Goal: Transaction & Acquisition: Purchase product/service

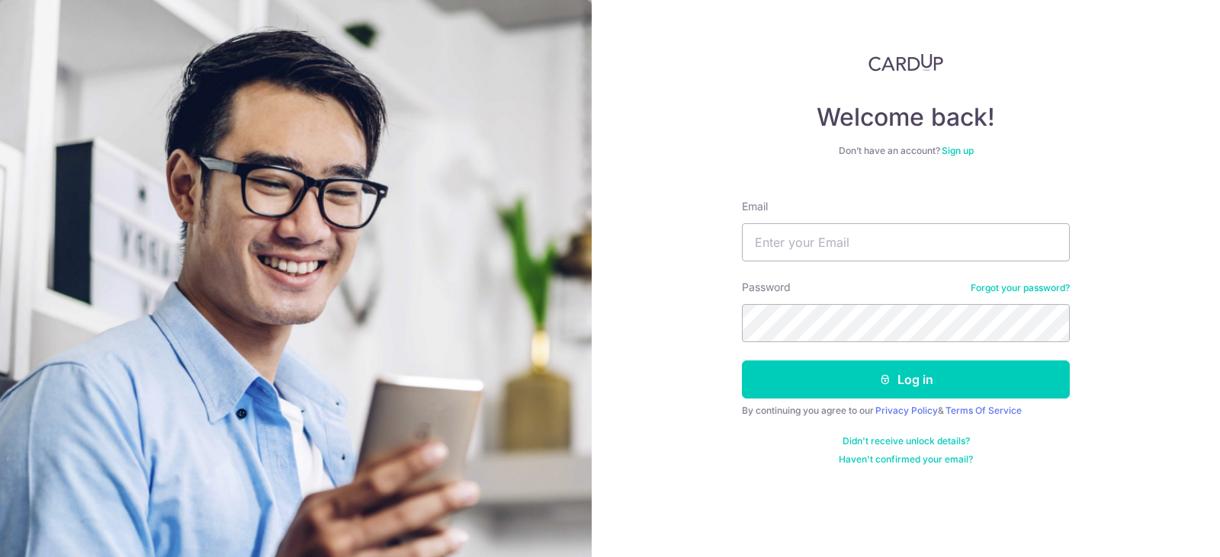
click at [805, 231] on input "Email" at bounding box center [906, 242] width 328 height 38
type input "[DOMAIN_NAME][EMAIL_ADDRESS][DOMAIN_NAME]"
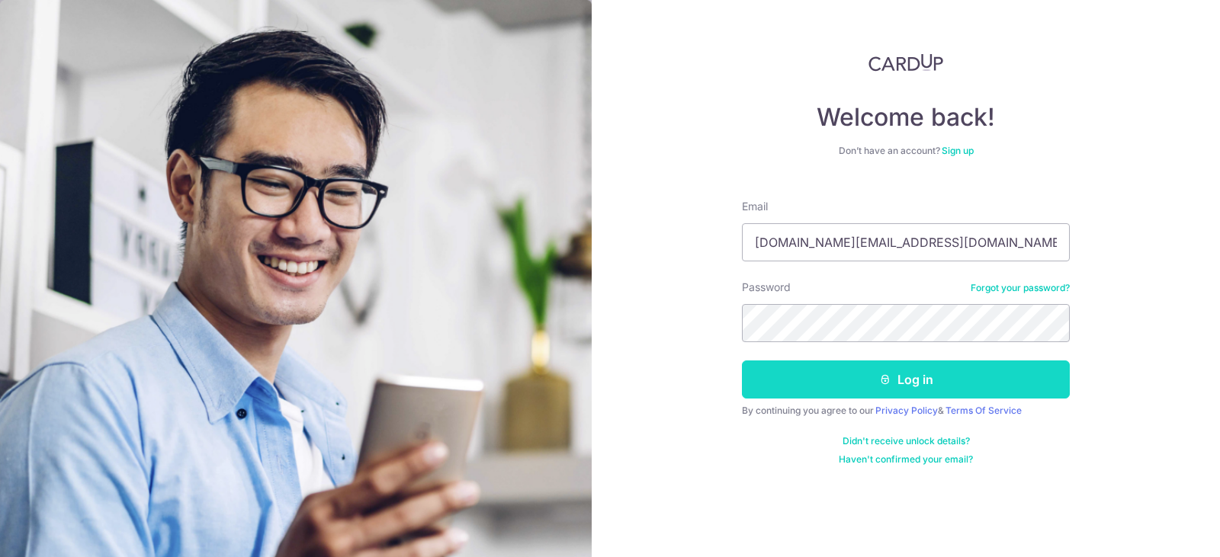
click at [926, 378] on button "Log in" at bounding box center [906, 380] width 328 height 38
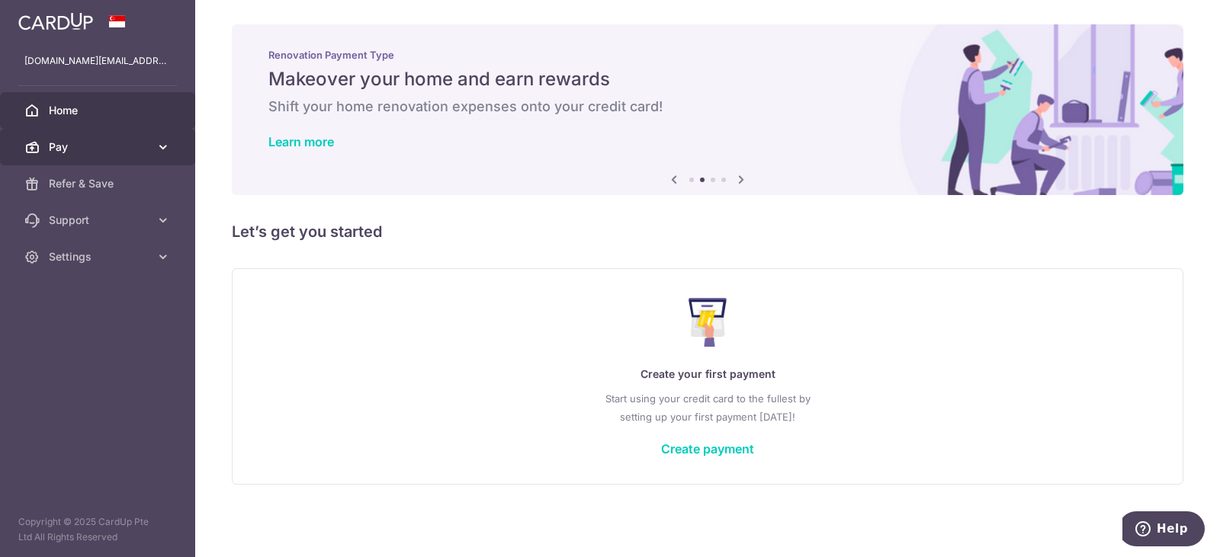
click at [53, 146] on span "Pay" at bounding box center [99, 147] width 101 height 15
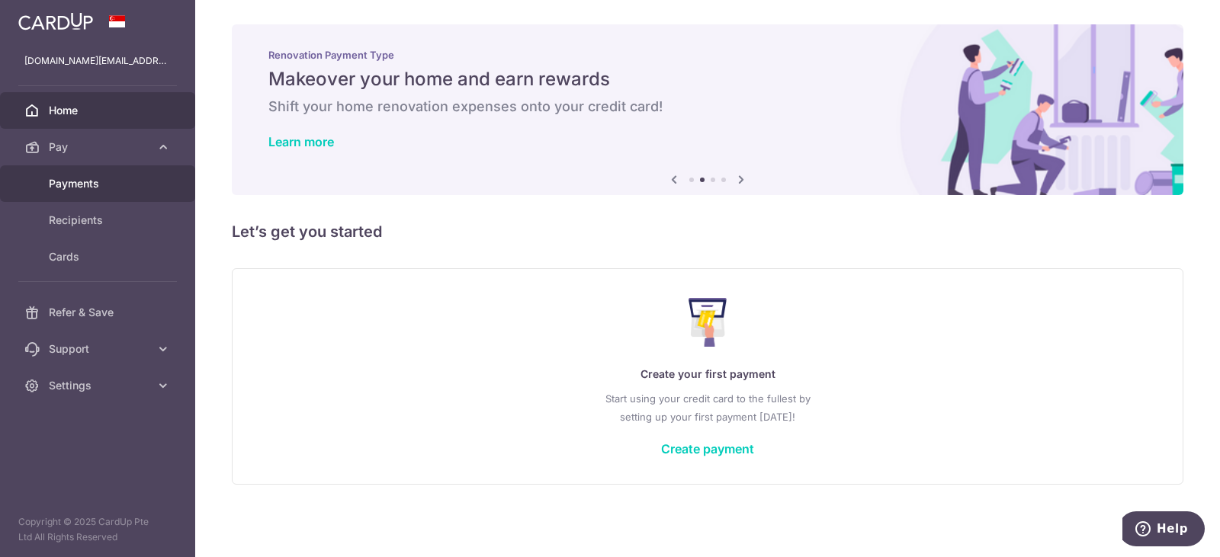
click at [62, 197] on link "Payments" at bounding box center [97, 183] width 195 height 37
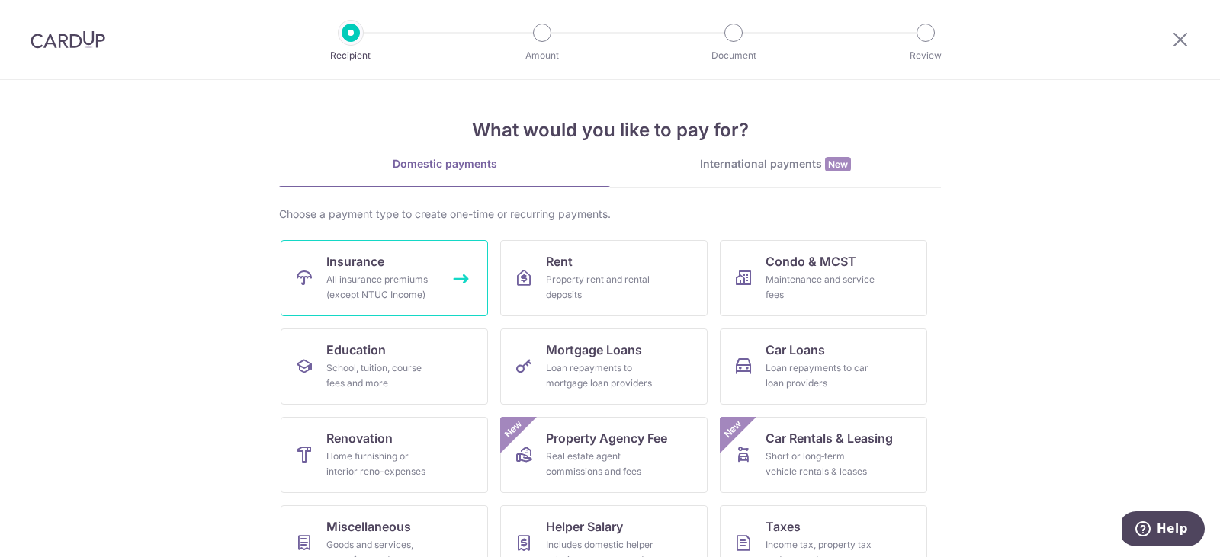
click at [454, 313] on link "Insurance All insurance premiums (except NTUC Income)" at bounding box center [384, 278] width 207 height 76
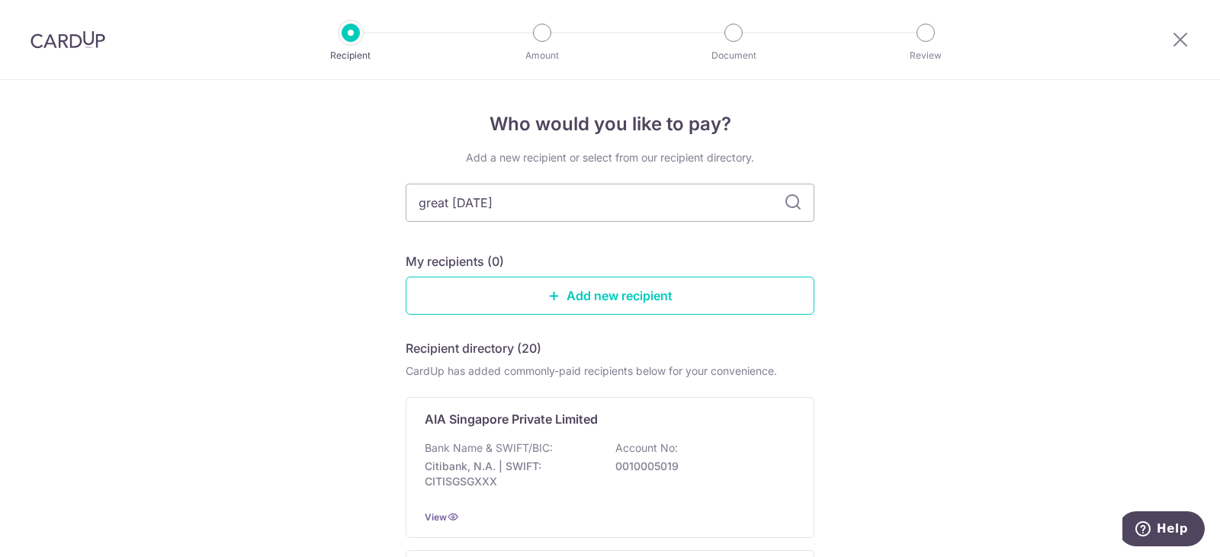
type input "great eastern"
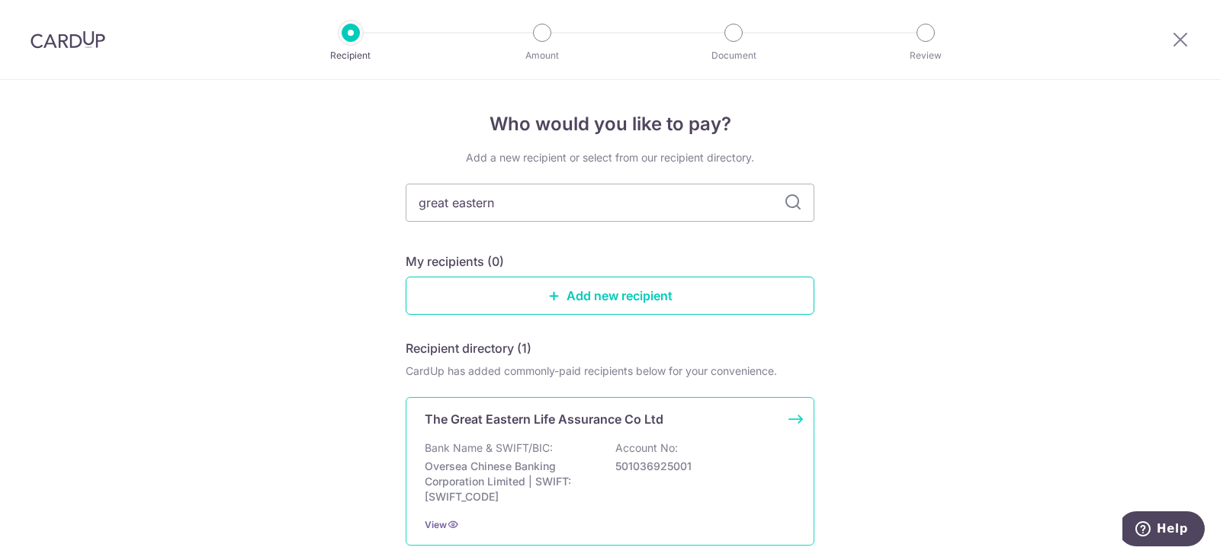
click at [614, 416] on p "The Great Eastern Life Assurance Co Ltd" at bounding box center [544, 419] width 239 height 18
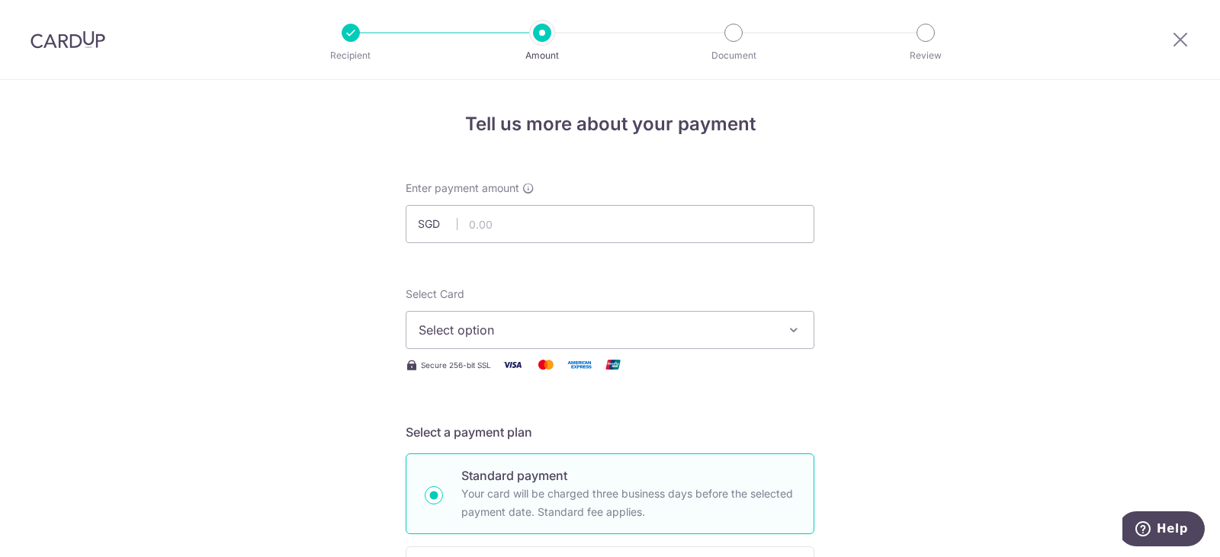
click at [496, 331] on span "Select option" at bounding box center [596, 330] width 355 height 18
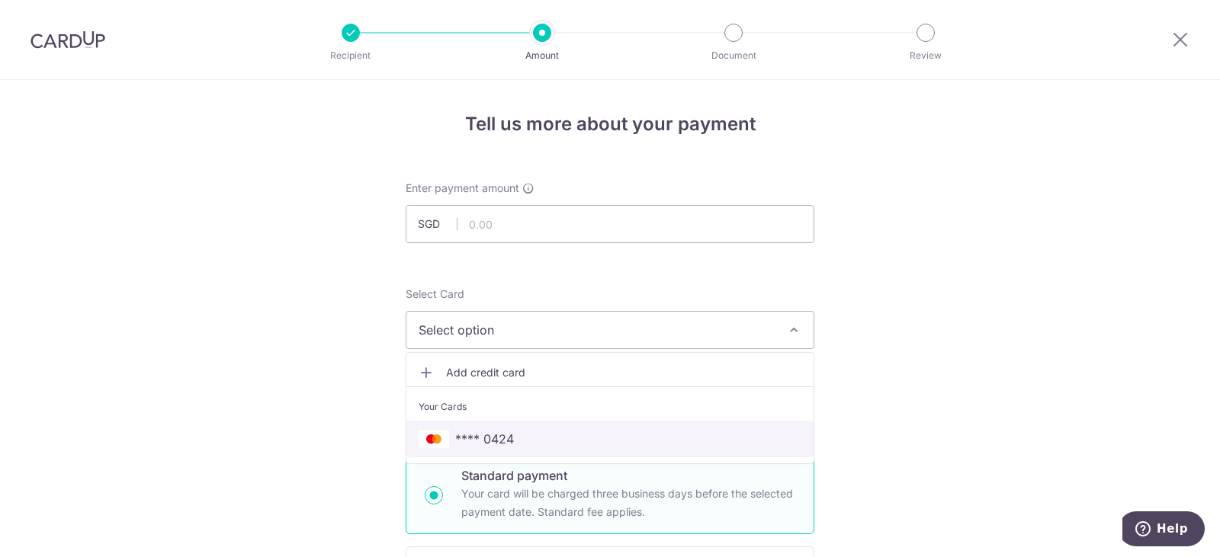
click at [506, 435] on span "**** 0424" at bounding box center [484, 439] width 59 height 18
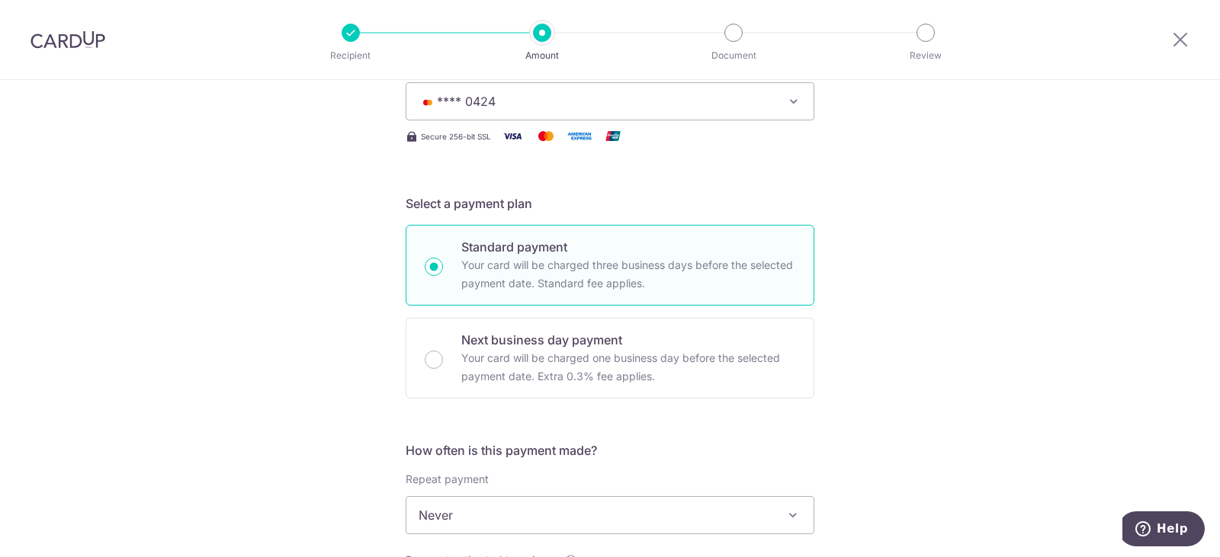
scroll to position [381, 0]
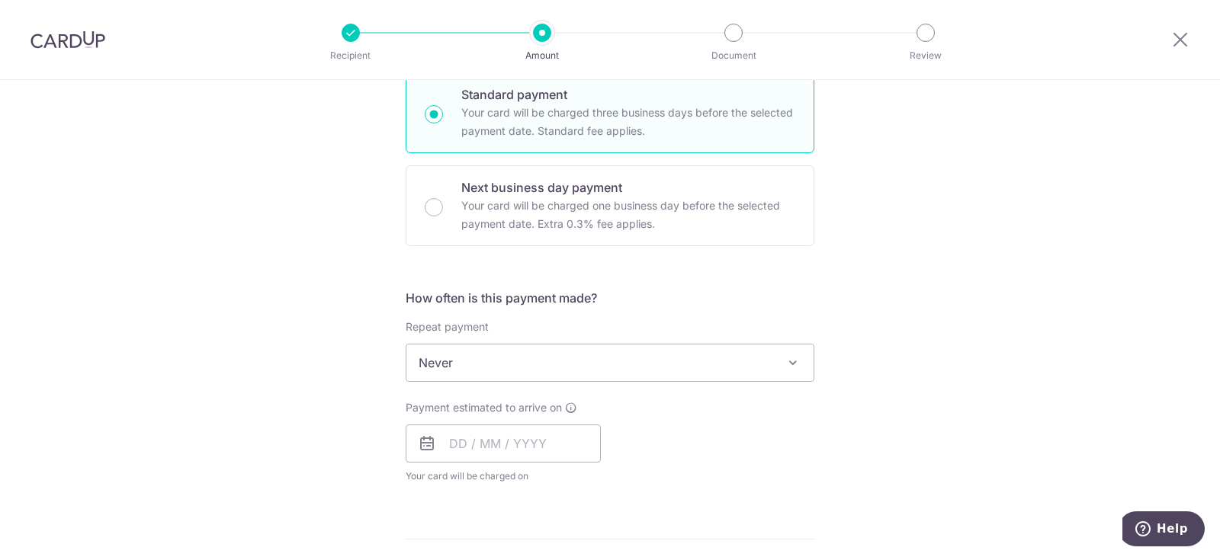
click at [614, 364] on span "Never" at bounding box center [609, 363] width 407 height 37
click at [940, 412] on div "Tell us more about your payment Enter payment amount SGD Select Card **** 0424 …" at bounding box center [610, 388] width 1220 height 1379
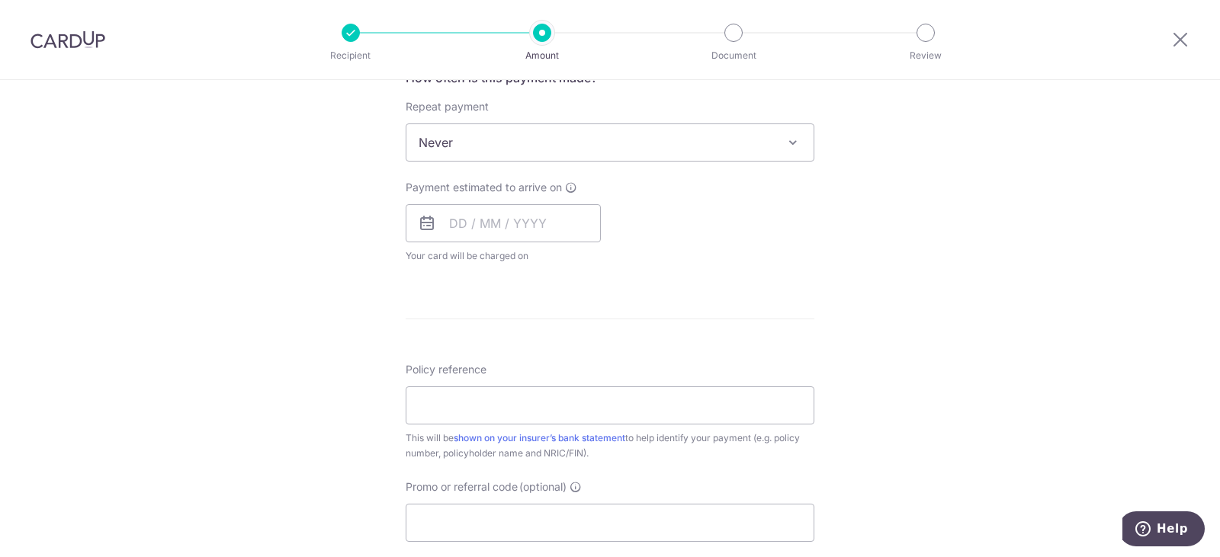
scroll to position [610, 0]
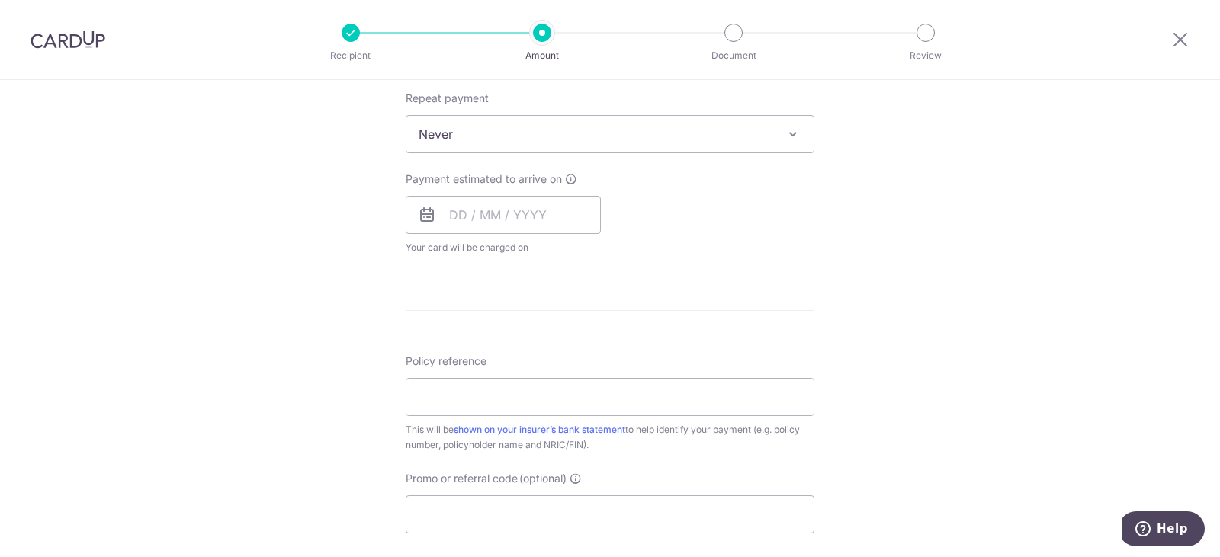
click at [666, 123] on span "Never" at bounding box center [609, 134] width 407 height 37
click at [242, 226] on div "Tell us more about your payment Enter payment amount SGD Select Card **** 0424 …" at bounding box center [610, 159] width 1220 height 1379
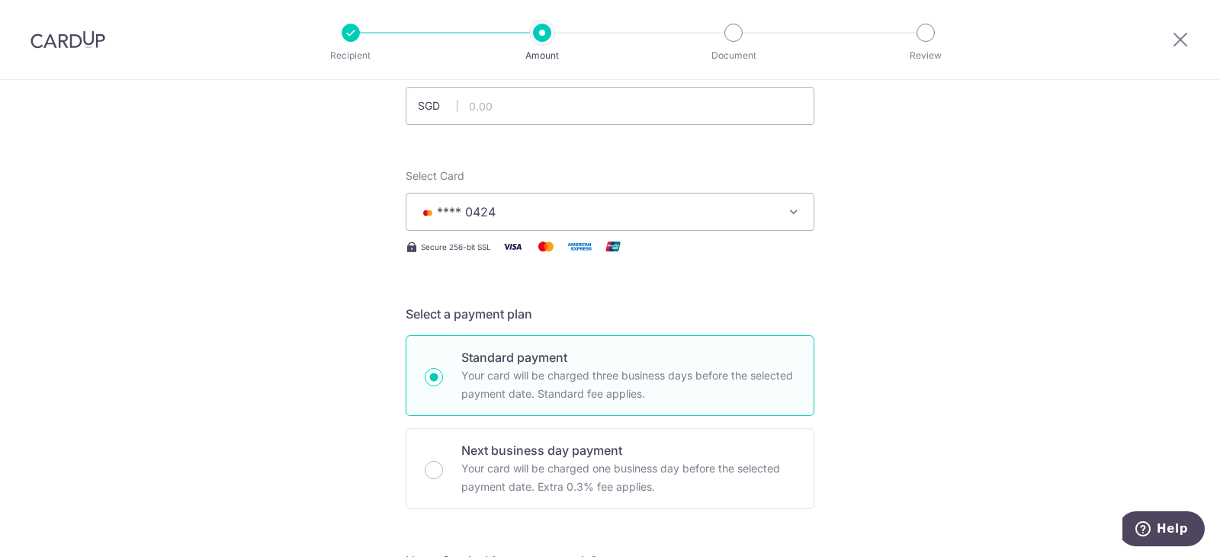
scroll to position [76, 0]
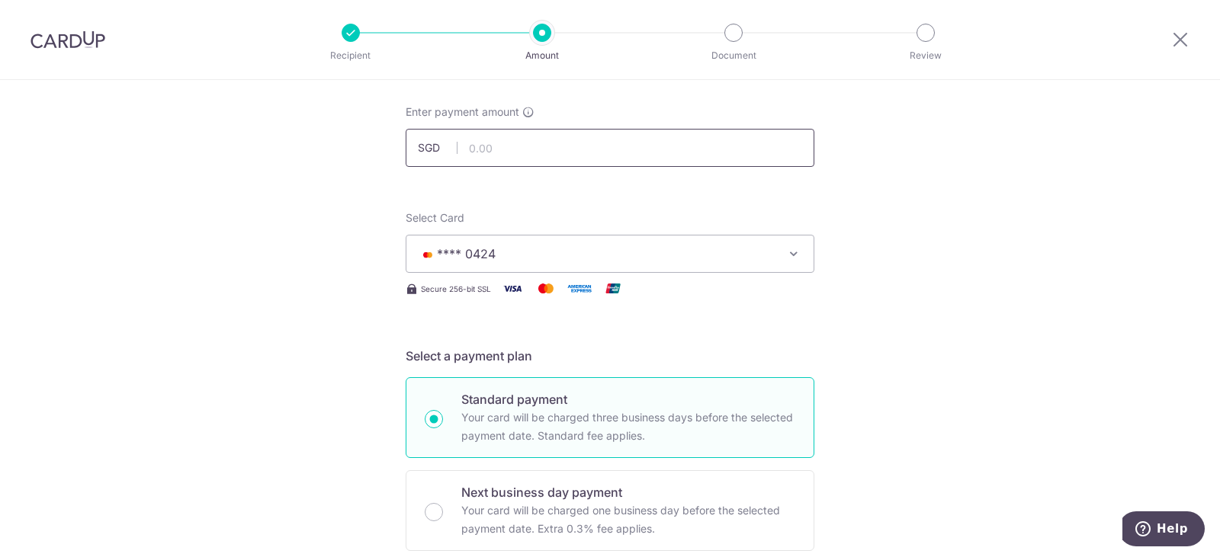
click at [496, 159] on input "text" at bounding box center [610, 148] width 409 height 38
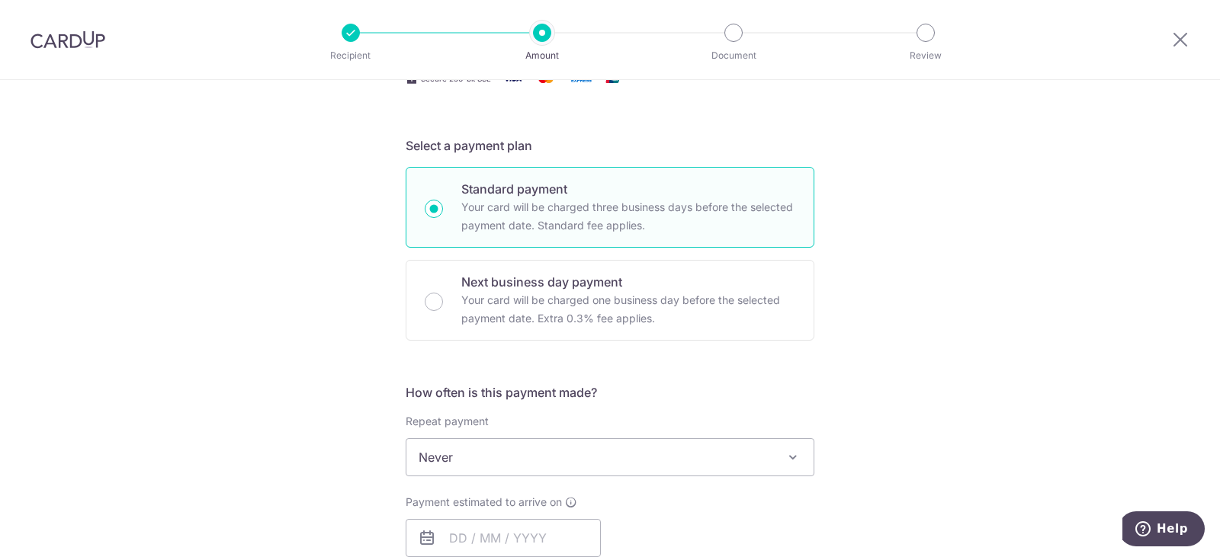
scroll to position [457, 0]
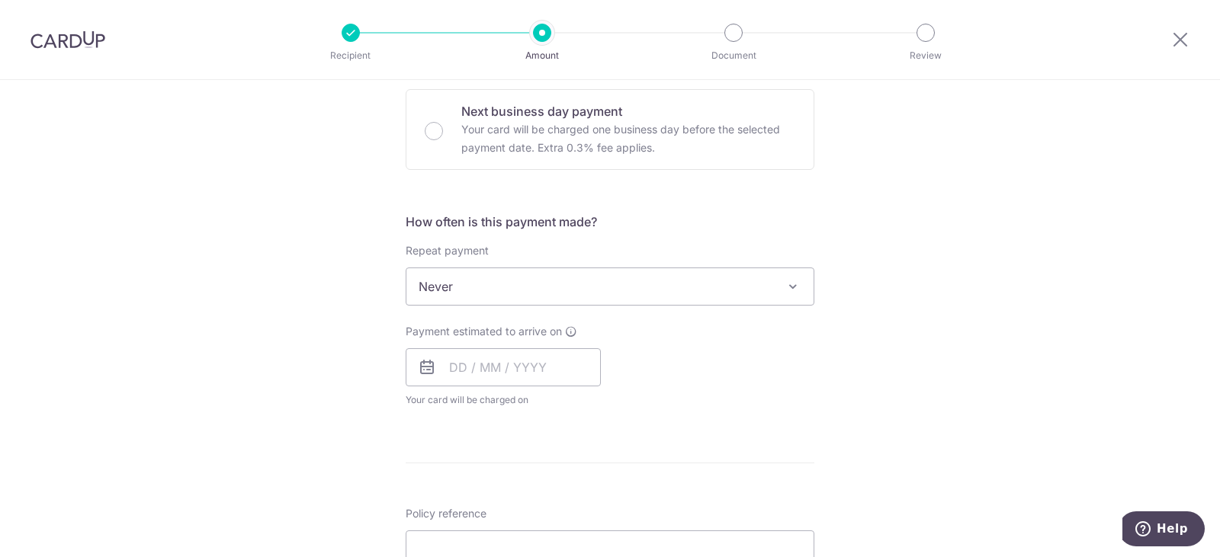
click at [601, 286] on span "Never" at bounding box center [609, 286] width 407 height 37
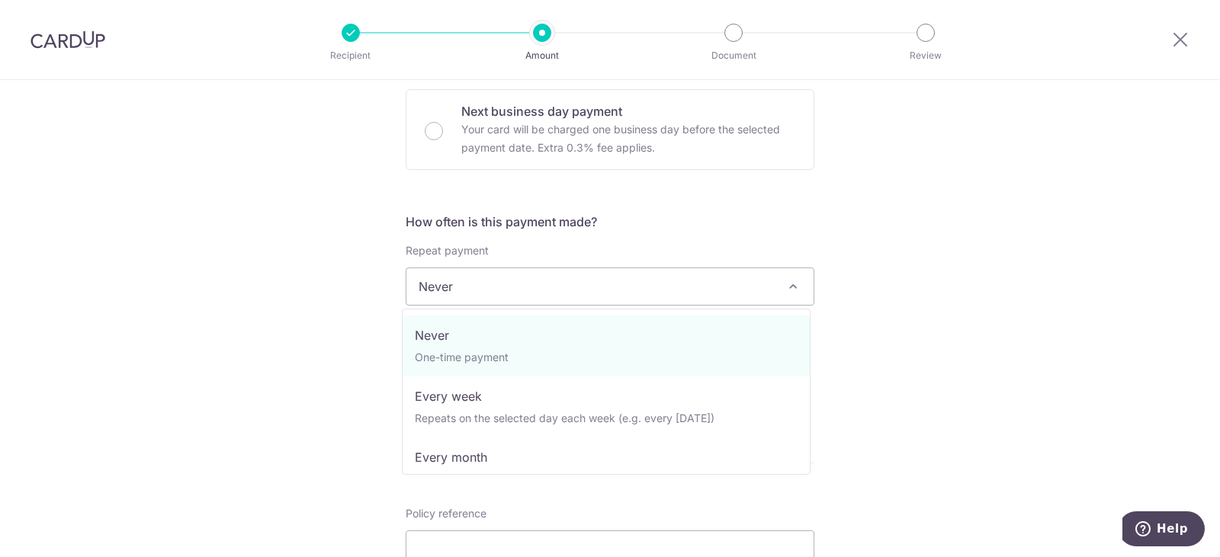
click at [221, 253] on div "Tell us more about your payment Enter payment amount SGD Select Card **** 0424 …" at bounding box center [610, 312] width 1220 height 1379
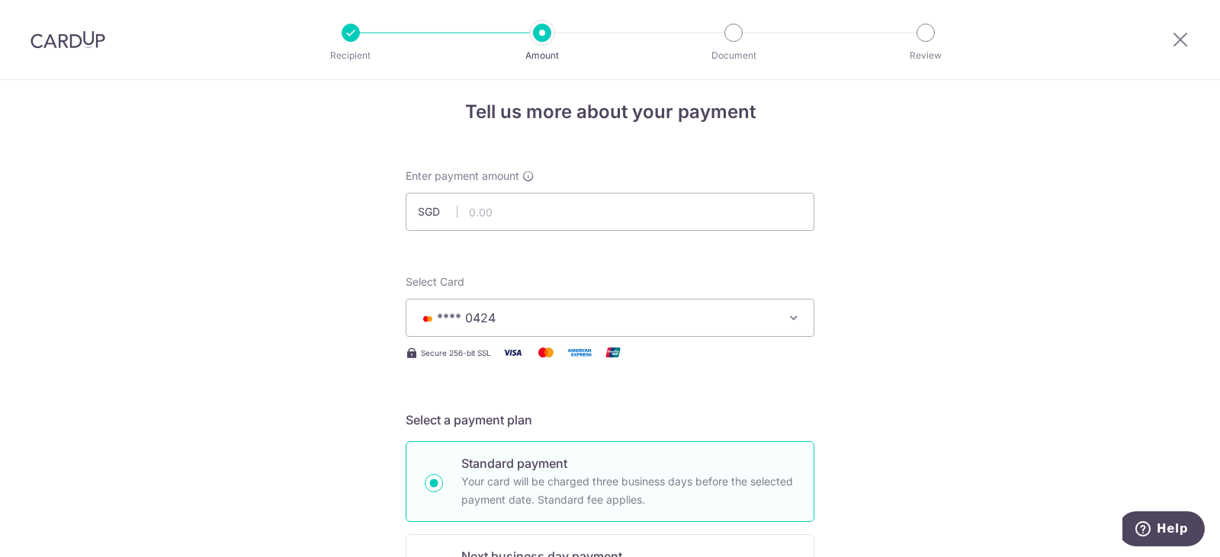
scroll to position [0, 0]
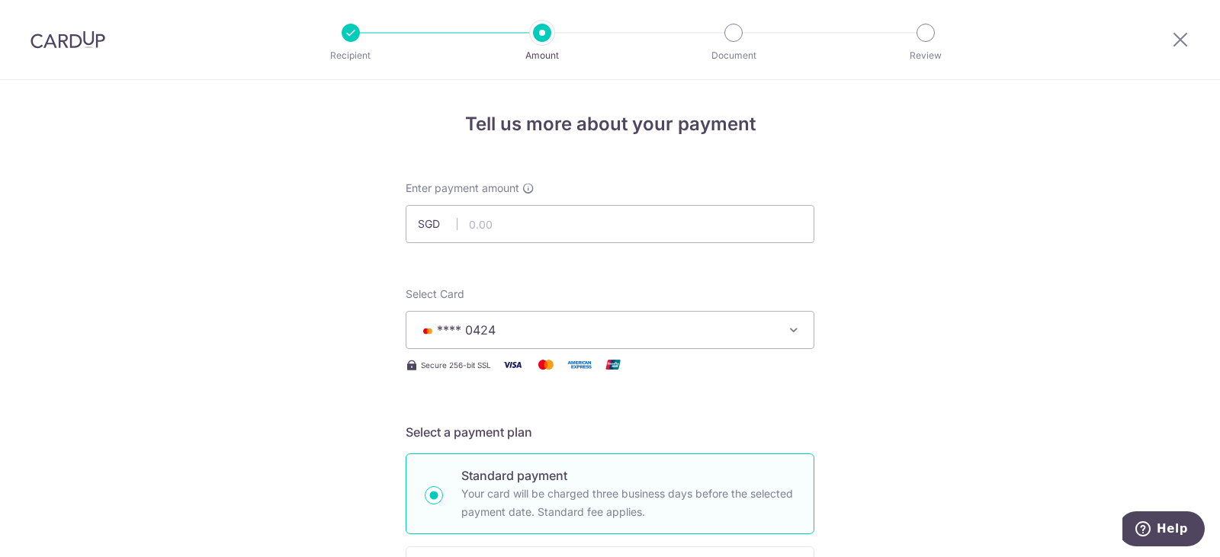
click at [63, 42] on img at bounding box center [67, 39] width 75 height 18
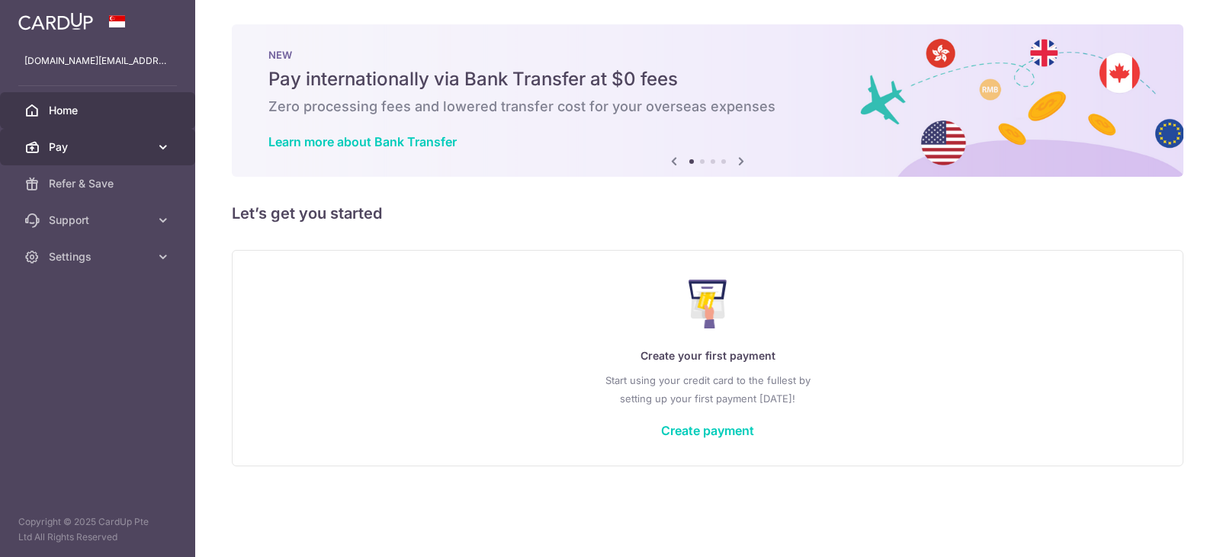
click at [88, 145] on span "Pay" at bounding box center [99, 147] width 101 height 15
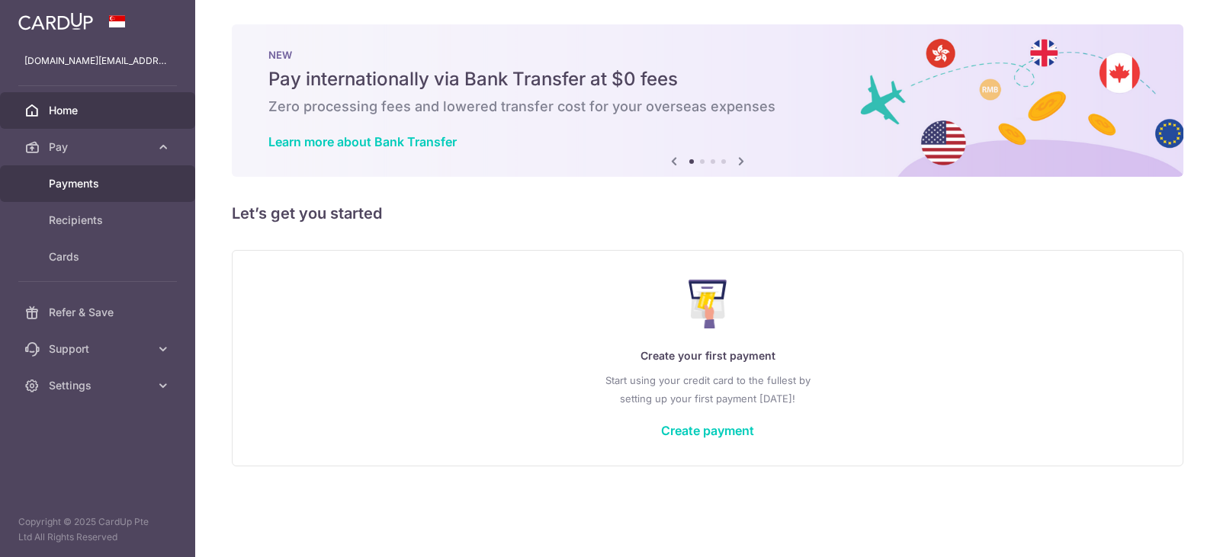
click at [95, 175] on link "Payments" at bounding box center [97, 183] width 195 height 37
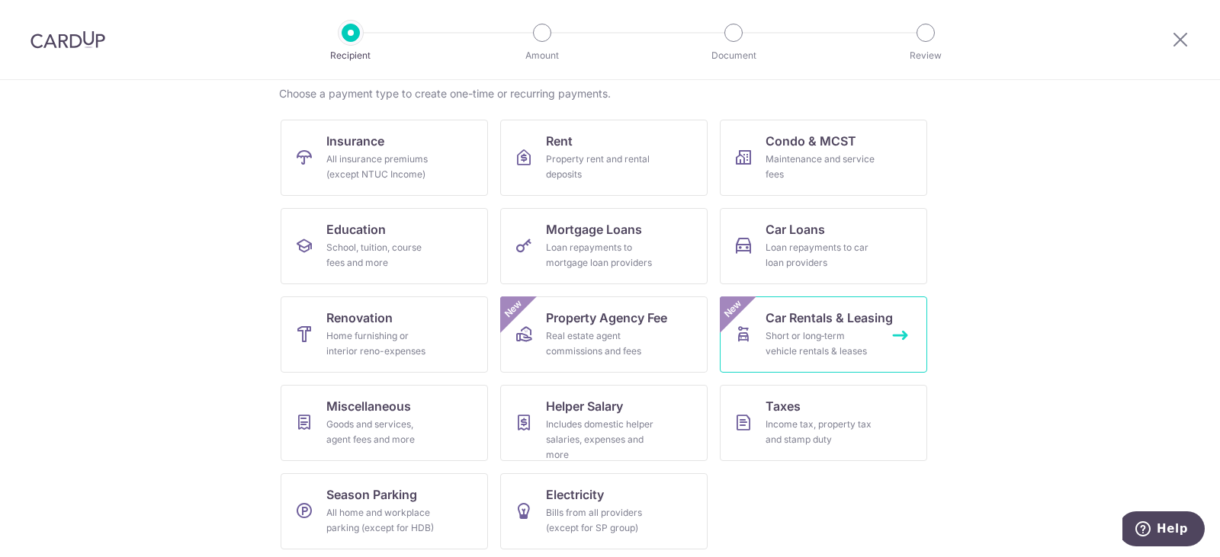
scroll to position [125, 0]
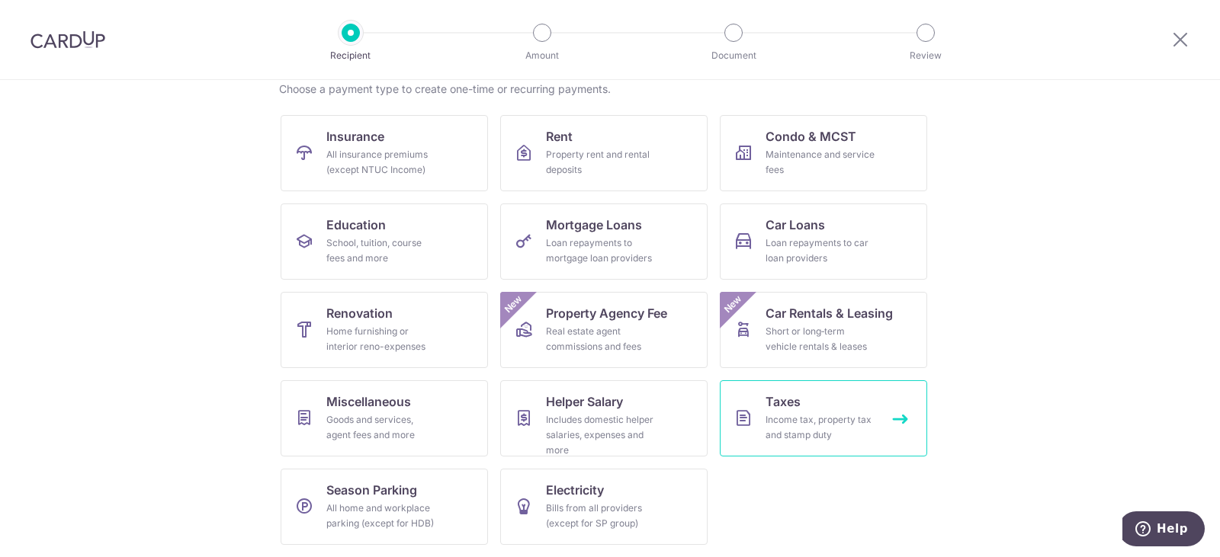
click at [877, 437] on link "Taxes Income tax, property tax and stamp duty" at bounding box center [823, 418] width 207 height 76
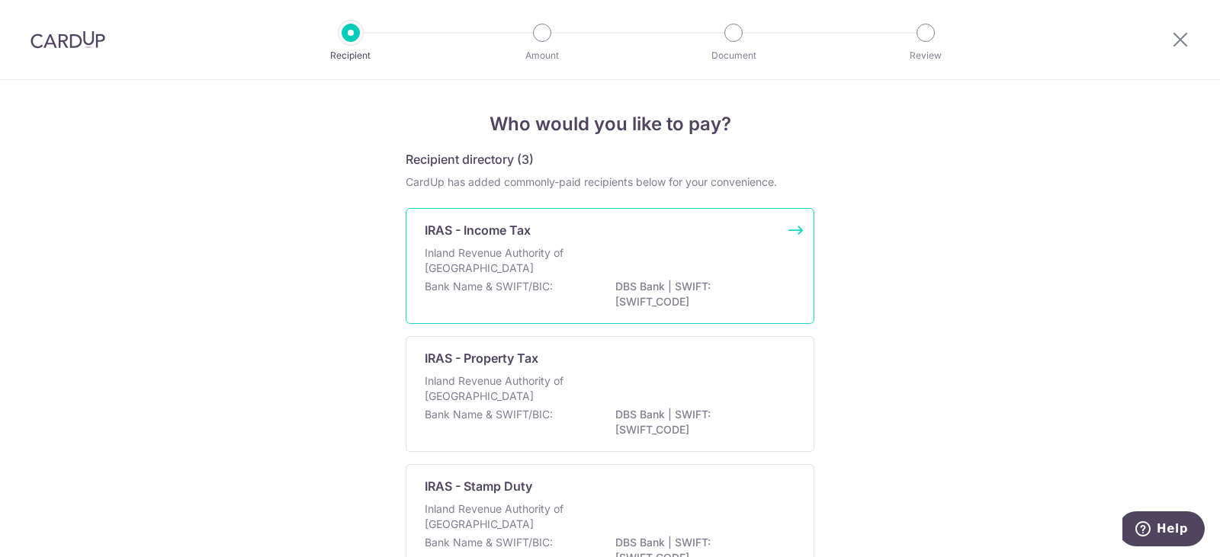
click at [544, 264] on p "Inland Revenue Authority of Singapore" at bounding box center [506, 261] width 162 height 30
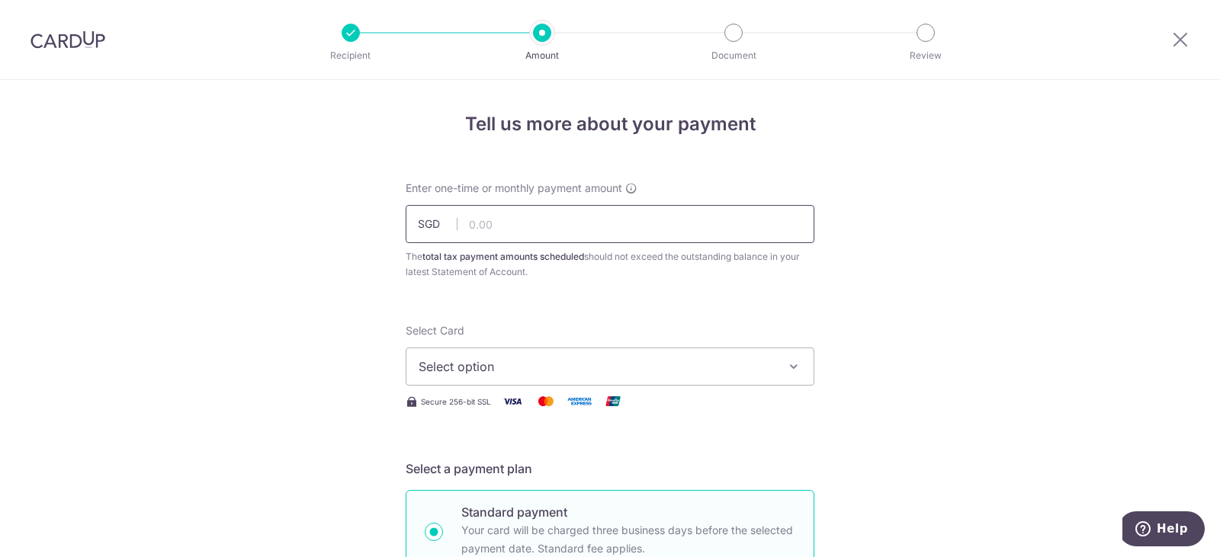
click at [540, 233] on input "text" at bounding box center [610, 224] width 409 height 38
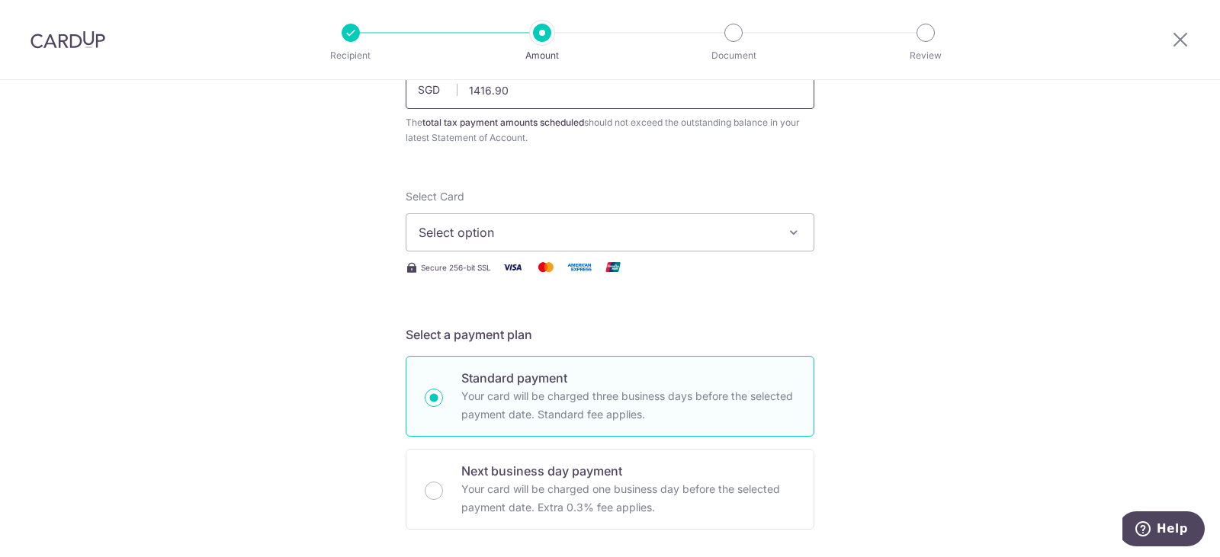
scroll to position [152, 0]
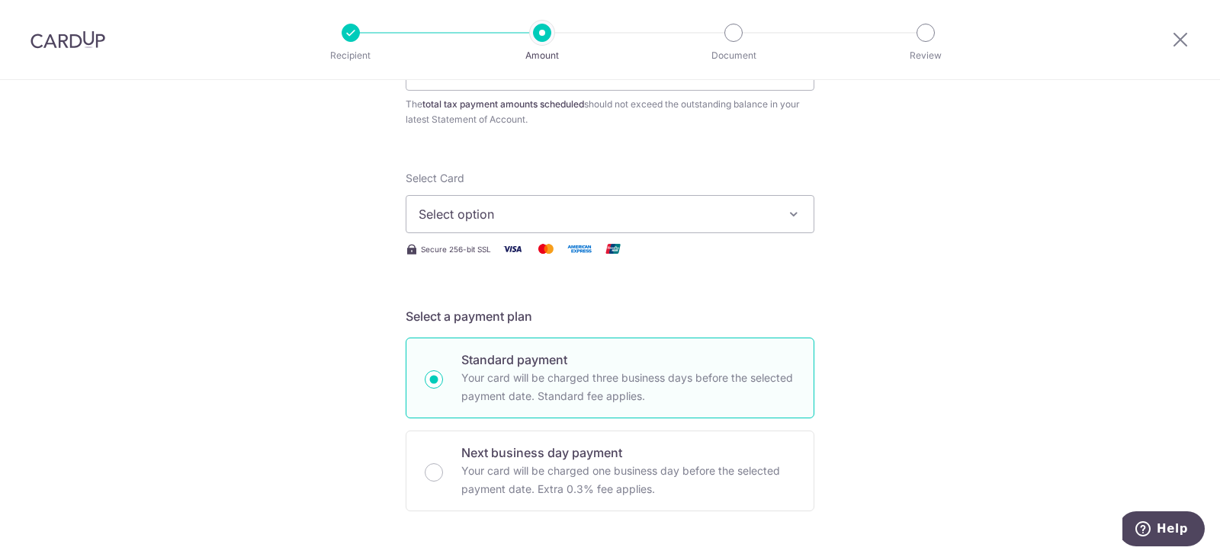
type input "1,416.90"
click at [759, 209] on span "Select option" at bounding box center [596, 214] width 355 height 18
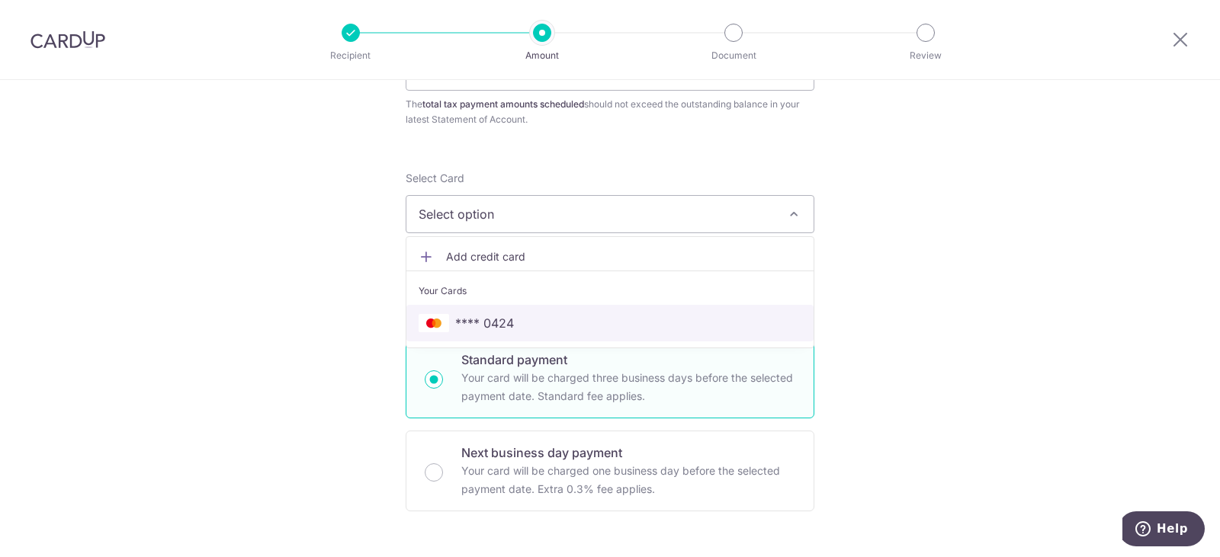
click at [528, 319] on span "**** 0424" at bounding box center [610, 323] width 383 height 18
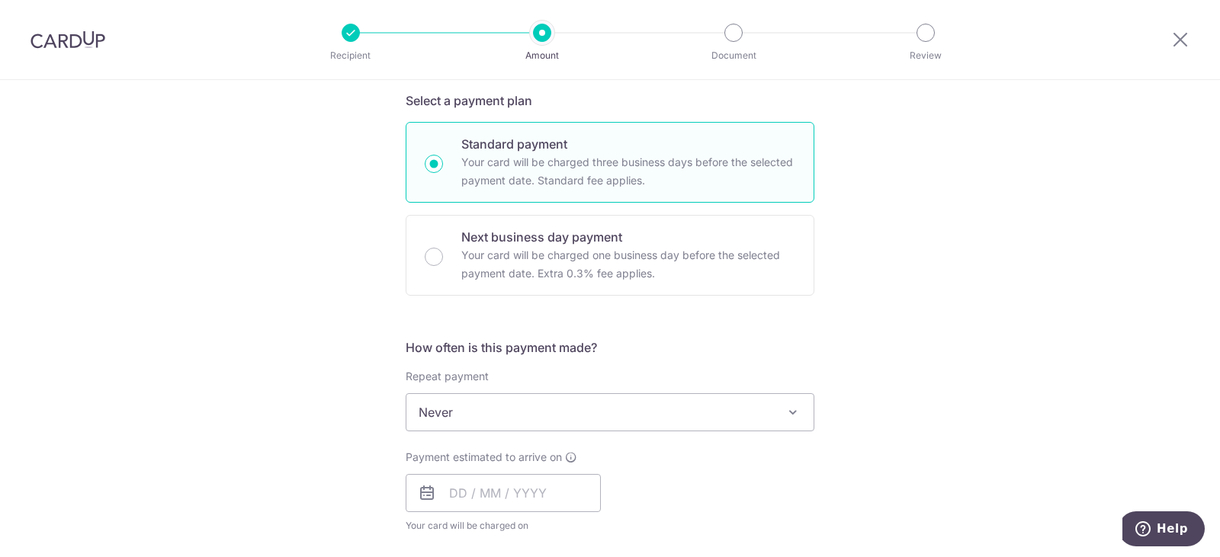
scroll to position [381, 0]
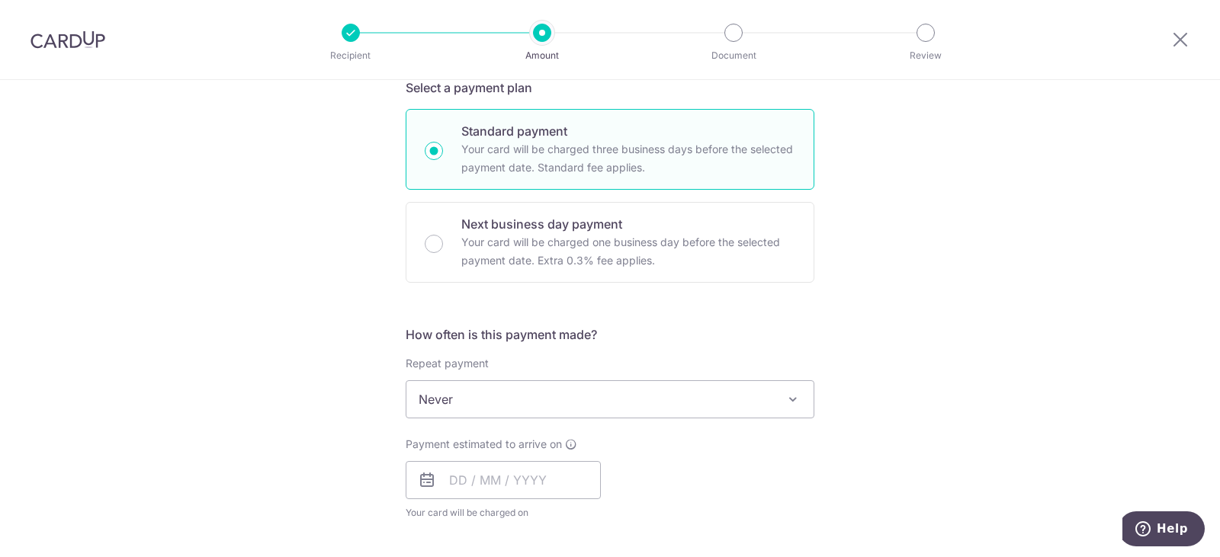
click at [728, 397] on span "Never" at bounding box center [609, 399] width 407 height 37
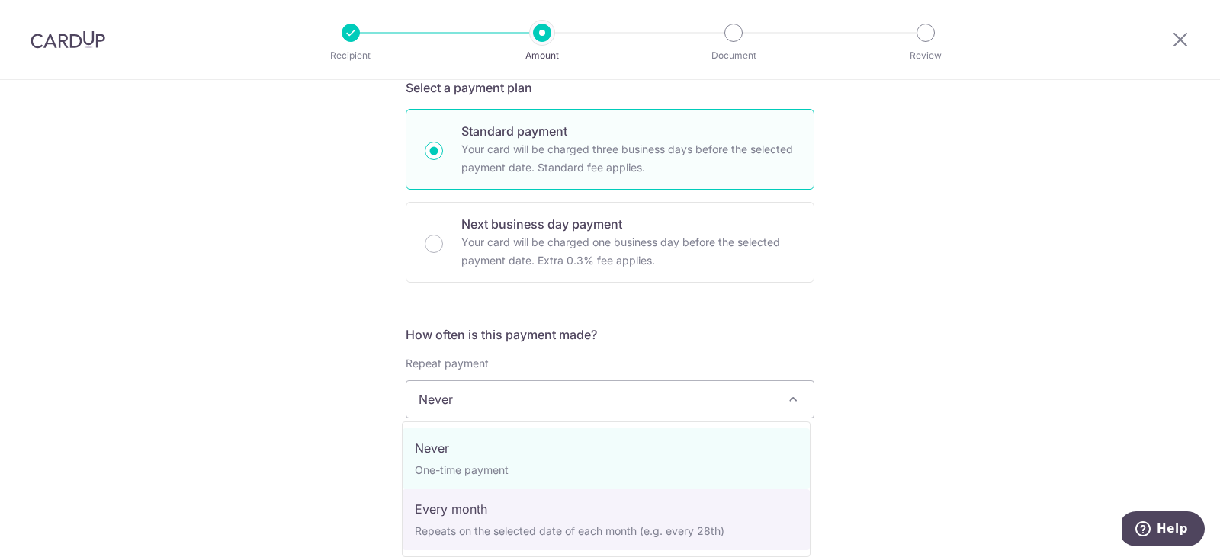
select select "3"
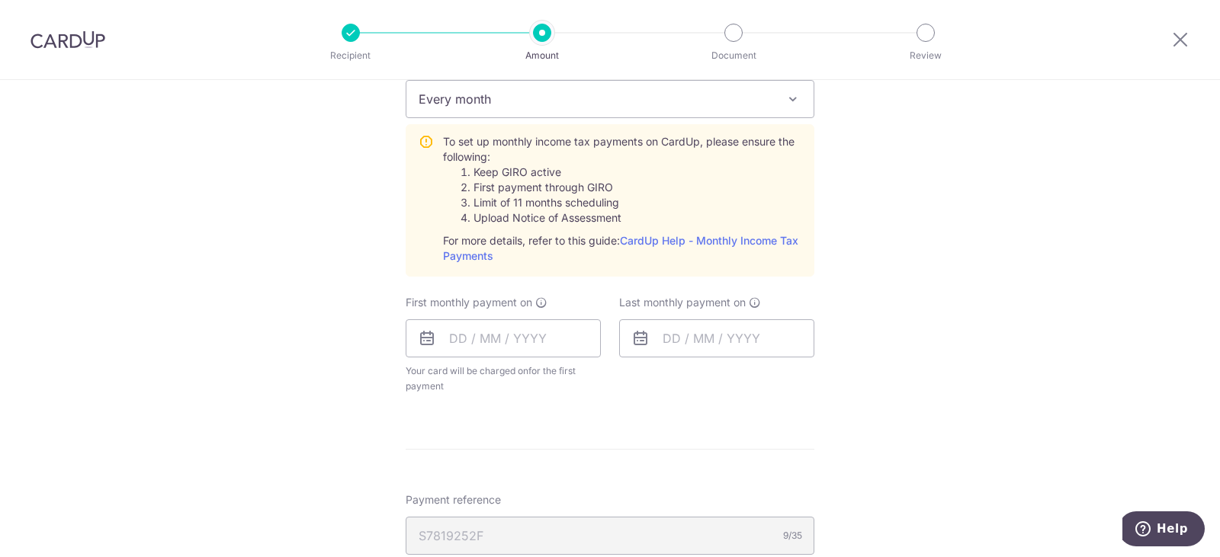
scroll to position [686, 0]
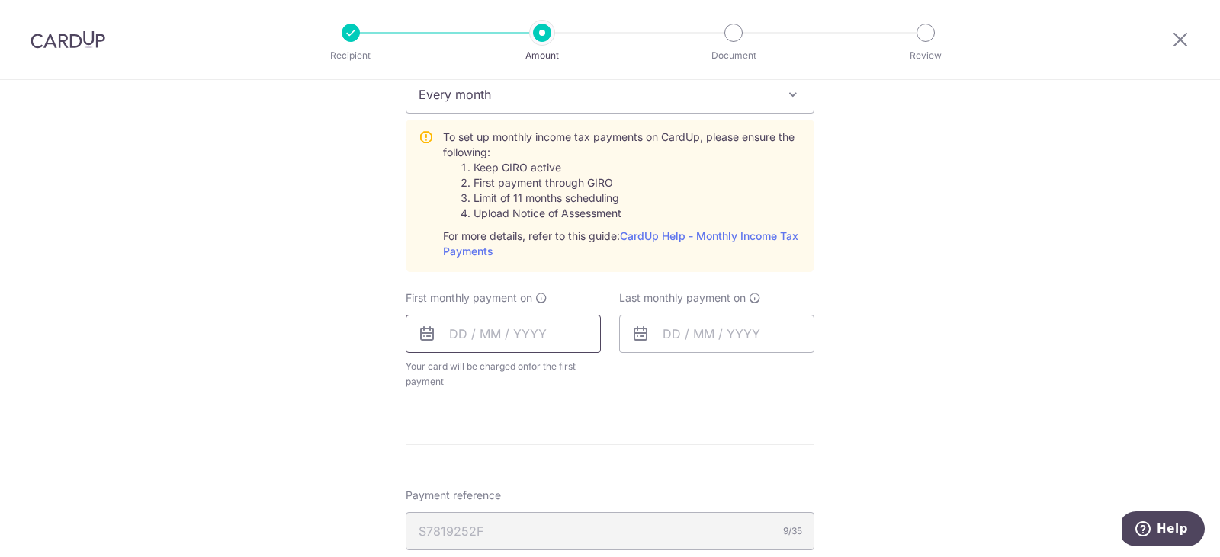
click at [511, 332] on input "text" at bounding box center [503, 334] width 195 height 38
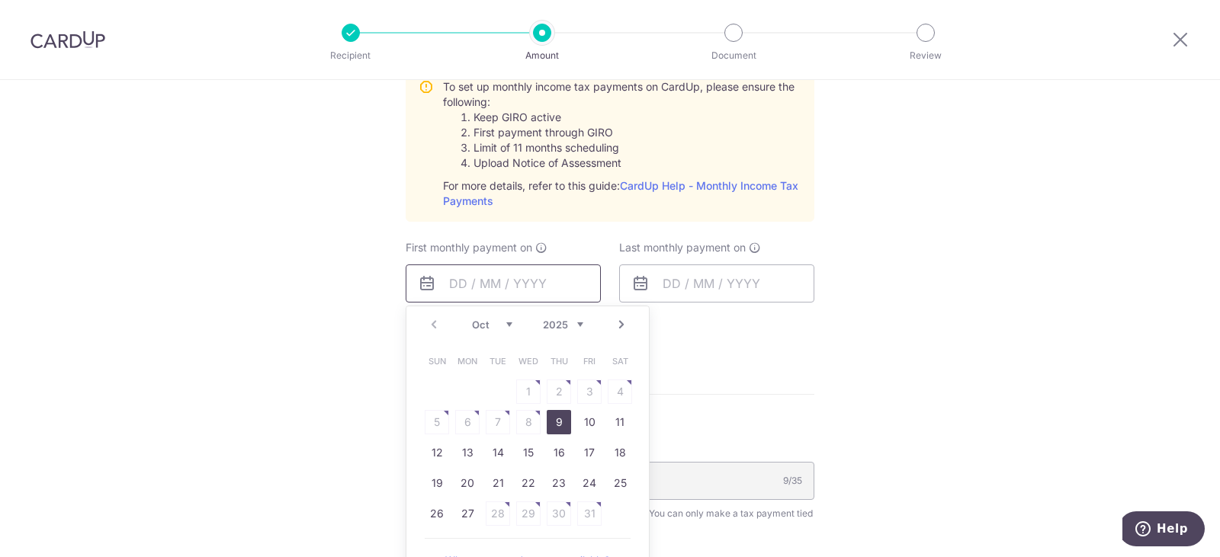
scroll to position [762, 0]
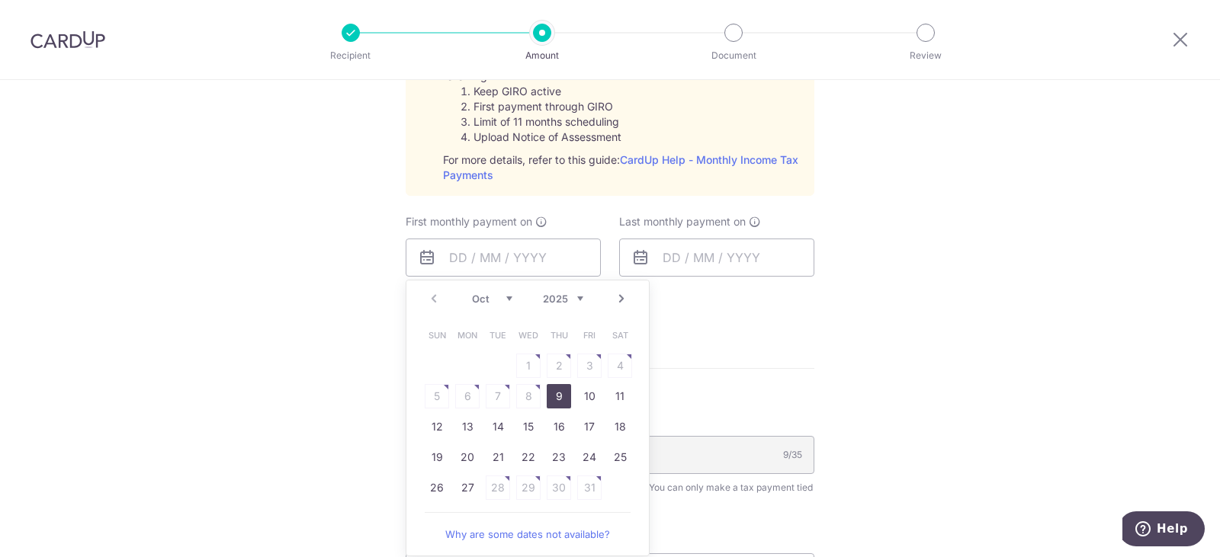
click at [265, 321] on div "Tell us more about your payment Enter one-time or monthly payment amount SGD 1,…" at bounding box center [610, 113] width 1220 height 1590
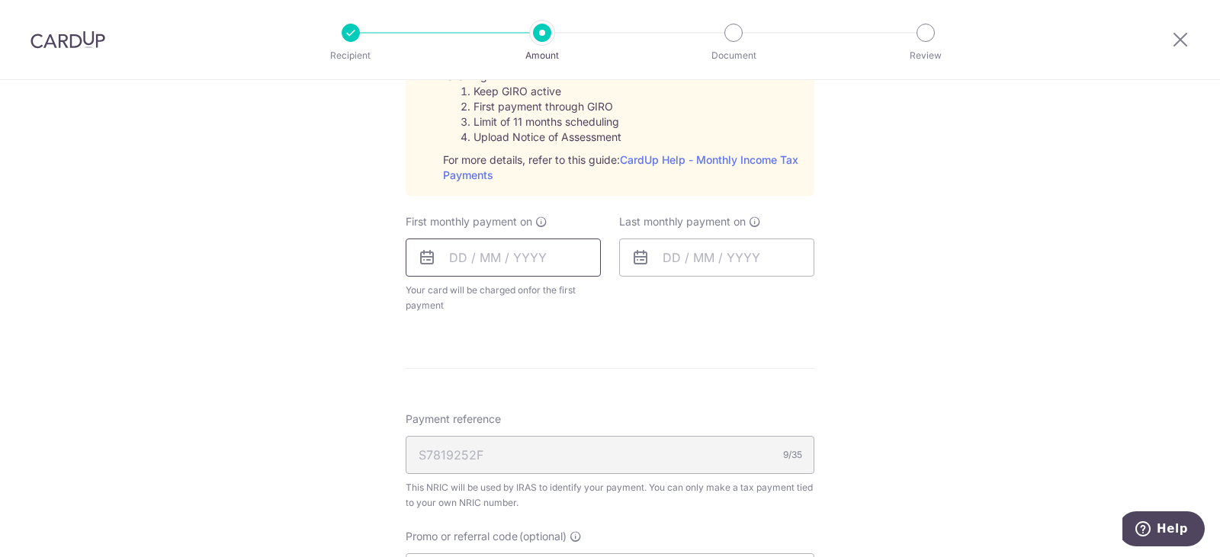
click at [472, 262] on input "text" at bounding box center [503, 258] width 195 height 38
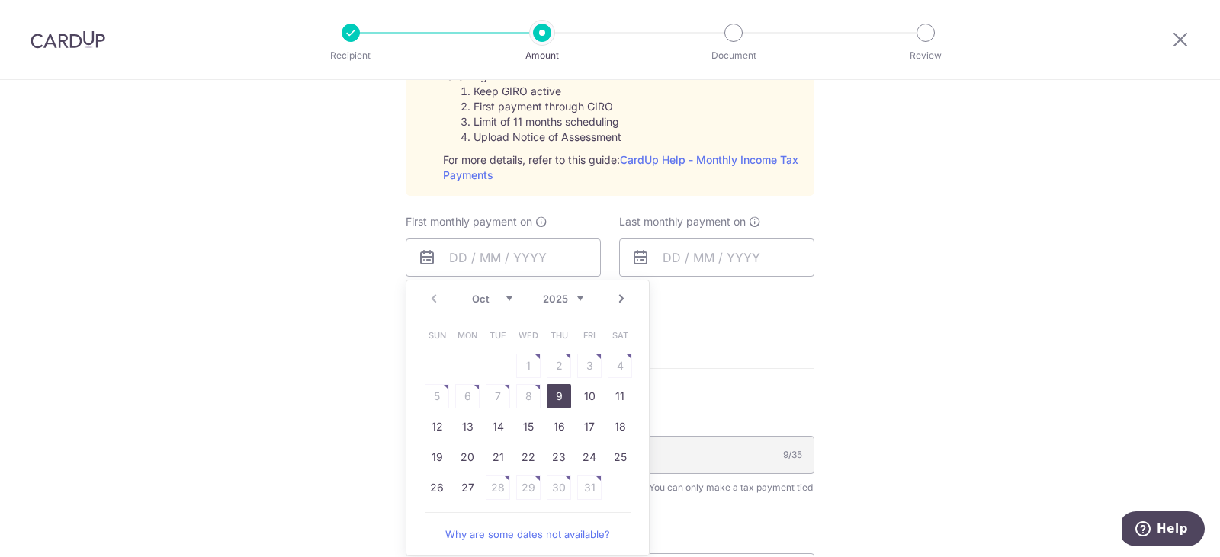
click at [558, 391] on link "9" at bounding box center [559, 396] width 24 height 24
type input "[DATE]"
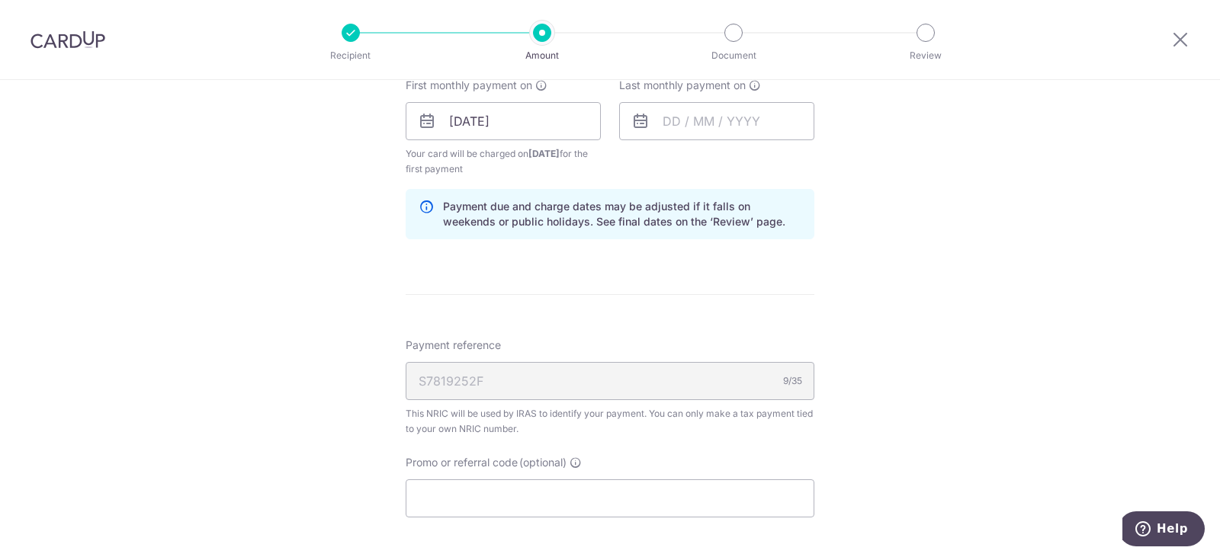
scroll to position [915, 0]
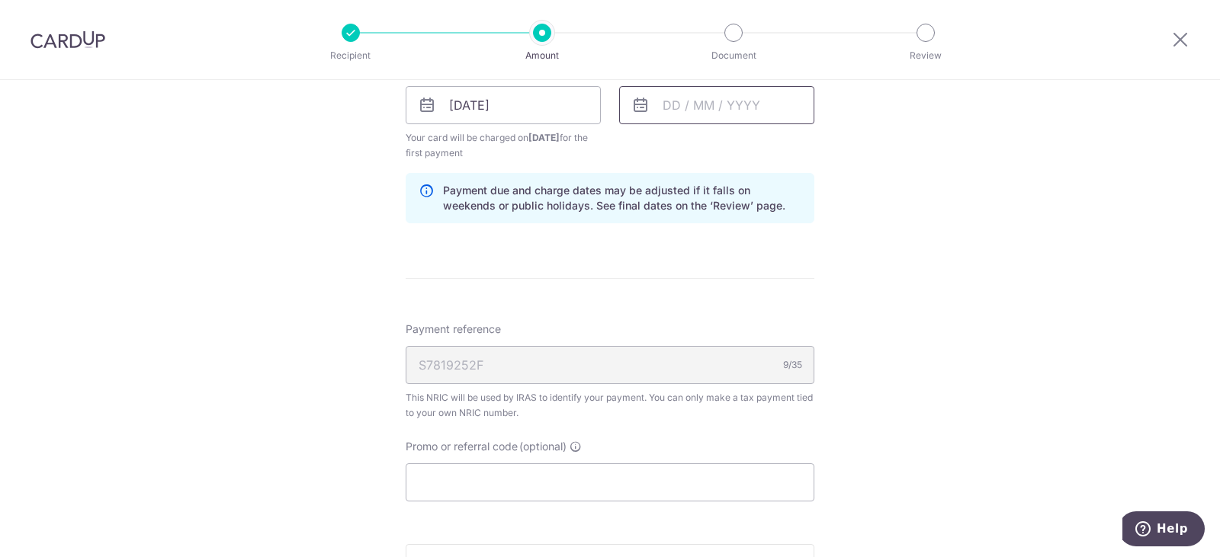
click at [712, 102] on input "text" at bounding box center [716, 105] width 195 height 38
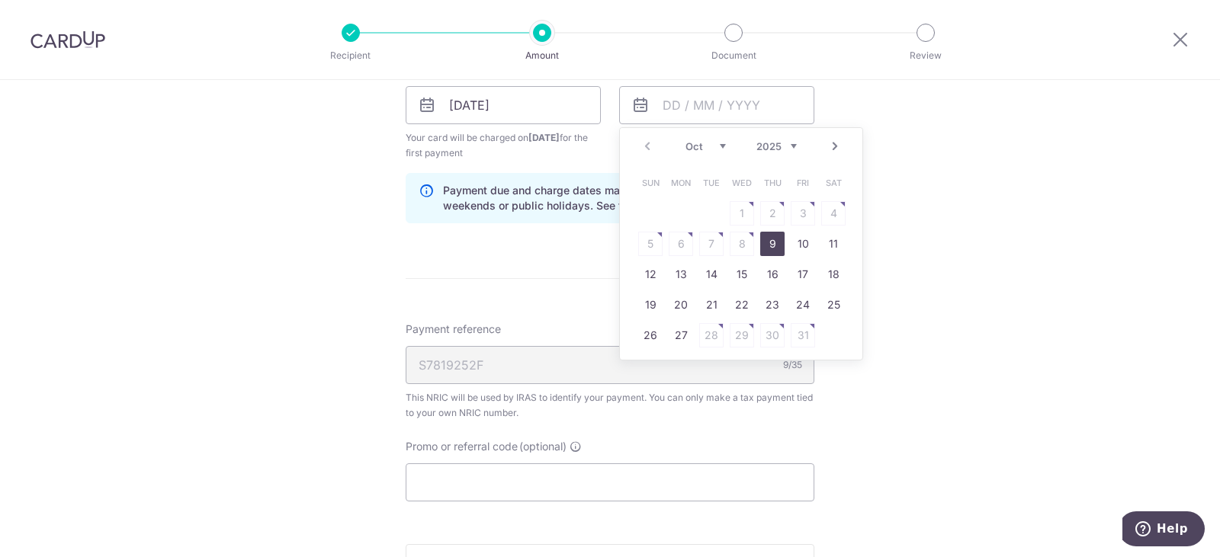
click at [788, 146] on select "2025 2026" at bounding box center [776, 146] width 40 height 12
click at [718, 144] on select "Jan Feb Mar Apr May Jun Jul Aug Sep Oct Nov" at bounding box center [705, 146] width 40 height 12
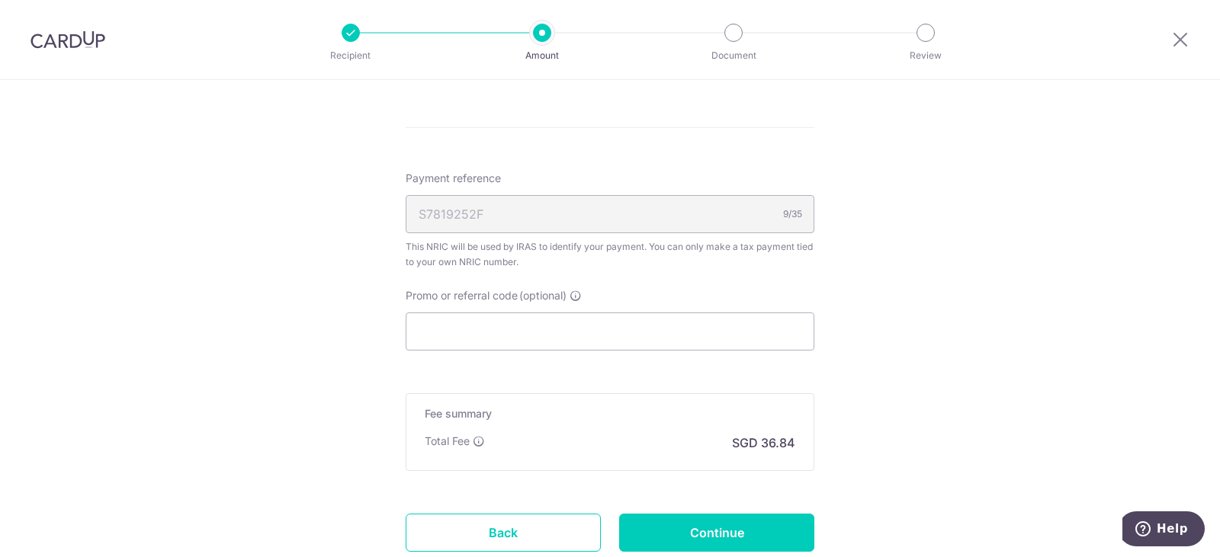
scroll to position [1067, 0]
click at [490, 326] on input "Promo or referral code (optional)" at bounding box center [610, 330] width 409 height 38
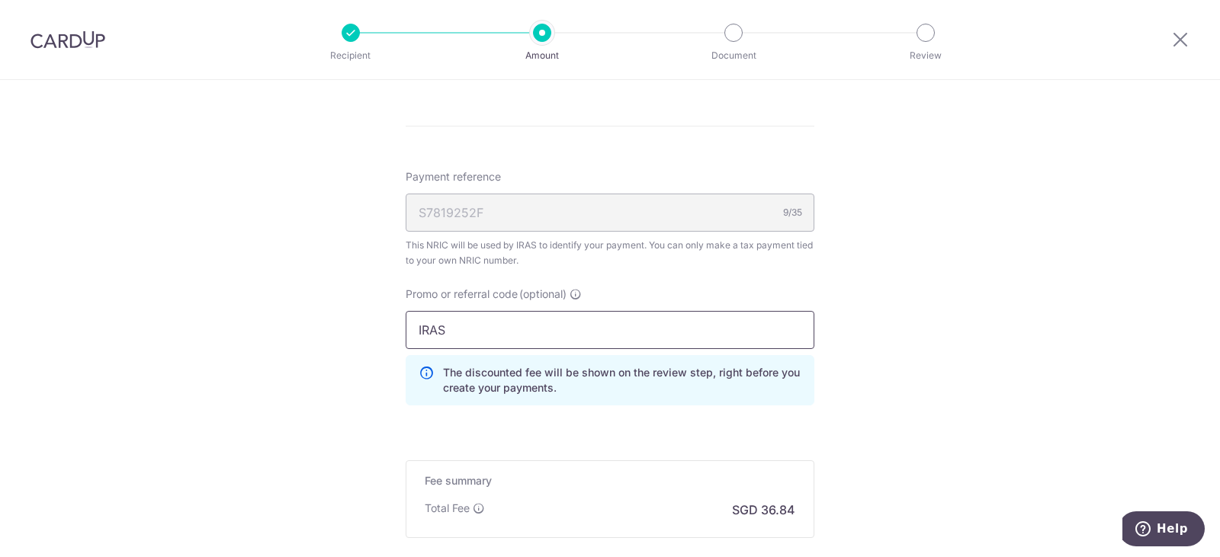
type input "IRAS"
drag, startPoint x: 452, startPoint y: 311, endPoint x: 457, endPoint y: 325, distance: 14.7
click at [457, 323] on input "IRAS" at bounding box center [610, 330] width 409 height 38
drag, startPoint x: 459, startPoint y: 328, endPoint x: 360, endPoint y: 312, distance: 100.4
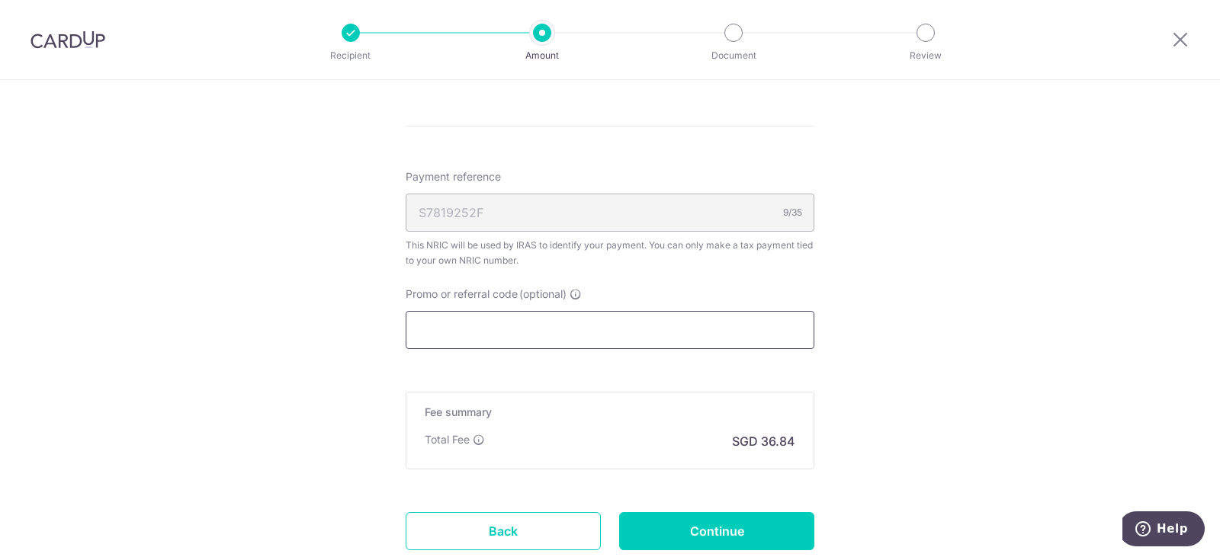
paste input "VTAX25R"
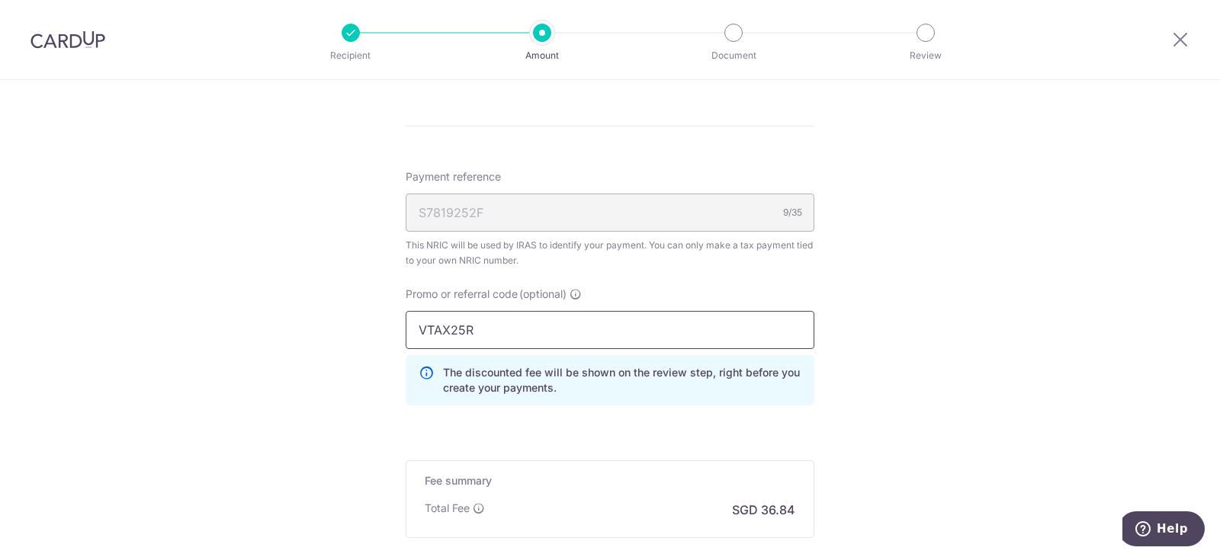
type input "VTAX25R"
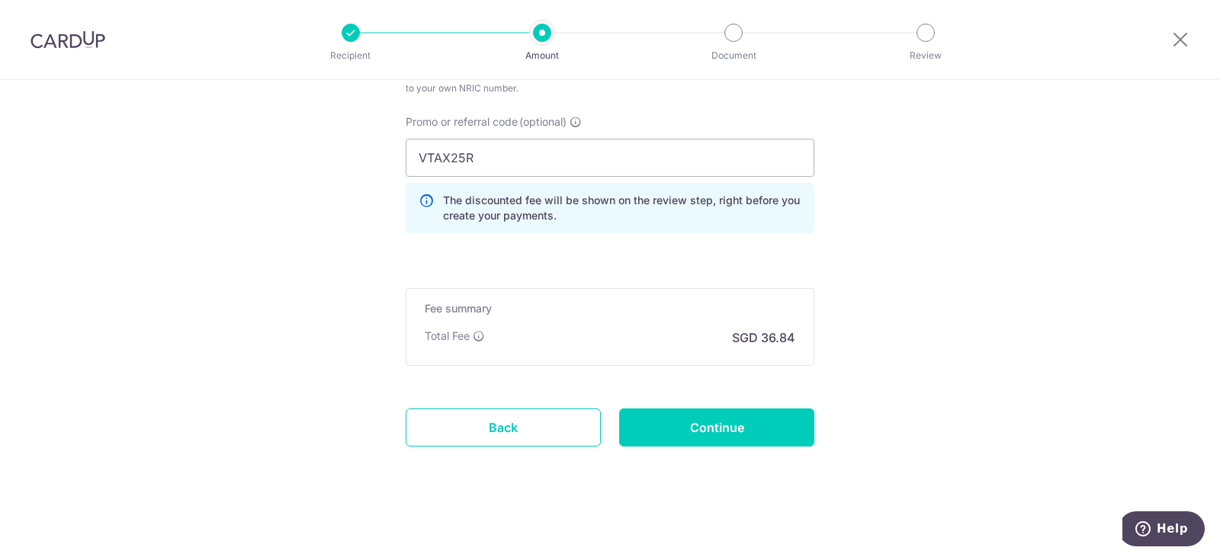
scroll to position [1244, 0]
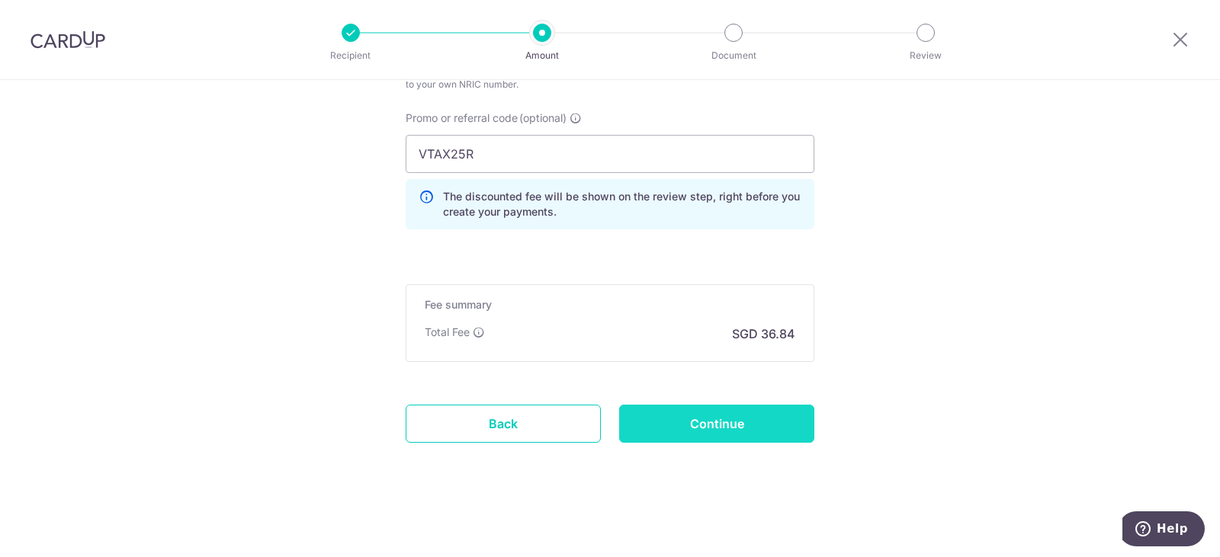
click at [731, 416] on input "Continue" at bounding box center [716, 424] width 195 height 38
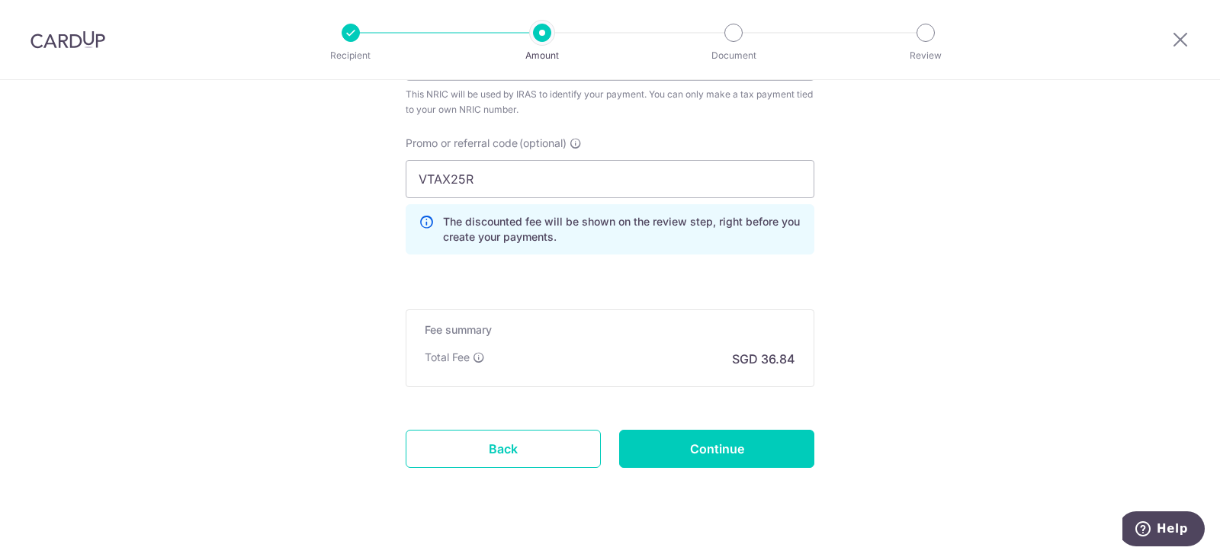
scroll to position [1022, 0]
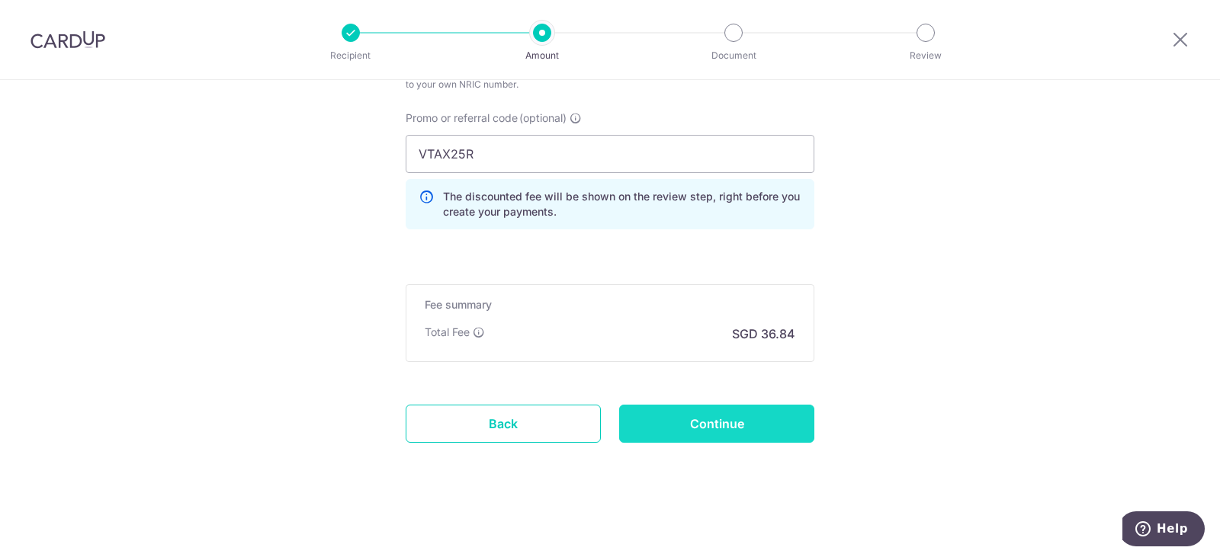
click at [747, 425] on input "Continue" at bounding box center [716, 424] width 195 height 38
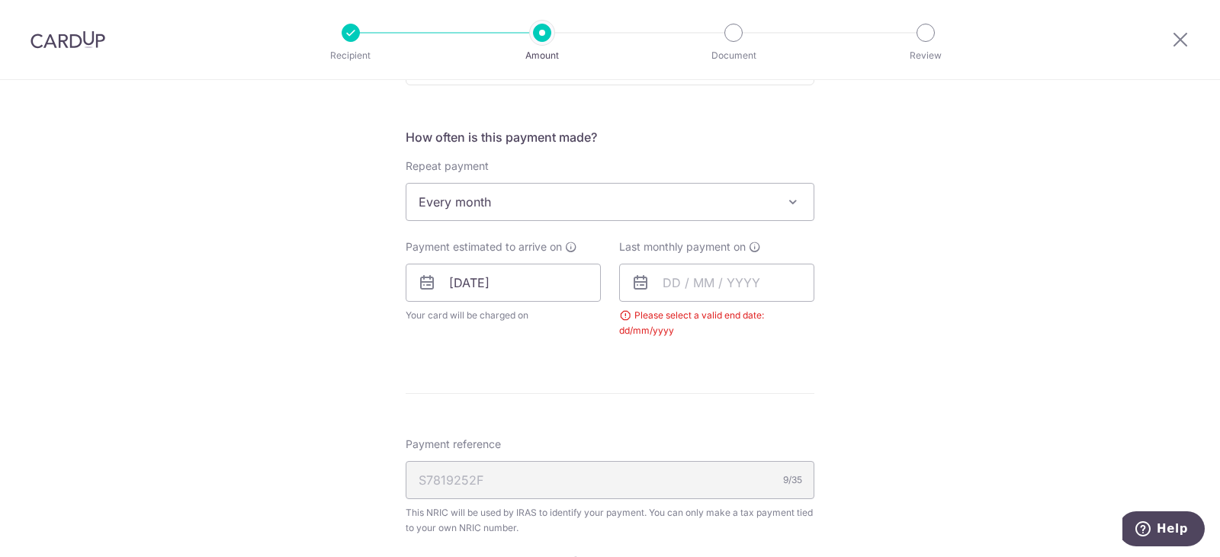
scroll to position [578, 0]
click at [699, 287] on input "text" at bounding box center [716, 284] width 195 height 38
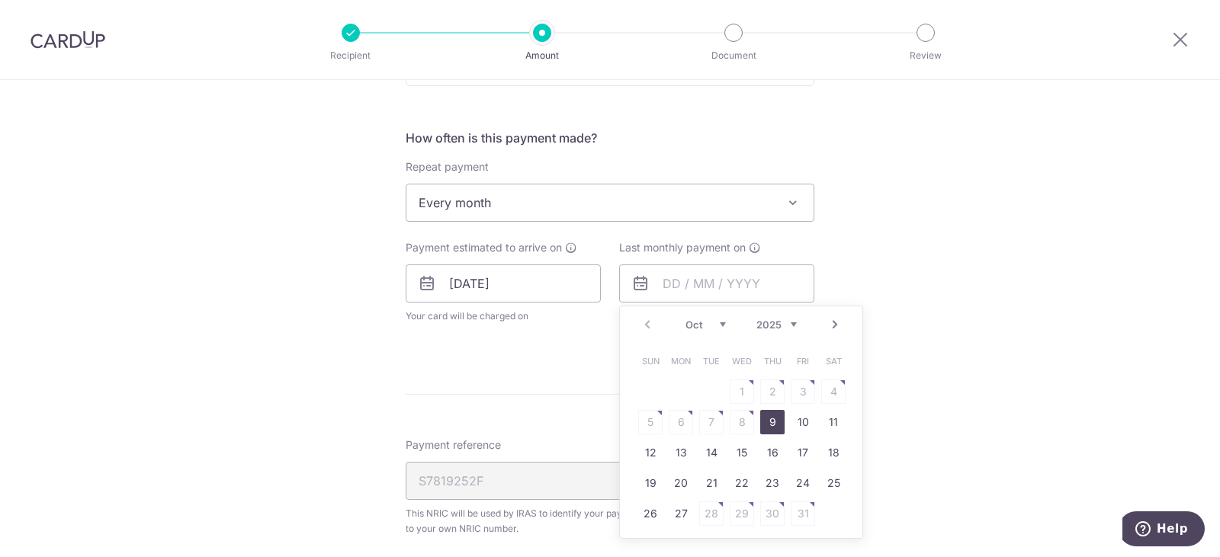
click at [719, 322] on select "Oct Nov Dec" at bounding box center [705, 325] width 40 height 12
click at [789, 319] on select "2025 2026" at bounding box center [776, 325] width 40 height 12
click at [716, 324] on select "Jan Feb Mar Apr May Jun Jul Aug Sep Oct Nov" at bounding box center [705, 325] width 40 height 12
click at [455, 377] on form "Enter one-time or monthly payment amount SGD 1,416.90 1416.90 The total tax pay…" at bounding box center [610, 266] width 409 height 1327
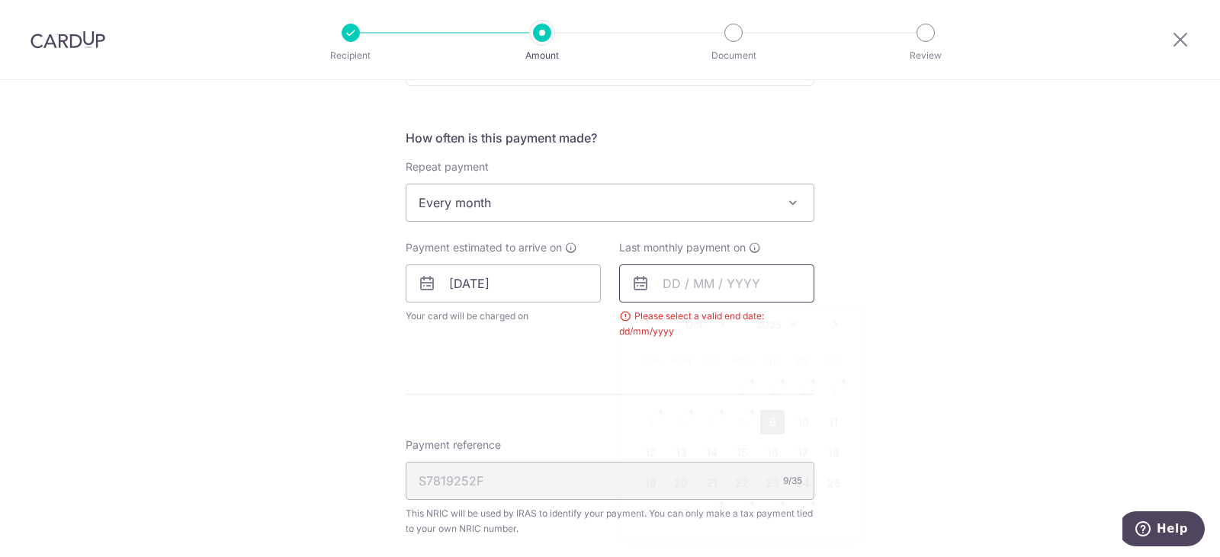
click at [745, 280] on input "text" at bounding box center [716, 284] width 195 height 38
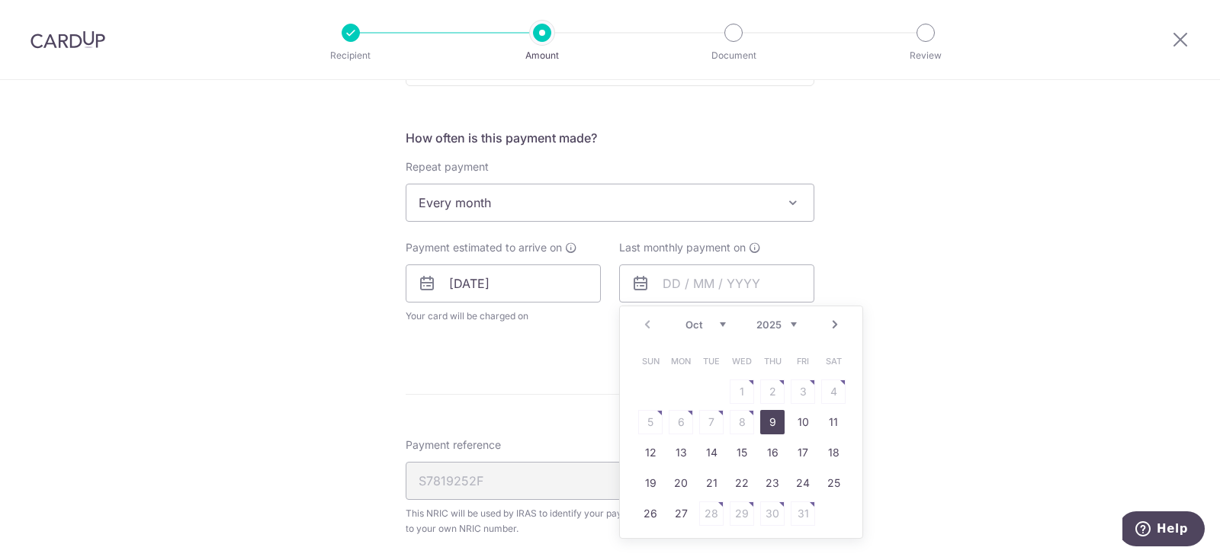
click at [832, 324] on link "Next" at bounding box center [835, 325] width 18 height 18
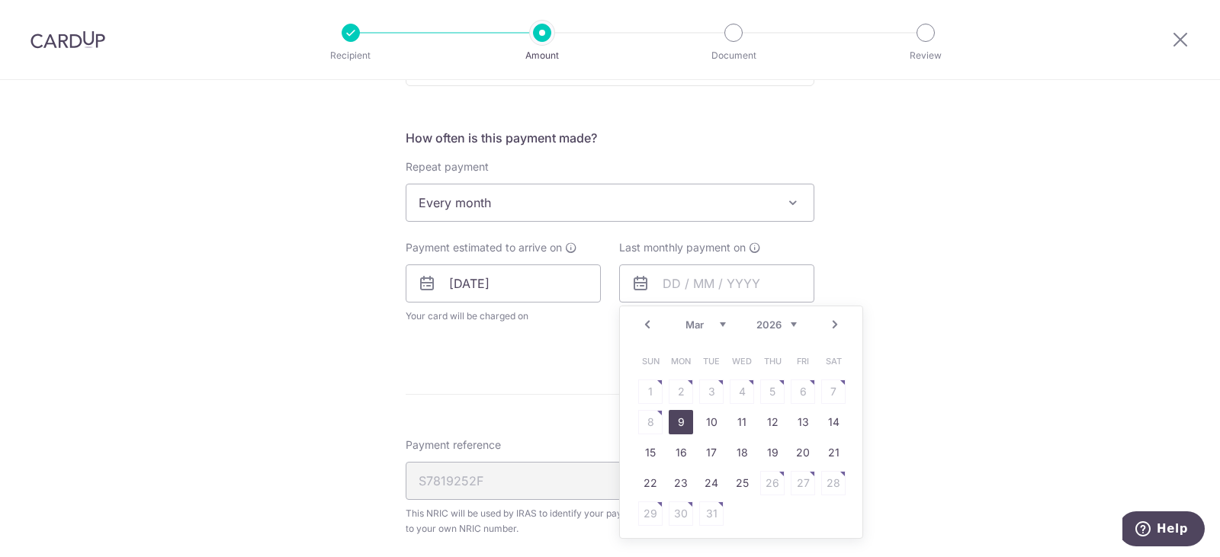
click at [673, 416] on link "9" at bounding box center [681, 422] width 24 height 24
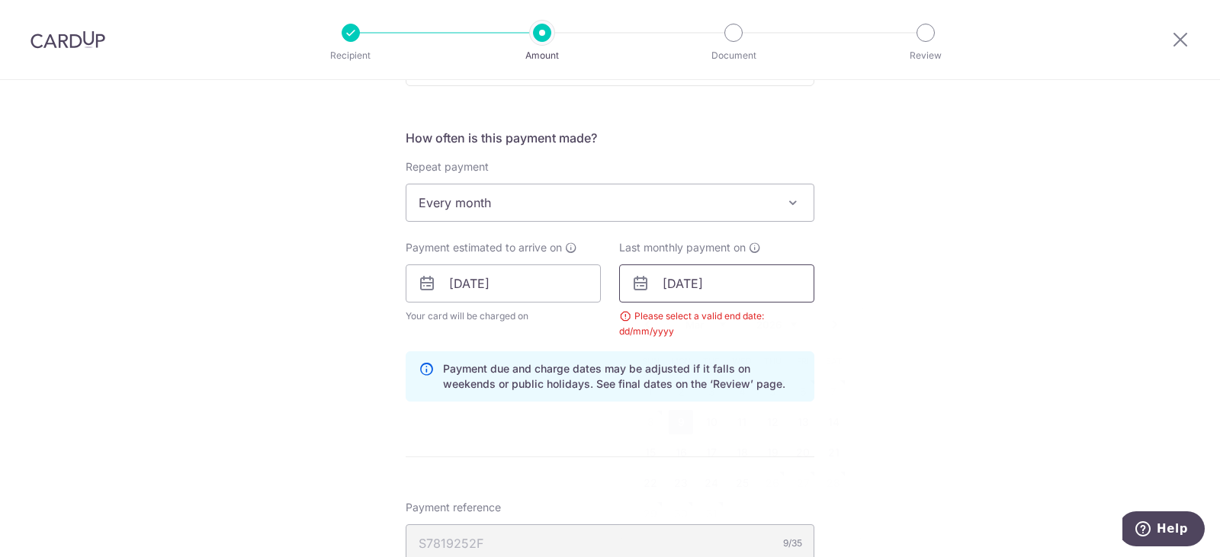
click at [786, 284] on input "[DATE]" at bounding box center [716, 284] width 195 height 38
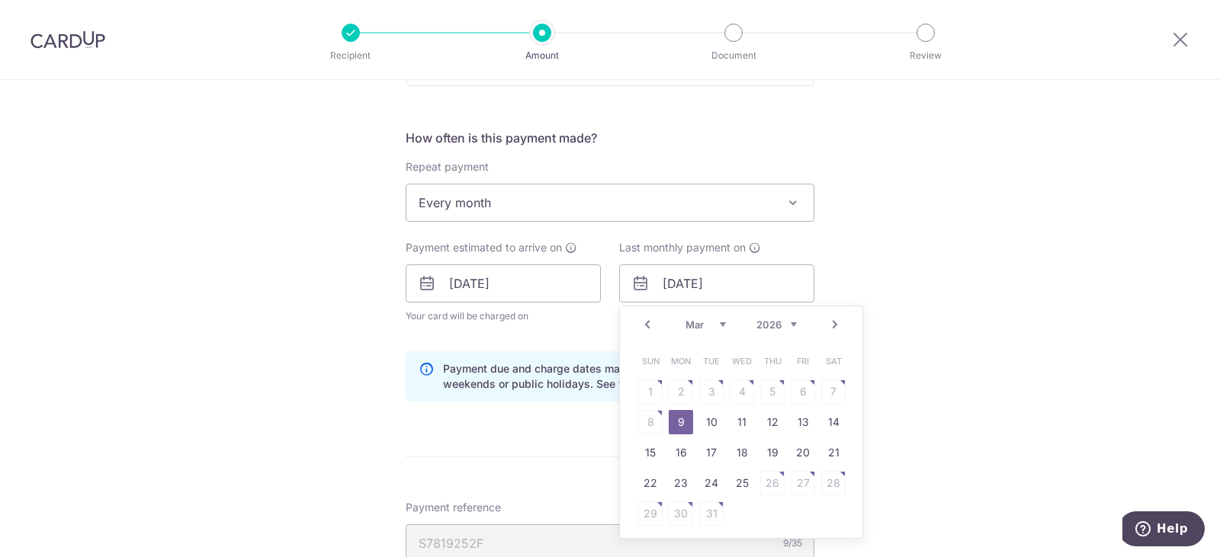
click at [647, 323] on link "Prev" at bounding box center [647, 325] width 18 height 18
click at [671, 425] on link "9" at bounding box center [681, 422] width 24 height 24
type input "09/02/2026"
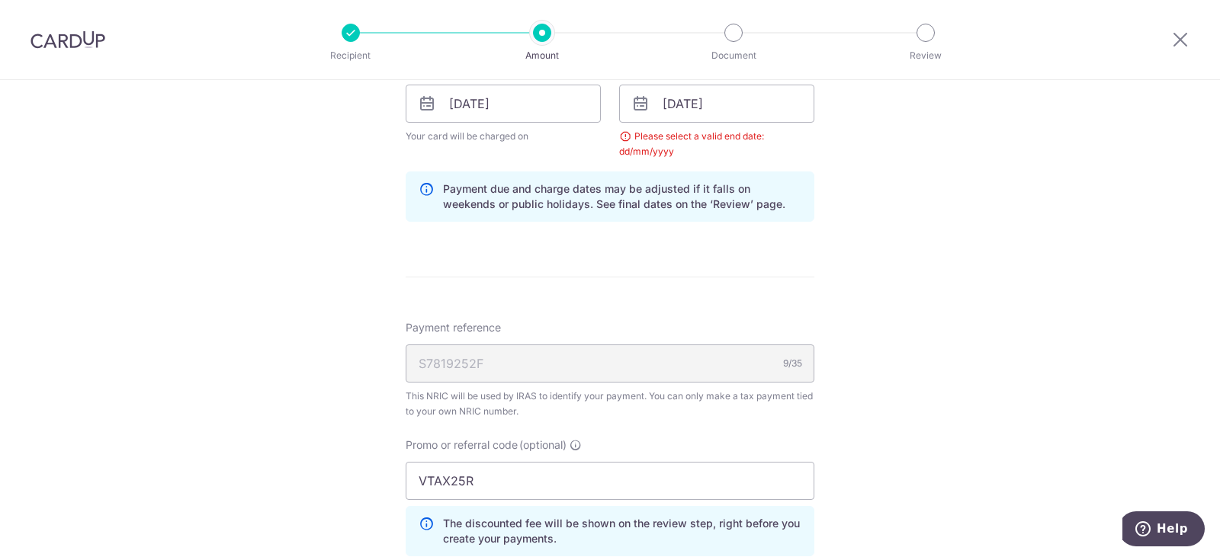
scroll to position [730, 0]
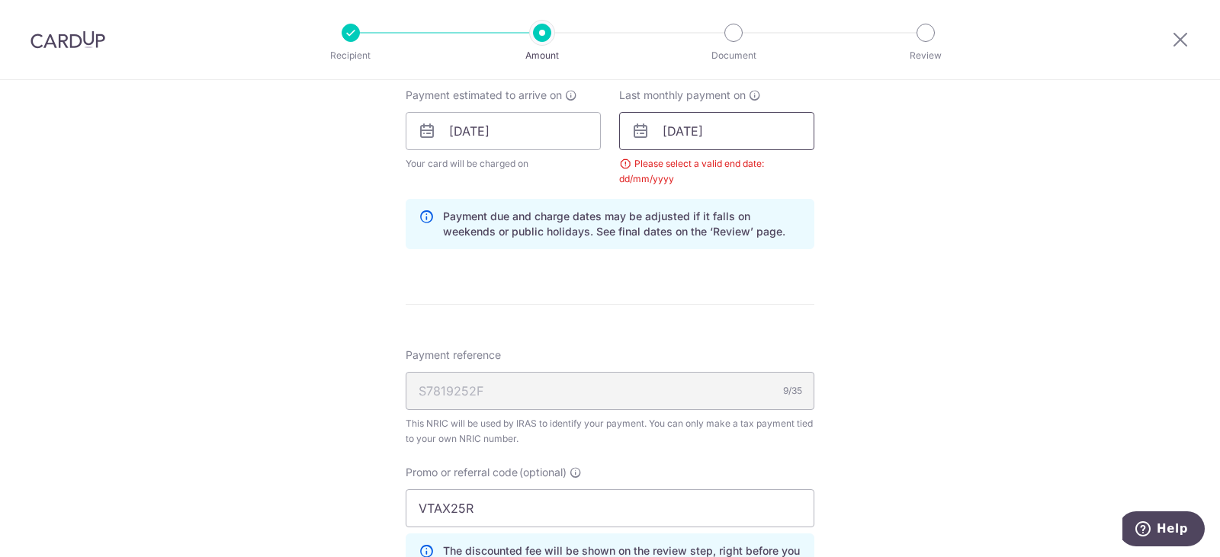
click at [720, 140] on input "[DATE]" at bounding box center [716, 131] width 195 height 38
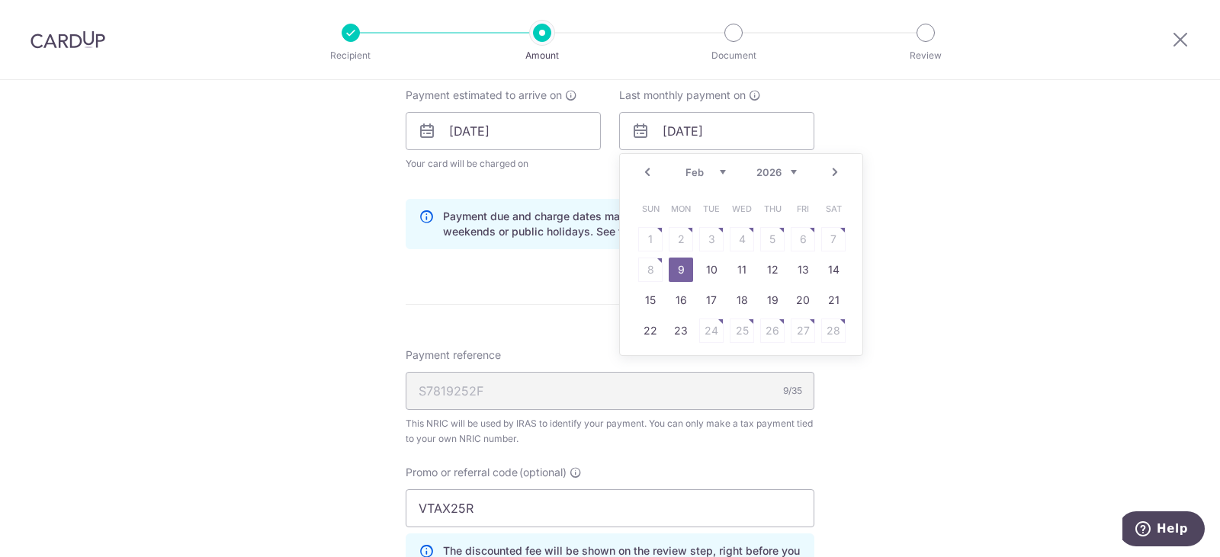
click at [826, 169] on link "Next" at bounding box center [835, 172] width 18 height 18
click at [831, 238] on table "Sun Mon Tue Wed Thu Fri Sat 1 2 3 4 5 6 7 8 9 10 11 12 13 14 15 16 17 18 19 20 …" at bounding box center [741, 285] width 213 height 183
click at [656, 229] on table "Sun Mon Tue Wed Thu Fri Sat 1 2 3 4 5 6 7 8 9 10 11 12 13 14 15 16 17 18 19 20 …" at bounding box center [741, 285] width 213 height 183
click at [649, 172] on link "Prev" at bounding box center [647, 172] width 18 height 18
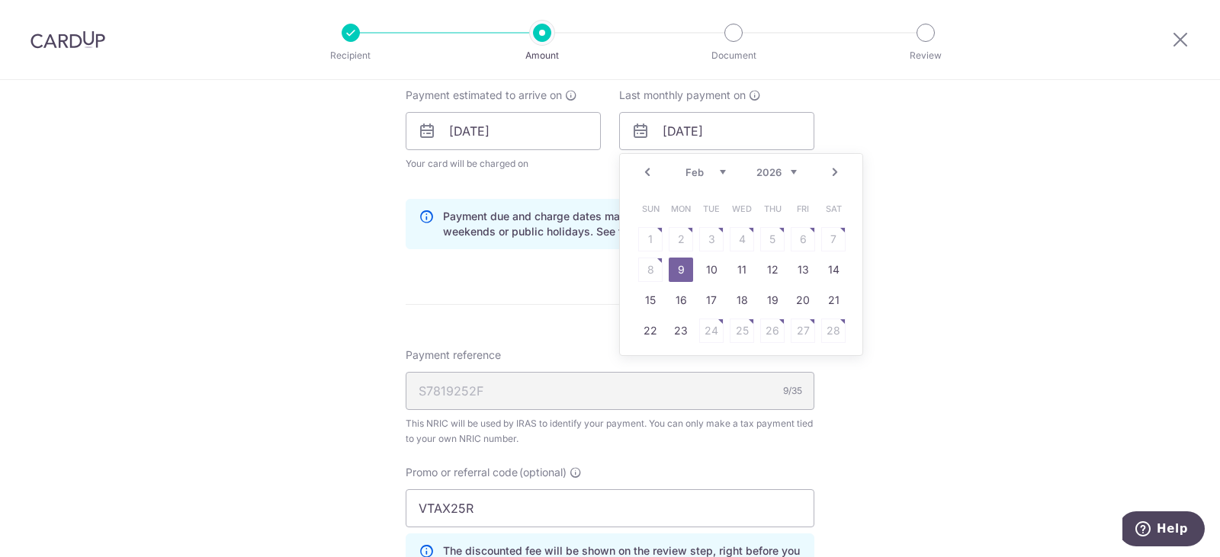
click at [681, 268] on link "9" at bounding box center [681, 270] width 24 height 24
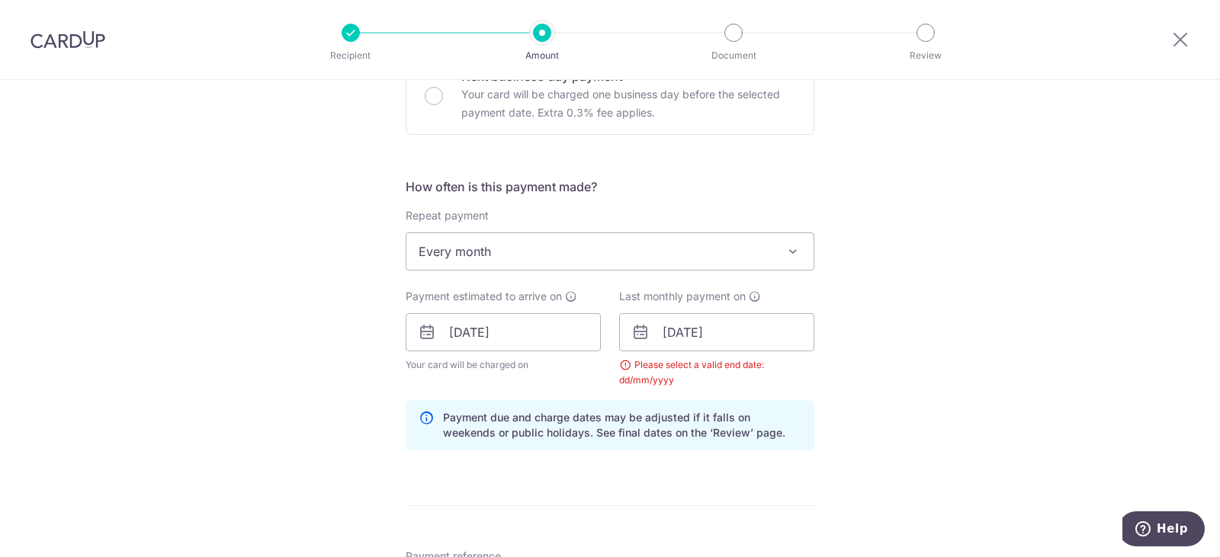
scroll to position [502, 0]
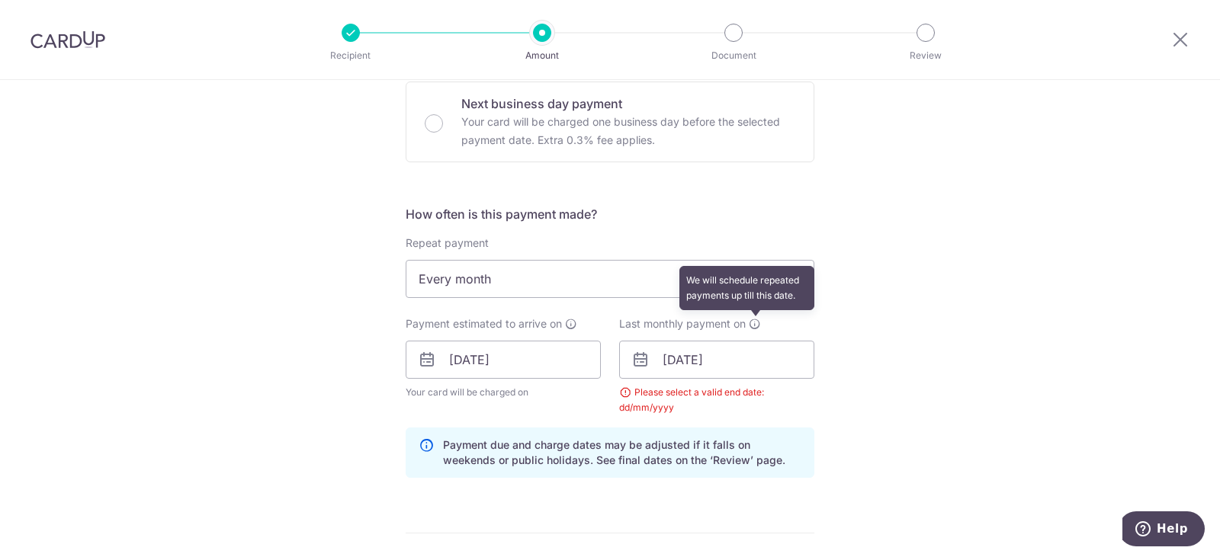
click at [751, 320] on icon at bounding box center [755, 324] width 12 height 12
click at [742, 396] on div "Please select a valid end date: dd/mm/yyyy" at bounding box center [716, 400] width 195 height 30
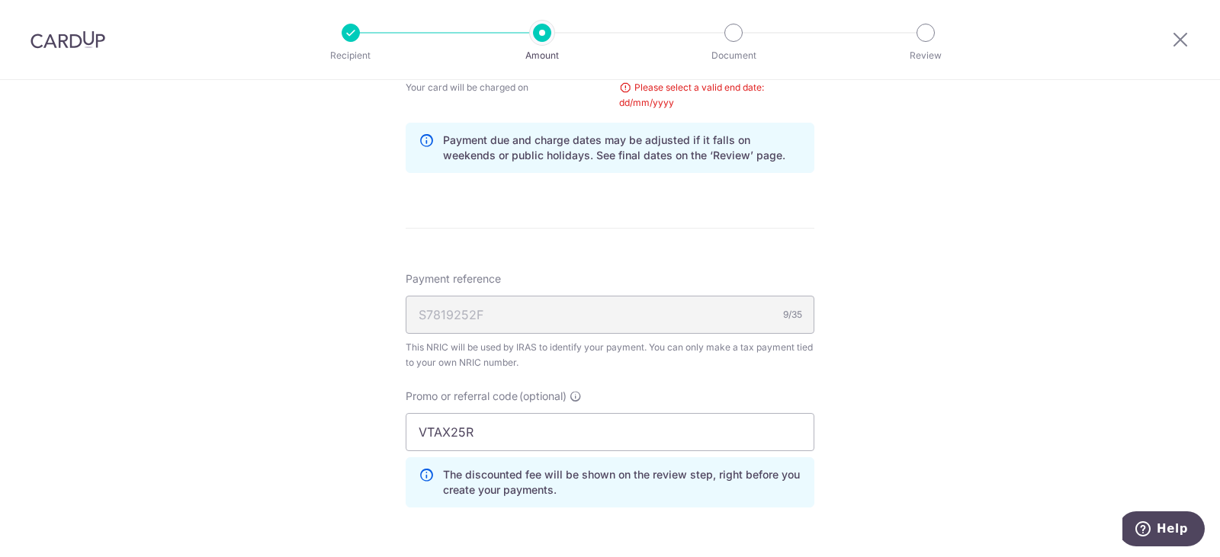
click at [831, 303] on div "Tell us more about your payment Enter one-time or monthly payment amount SGD 1,…" at bounding box center [610, 54] width 1220 height 1562
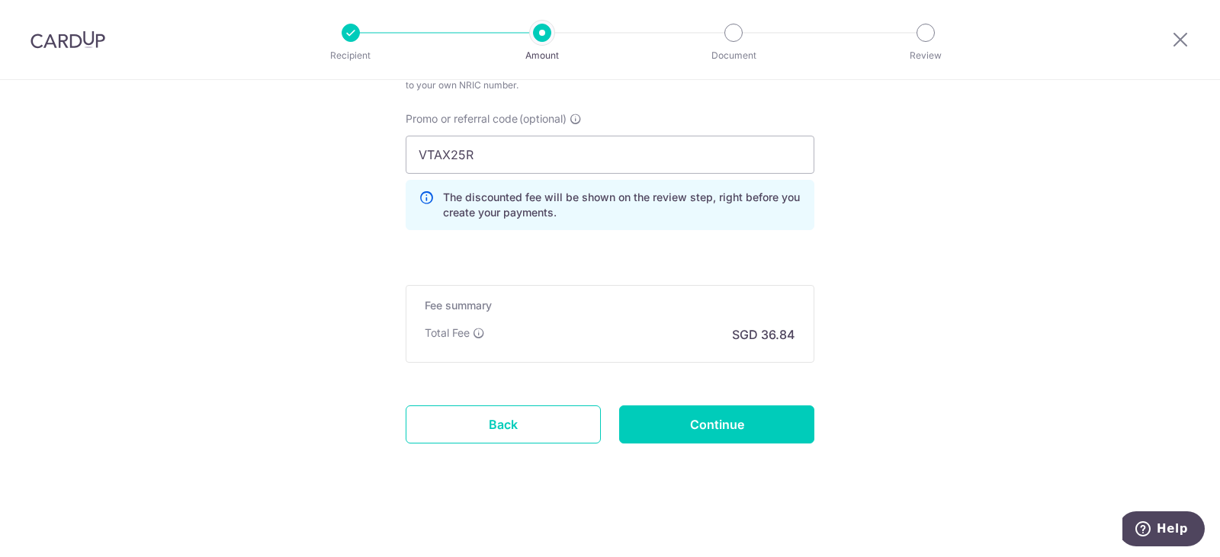
scroll to position [1085, 0]
click at [746, 435] on input "Continue" at bounding box center [716, 424] width 195 height 38
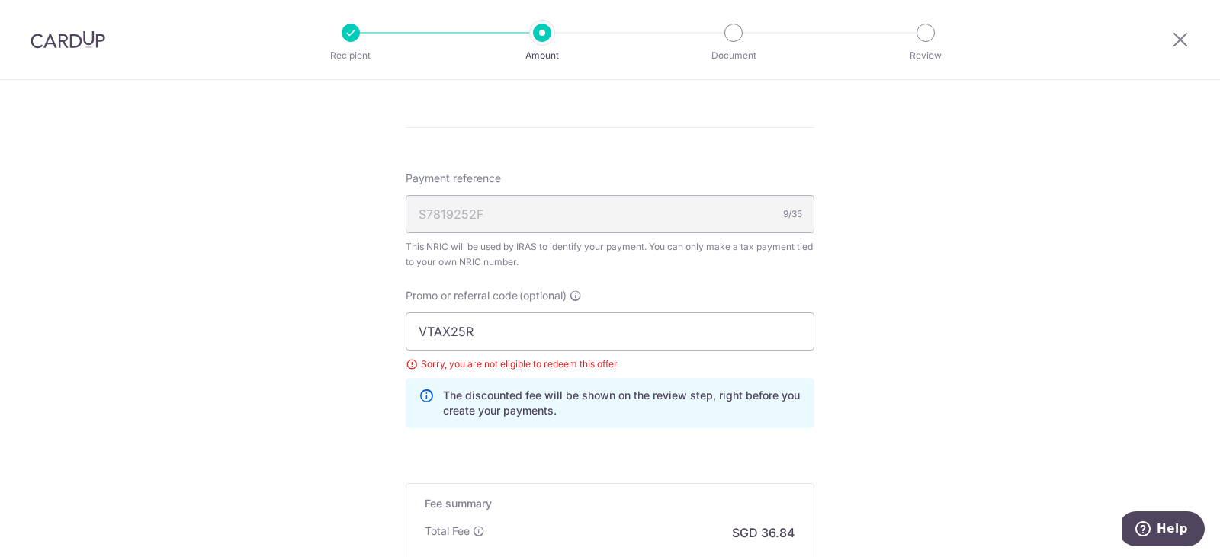
scroll to position [724, 0]
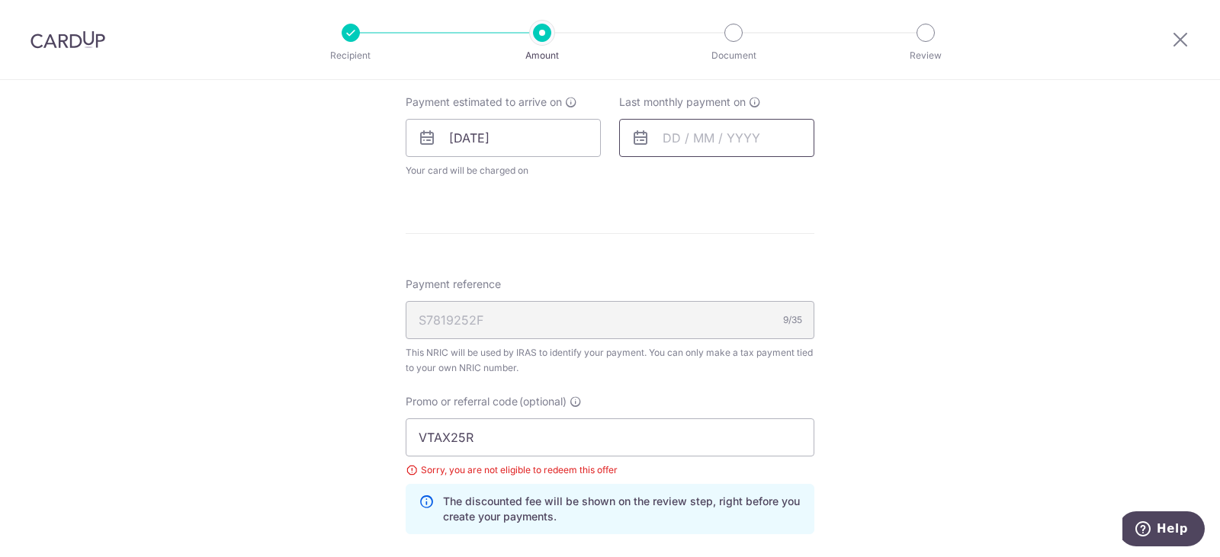
click at [703, 141] on input "text" at bounding box center [716, 138] width 195 height 38
click at [717, 183] on select "Oct Nov Dec" at bounding box center [705, 179] width 40 height 12
click at [708, 282] on link "9" at bounding box center [711, 277] width 24 height 24
type input "[DATE]"
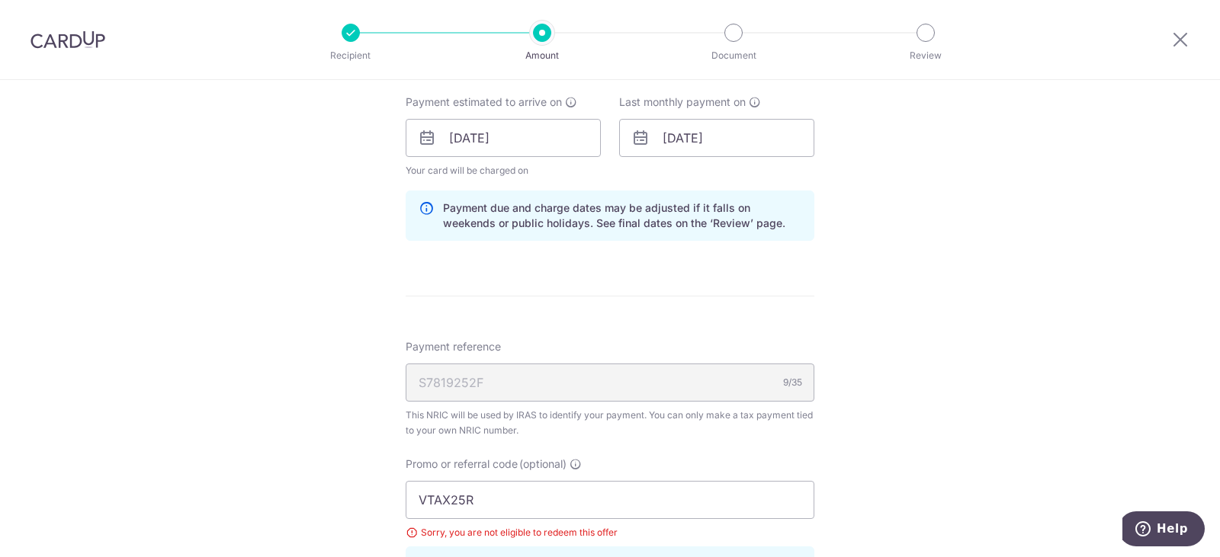
click at [708, 282] on form "Enter one-time or monthly payment amount SGD 1,416.90 1416.90 The total tax pay…" at bounding box center [610, 155] width 409 height 1396
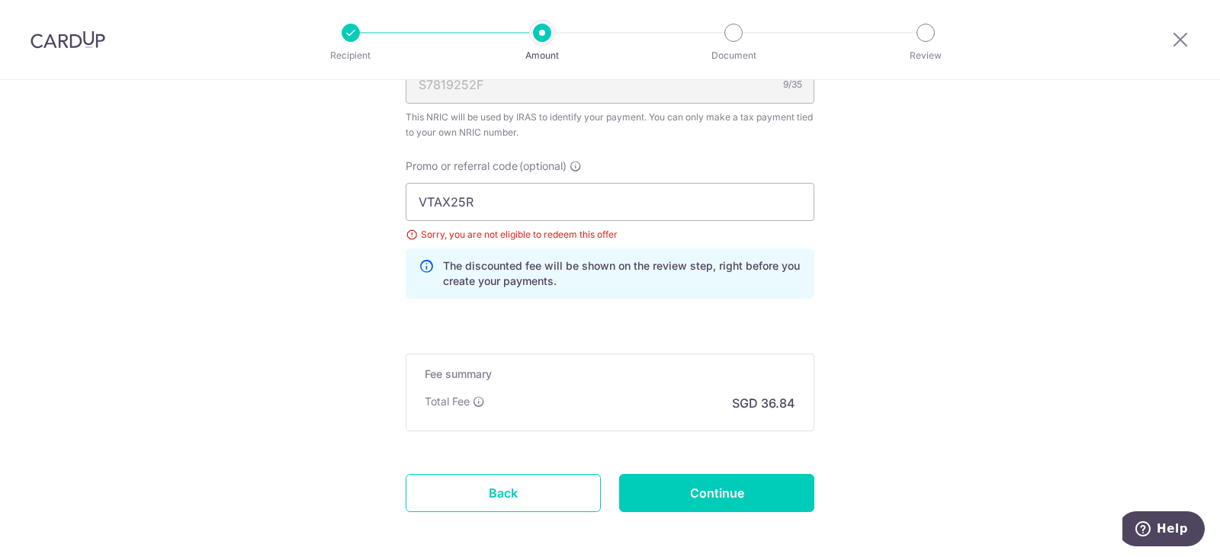
scroll to position [1015, 0]
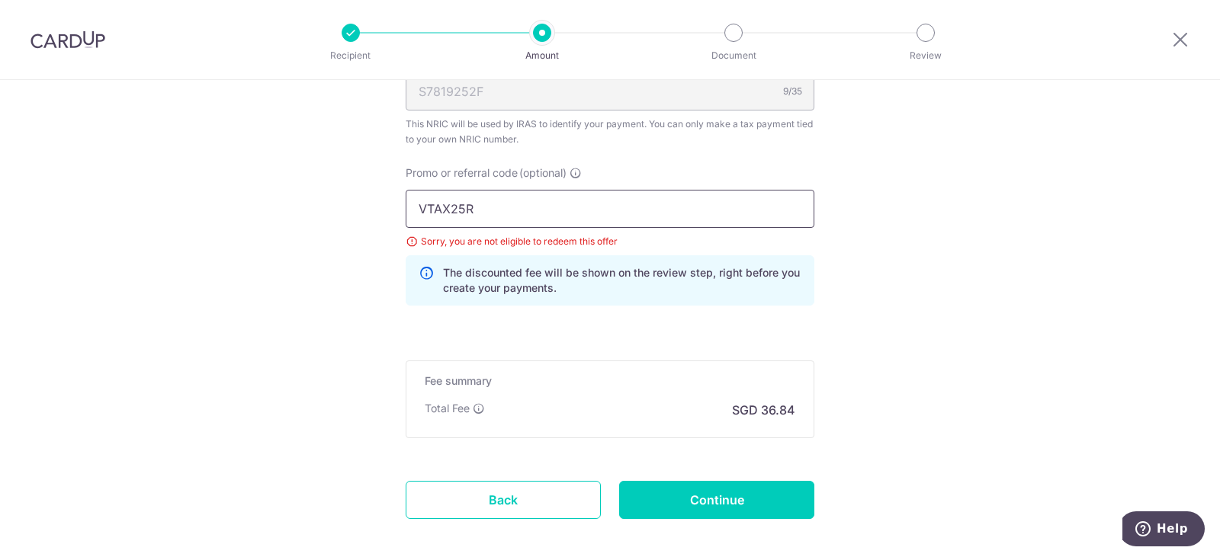
drag, startPoint x: 565, startPoint y: 217, endPoint x: 332, endPoint y: 223, distance: 232.6
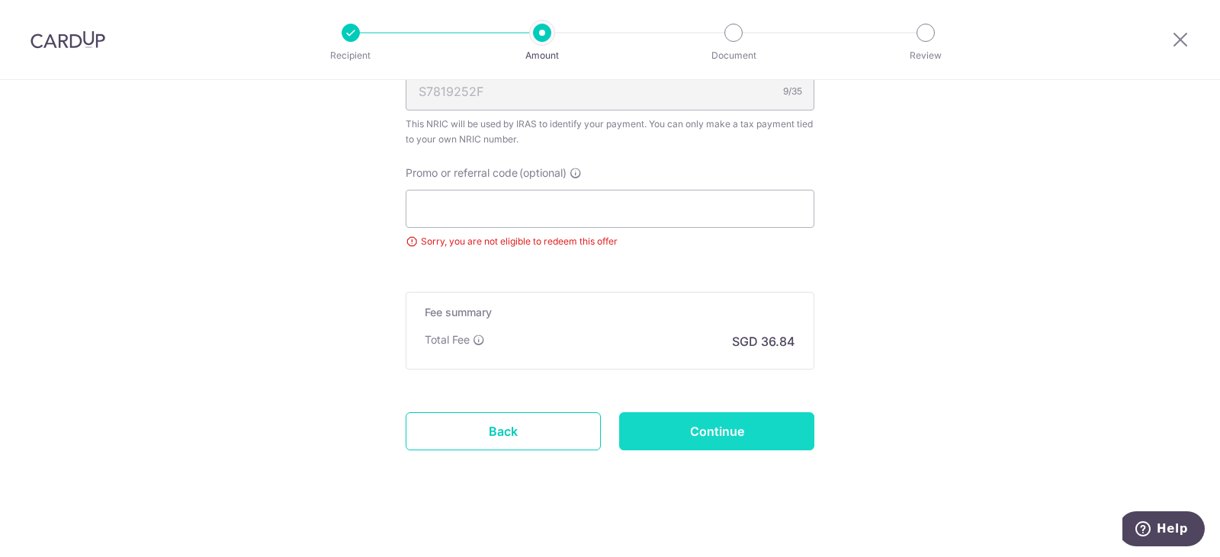
click at [688, 422] on input "Continue" at bounding box center [716, 431] width 195 height 38
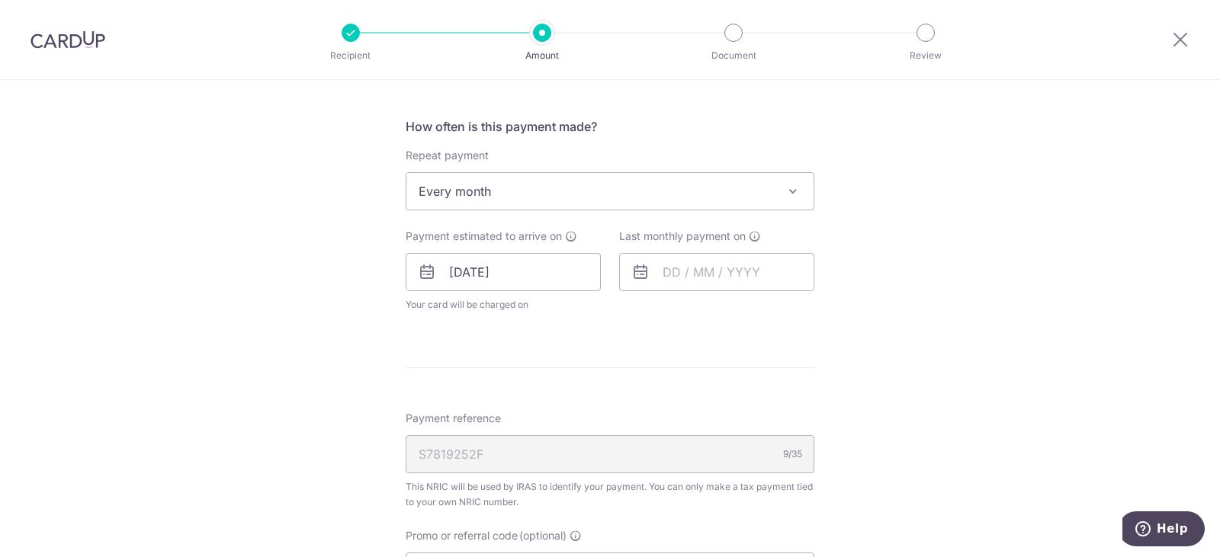
scroll to position [610, 0]
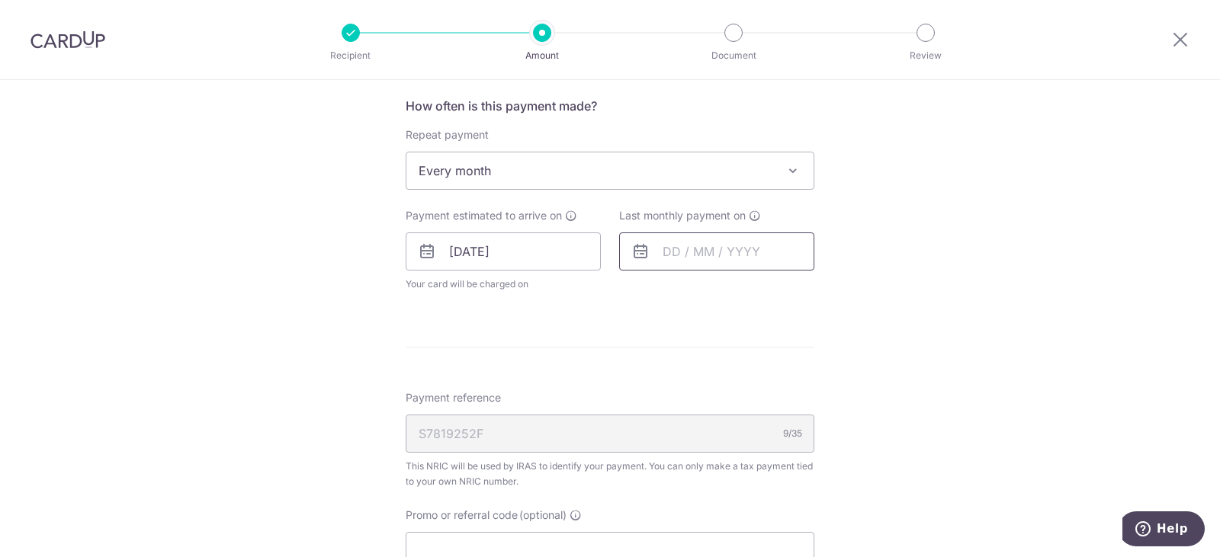
click at [760, 249] on input "text" at bounding box center [716, 252] width 195 height 38
click at [832, 292] on link "Next" at bounding box center [835, 293] width 18 height 18
click at [830, 291] on link "Next" at bounding box center [835, 293] width 18 height 18
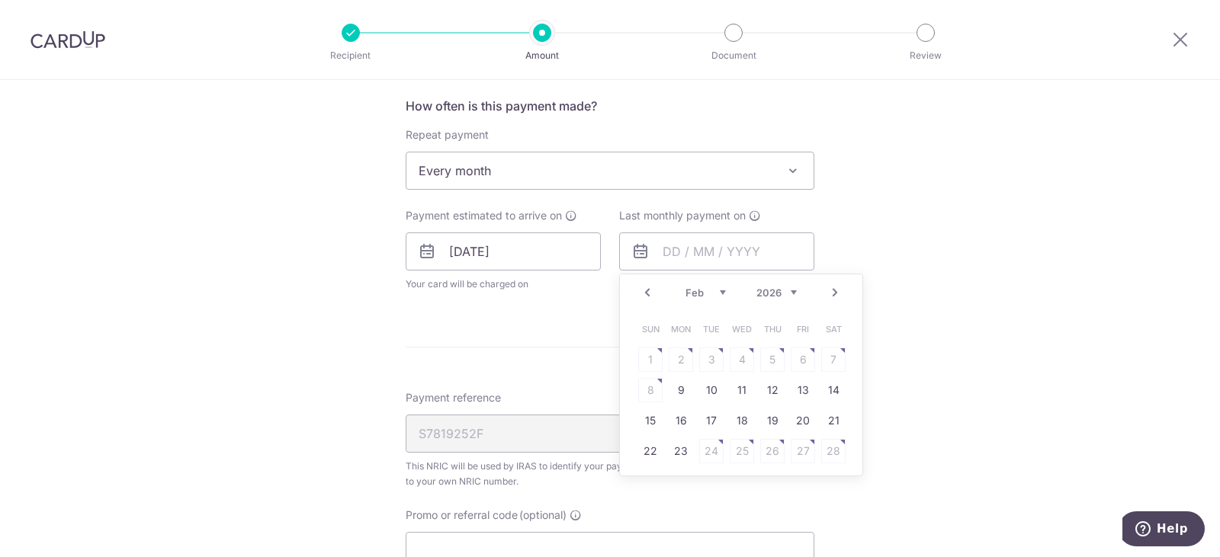
click at [830, 291] on link "Next" at bounding box center [835, 293] width 18 height 18
click at [835, 292] on link "Next" at bounding box center [835, 293] width 18 height 18
click at [643, 293] on link "Prev" at bounding box center [647, 293] width 18 height 18
click at [676, 387] on link "9" at bounding box center [681, 390] width 24 height 24
type input "[DATE]"
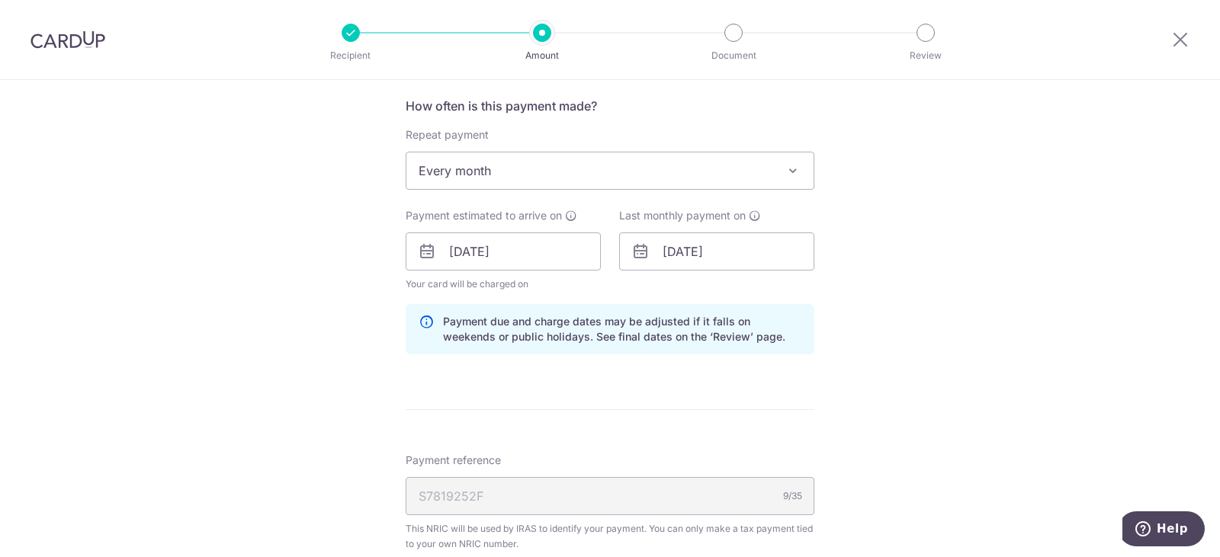
click at [1061, 309] on div "Tell us more about your payment Enter one-time or monthly payment amount SGD 1,…" at bounding box center [610, 209] width 1220 height 1478
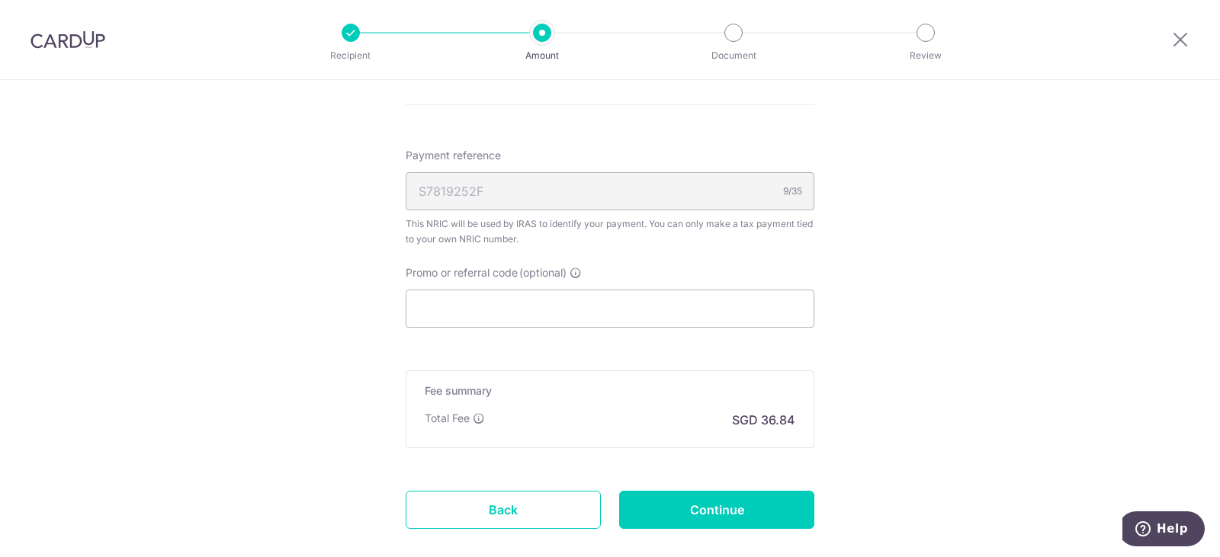
scroll to position [991, 0]
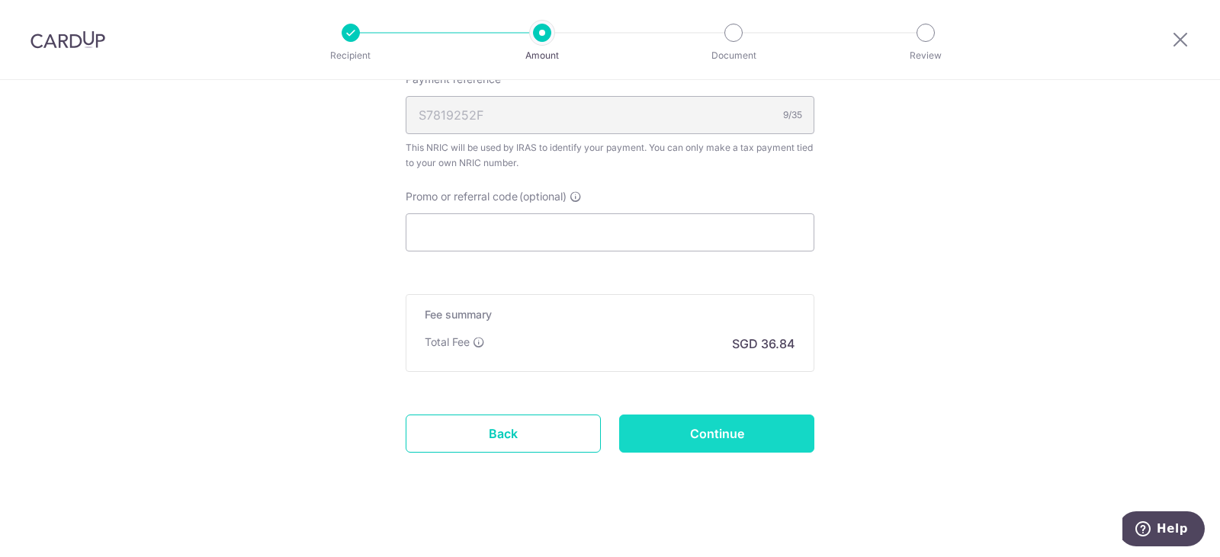
click at [753, 423] on input "Continue" at bounding box center [716, 434] width 195 height 38
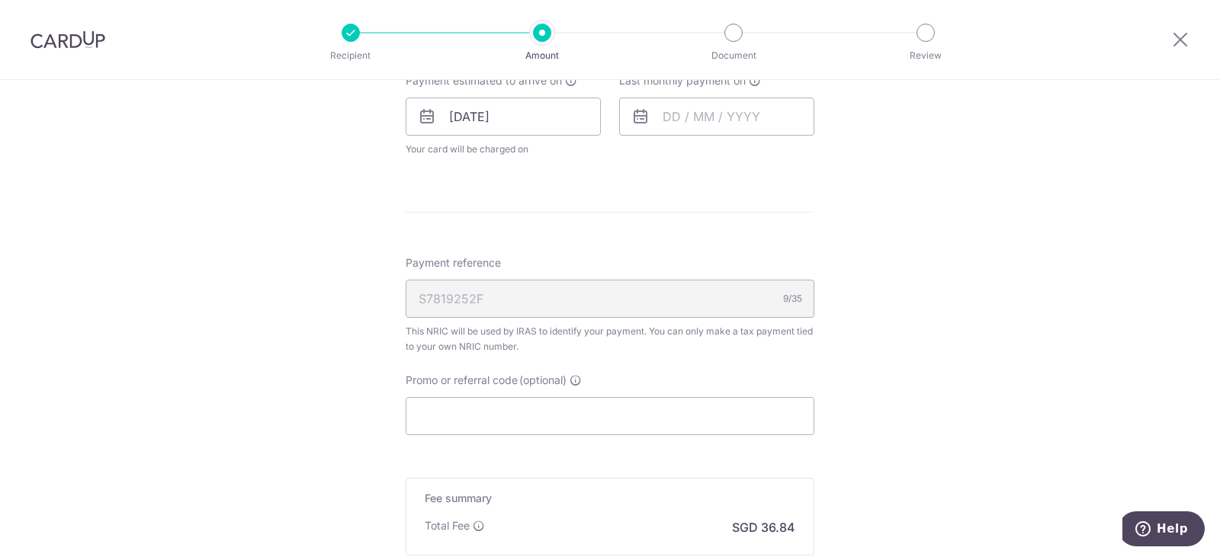
scroll to position [762, 0]
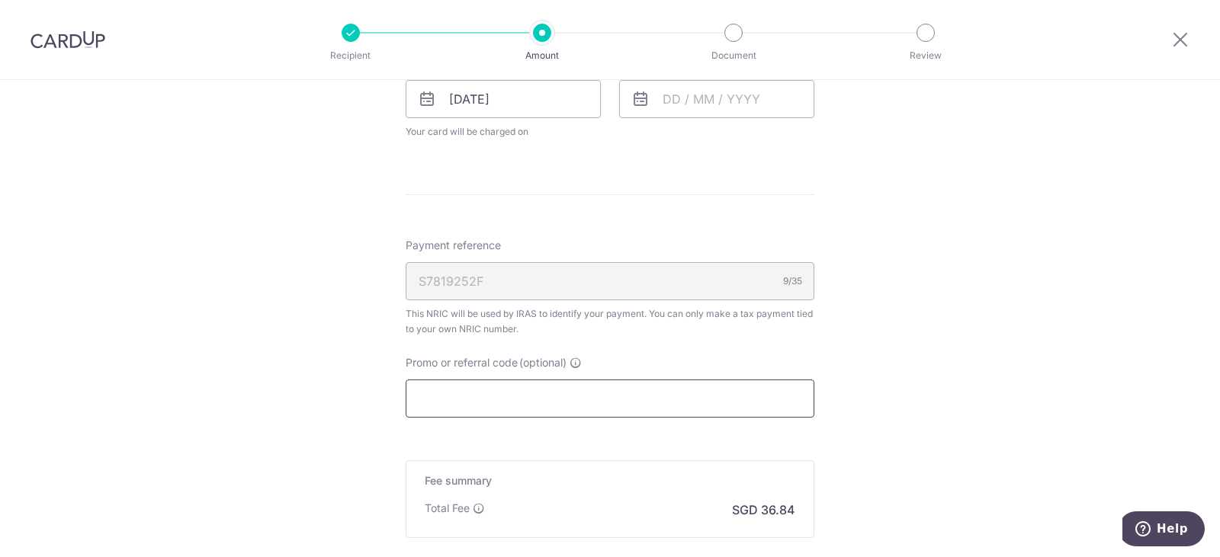
click at [547, 398] on input "Promo or referral code (optional)" at bounding box center [610, 399] width 409 height 38
paste input "VTAX25R"
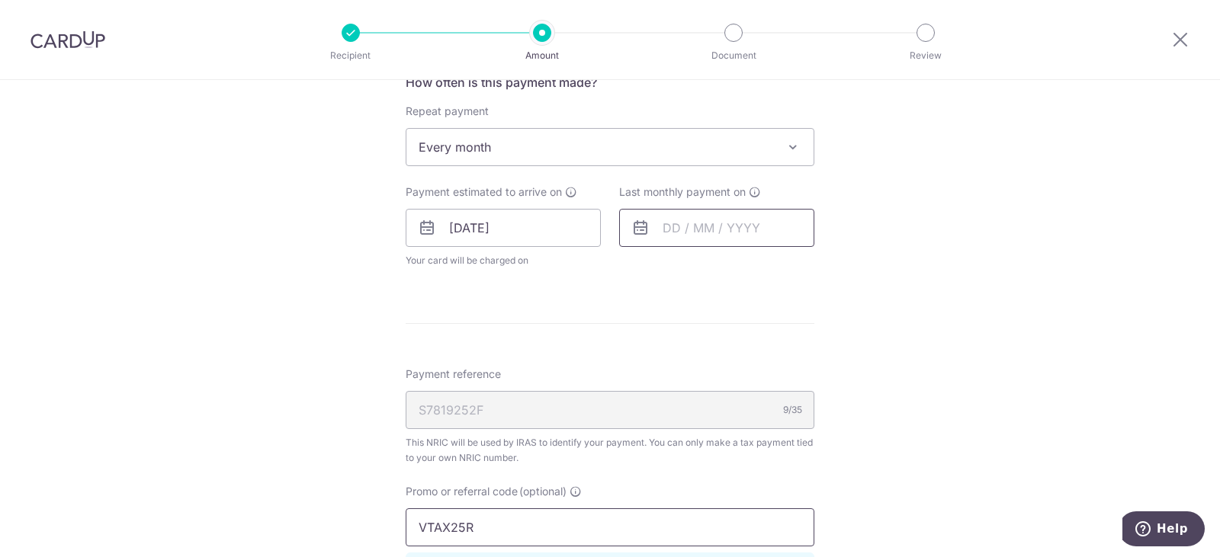
scroll to position [610, 0]
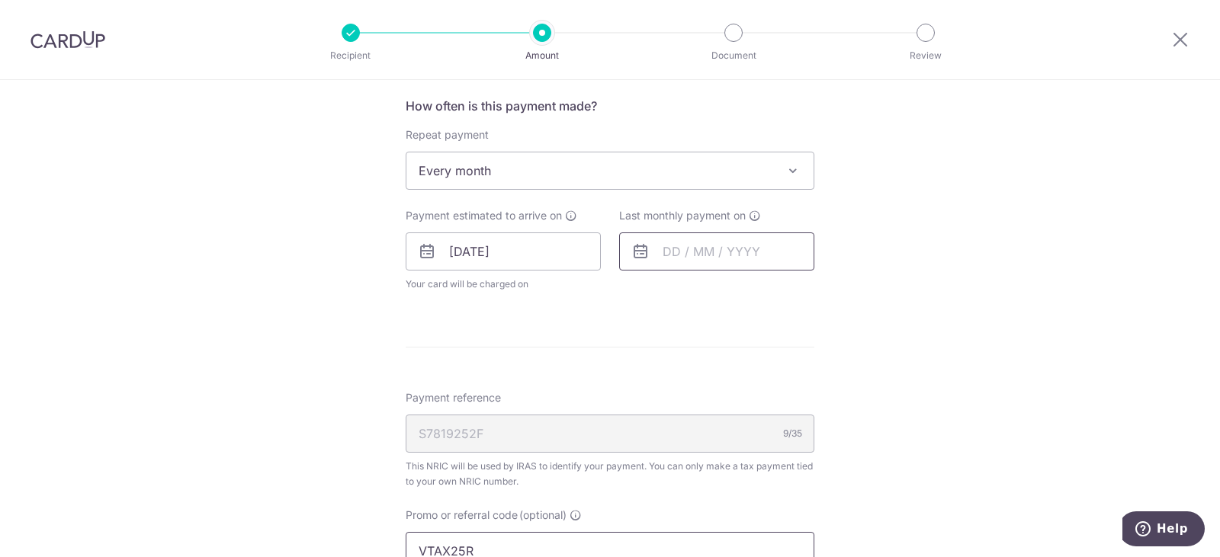
type input "VTAX25R"
click at [712, 254] on input "text" at bounding box center [716, 252] width 195 height 38
click at [834, 287] on link "Next" at bounding box center [835, 293] width 18 height 18
click at [707, 385] on link "9" at bounding box center [711, 390] width 24 height 24
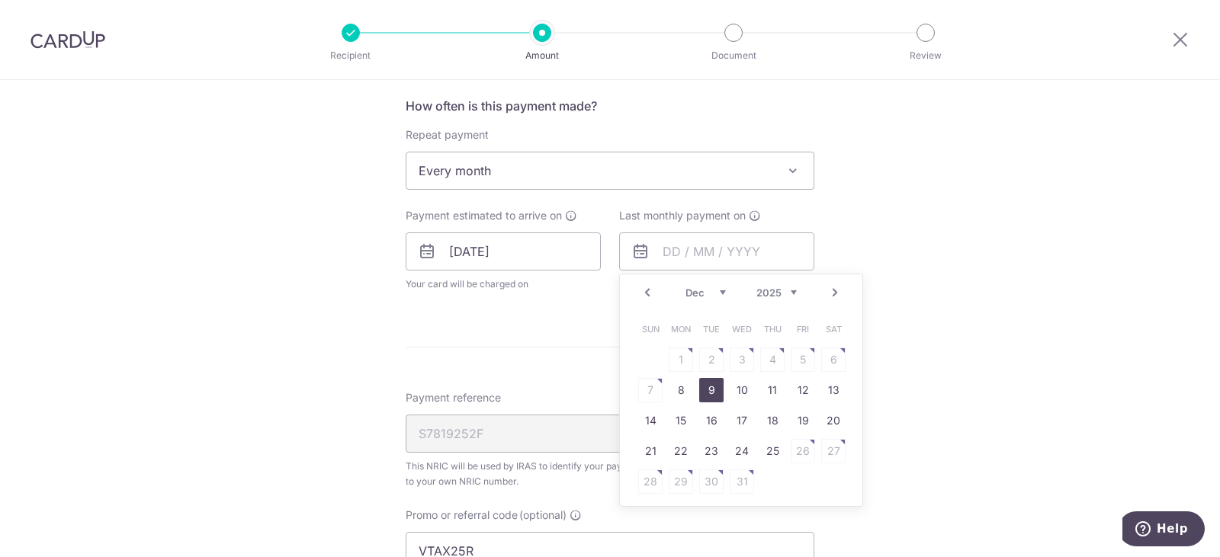
type input "[DATE]"
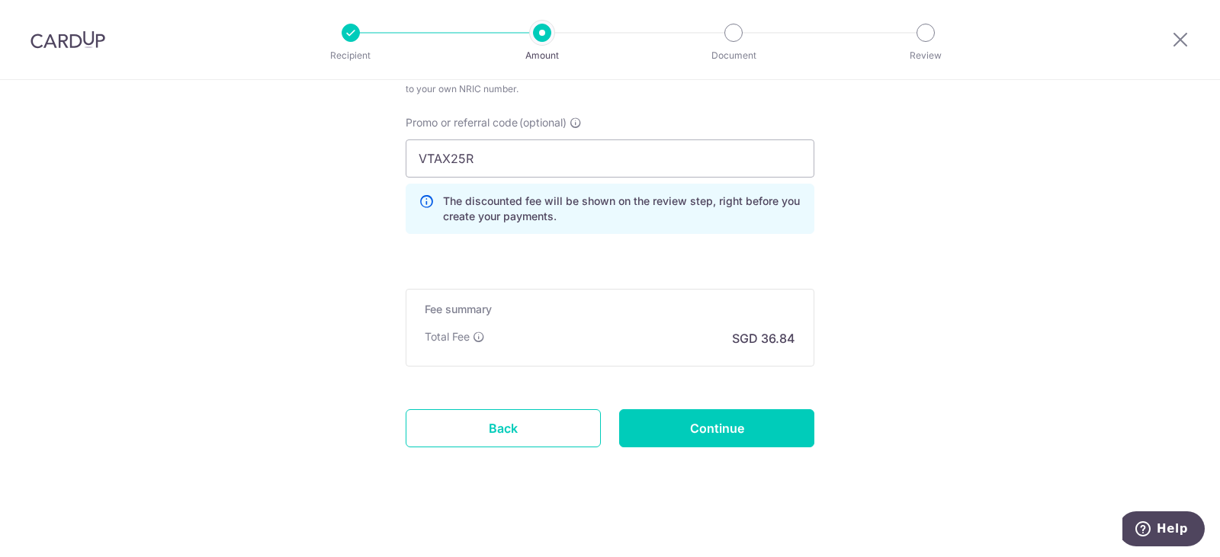
scroll to position [1070, 0]
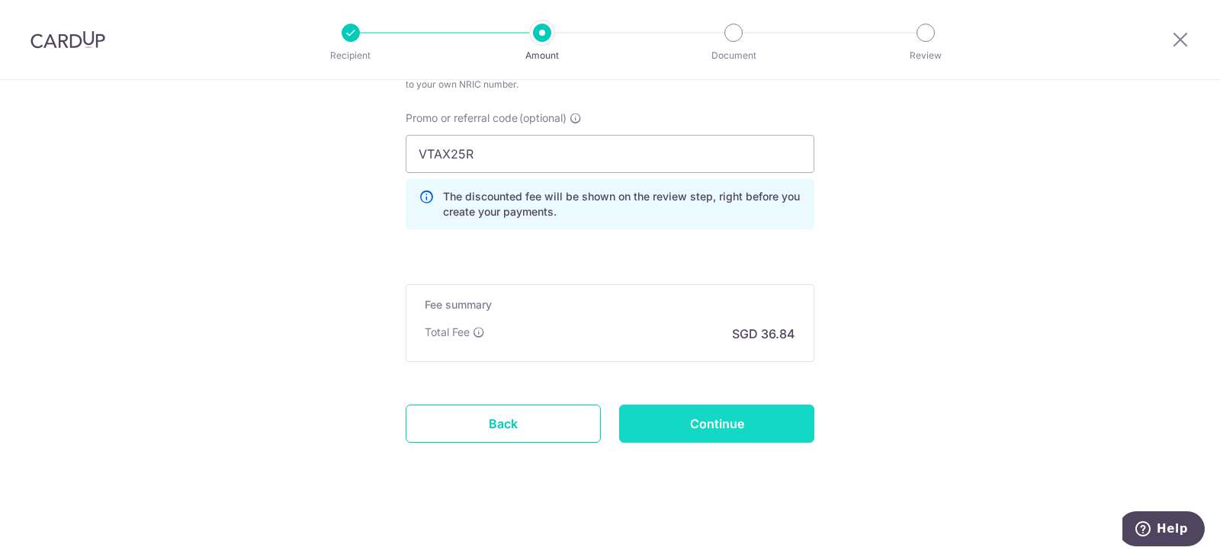
click at [727, 421] on input "Continue" at bounding box center [716, 424] width 195 height 38
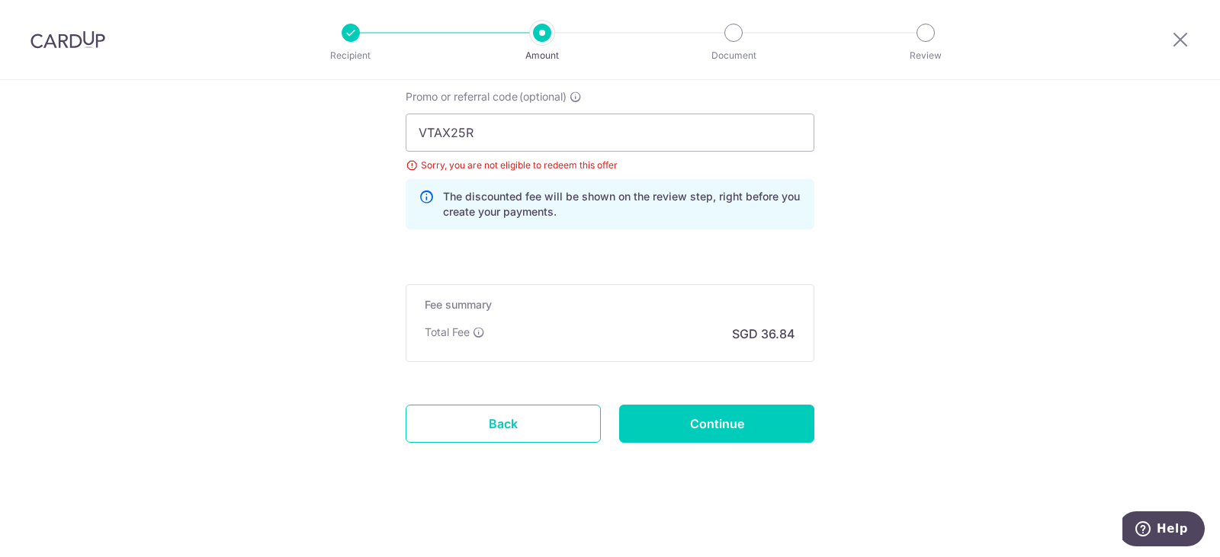
scroll to position [952, 0]
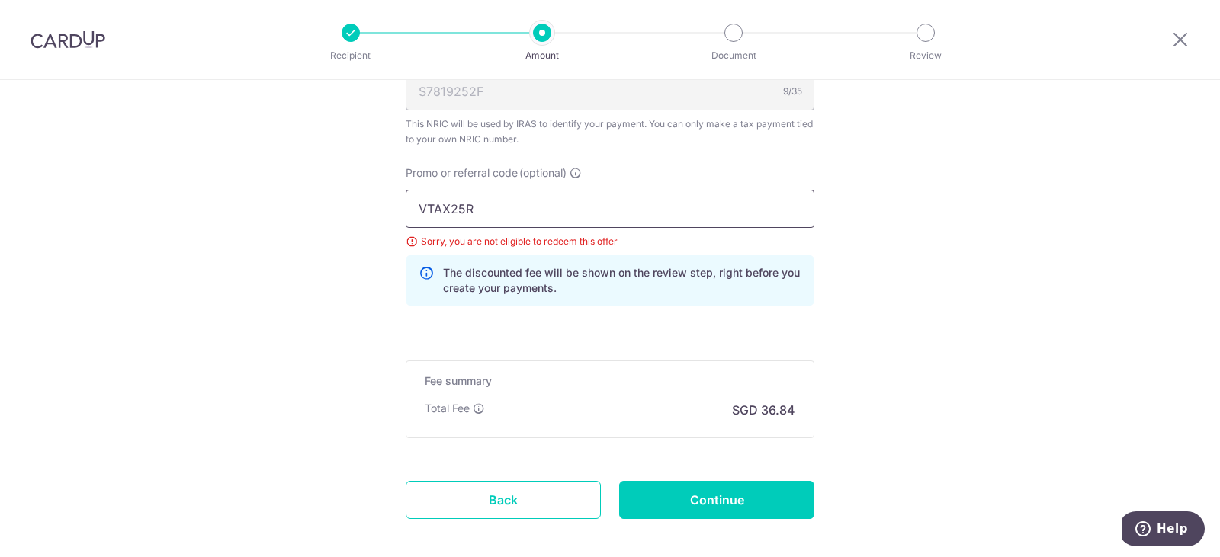
drag, startPoint x: 411, startPoint y: 201, endPoint x: 396, endPoint y: 200, distance: 14.5
click at [400, 201] on div "Promo or referral code (optional) VTAX25R Sorry, you are not eligible to redeem…" at bounding box center [609, 241] width 427 height 152
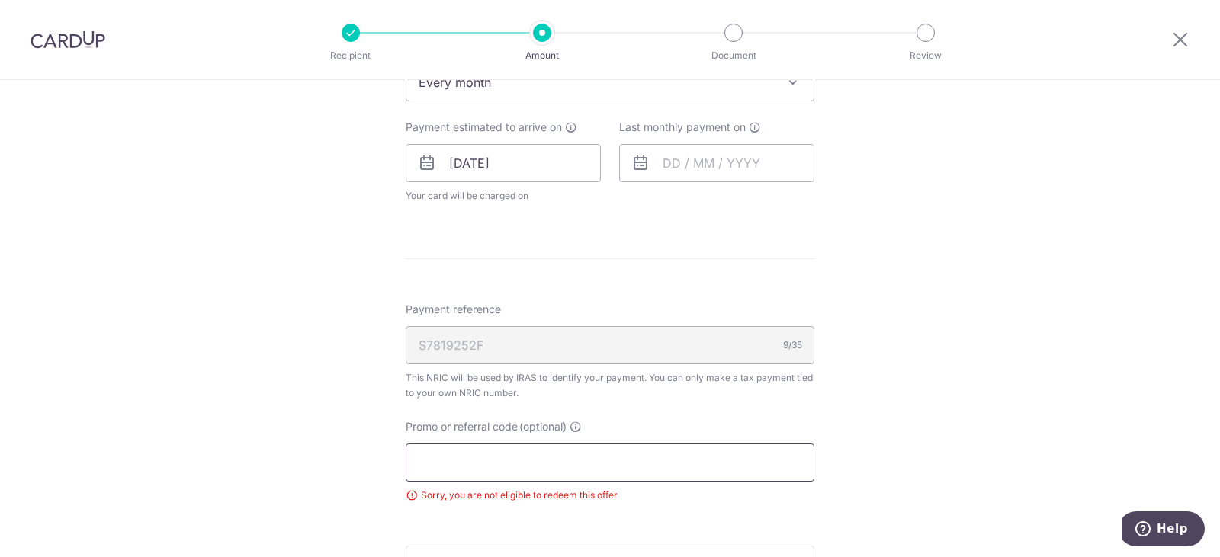
scroll to position [724, 0]
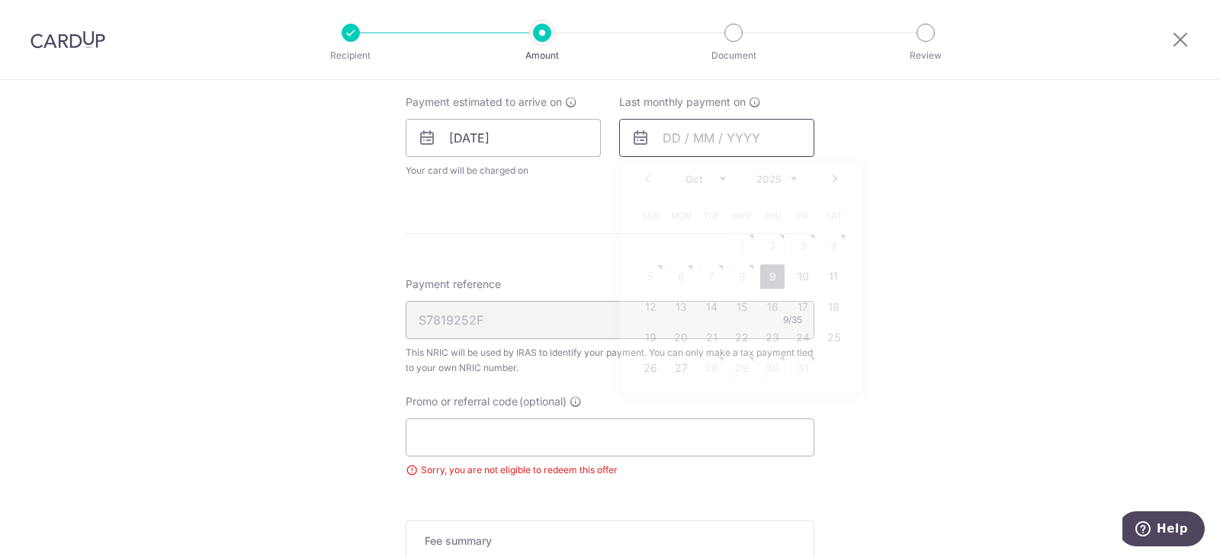
click at [738, 143] on input "text" at bounding box center [716, 138] width 195 height 38
click at [829, 177] on link "Next" at bounding box center [835, 179] width 18 height 18
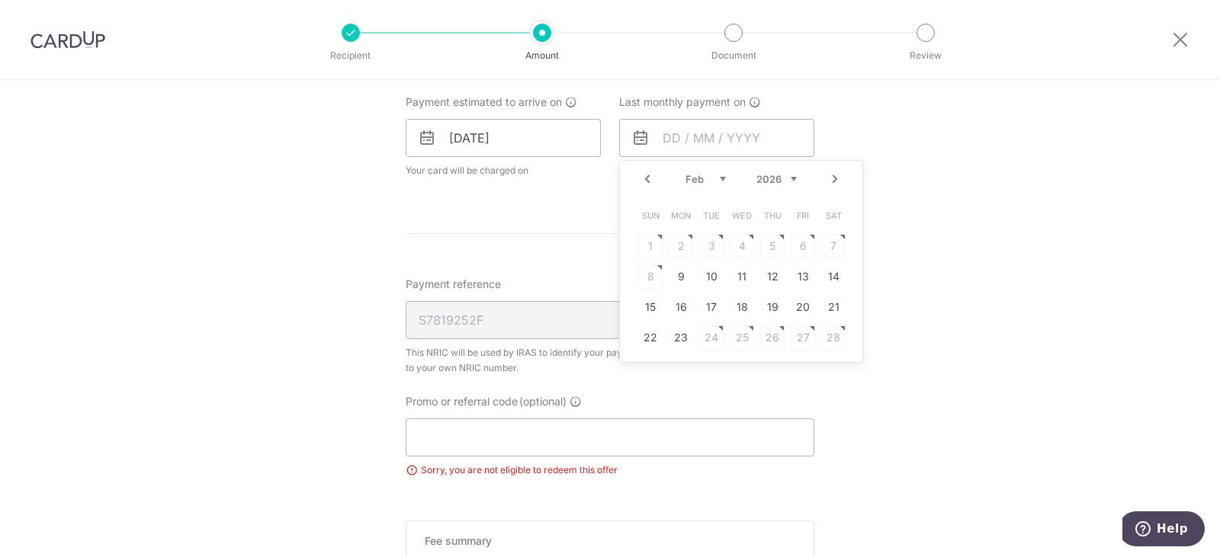
click at [829, 177] on link "Next" at bounding box center [835, 179] width 18 height 18
click at [817, 181] on div "Prev Next Jan Feb Mar Apr May Jun Jul Aug Sep Oct Nov 2025 2026" at bounding box center [741, 179] width 242 height 37
click at [829, 179] on link "Next" at bounding box center [835, 179] width 18 height 18
click at [766, 278] on table "Sun Mon Tue Wed Thu Fri Sat 1 2 3 4 5 6 7 8 9 10 11 12 13 14 15 16 17 18 19 20 …" at bounding box center [741, 292] width 213 height 183
click at [644, 177] on link "Prev" at bounding box center [647, 179] width 18 height 18
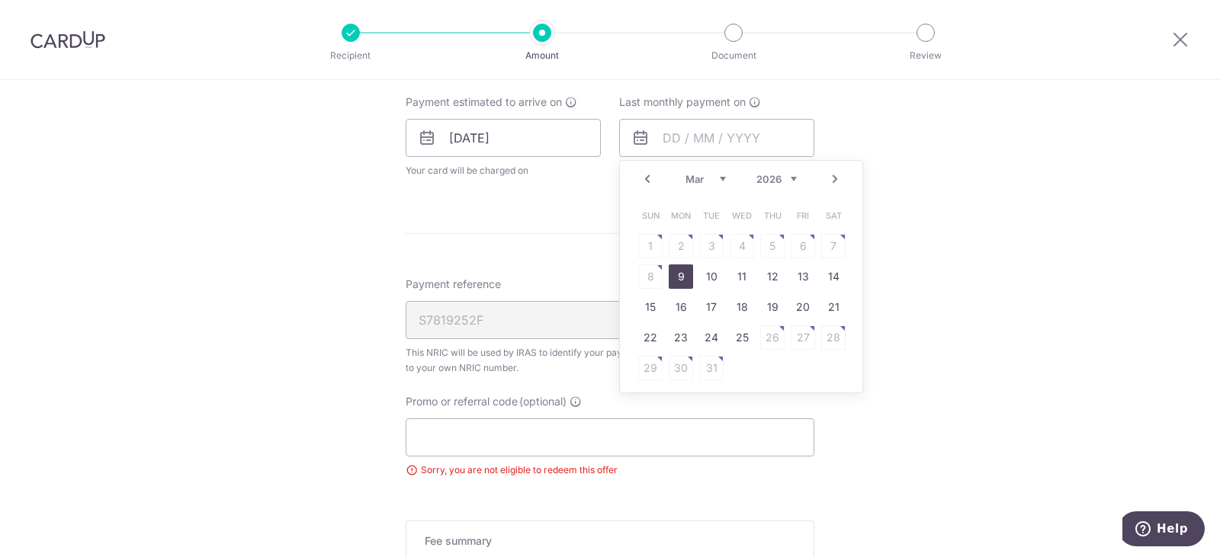
click at [679, 275] on link "9" at bounding box center [681, 277] width 24 height 24
type input "09/03/2026"
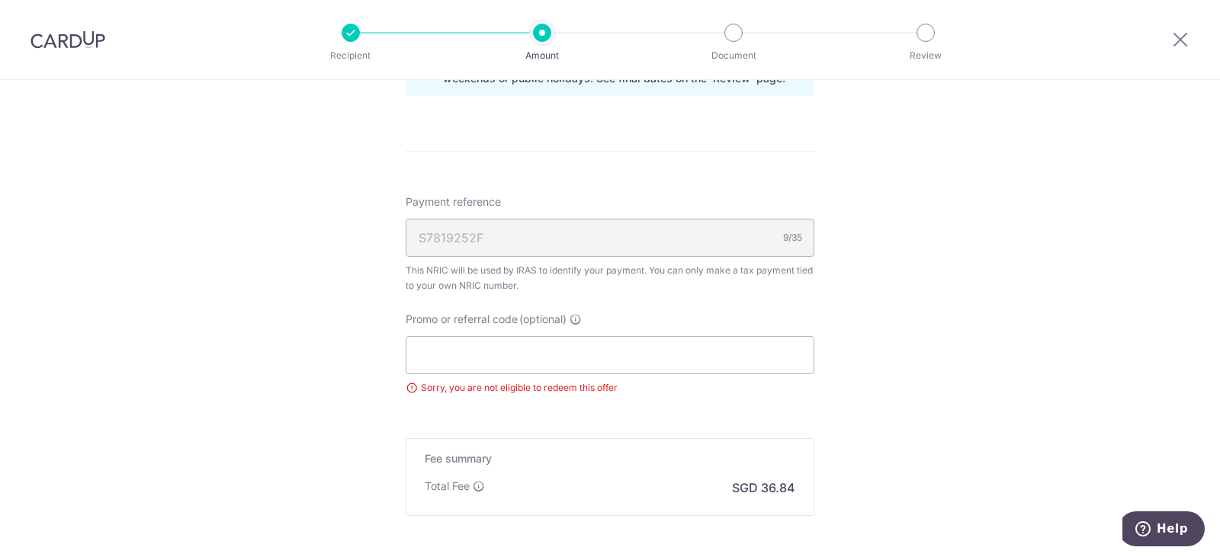
scroll to position [1022, 0]
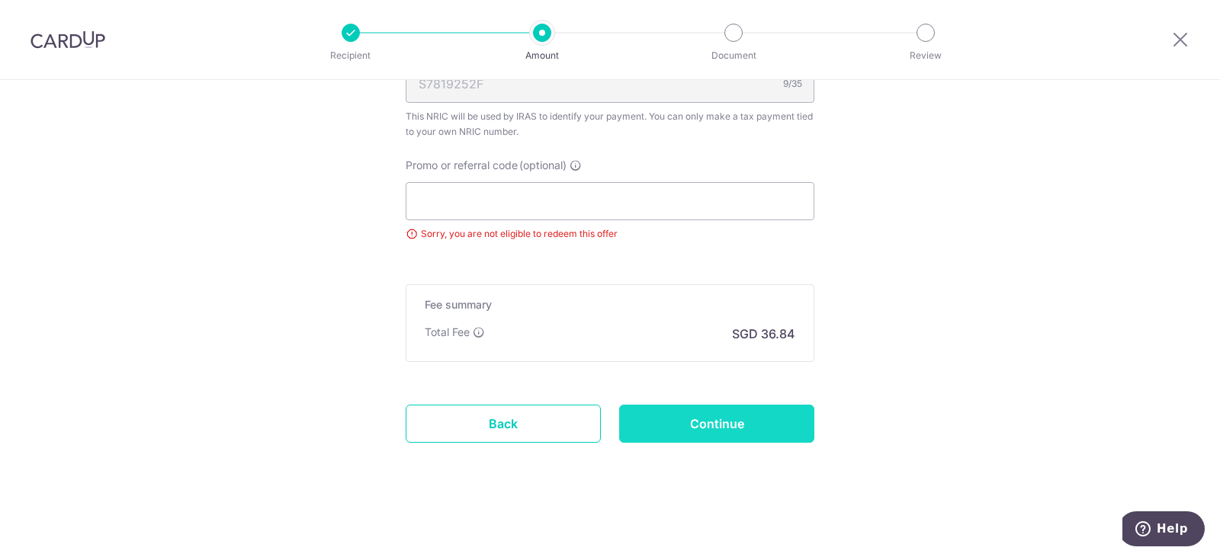
drag, startPoint x: 791, startPoint y: 425, endPoint x: 789, endPoint y: 416, distance: 9.4
click at [791, 425] on input "Continue" at bounding box center [716, 424] width 195 height 38
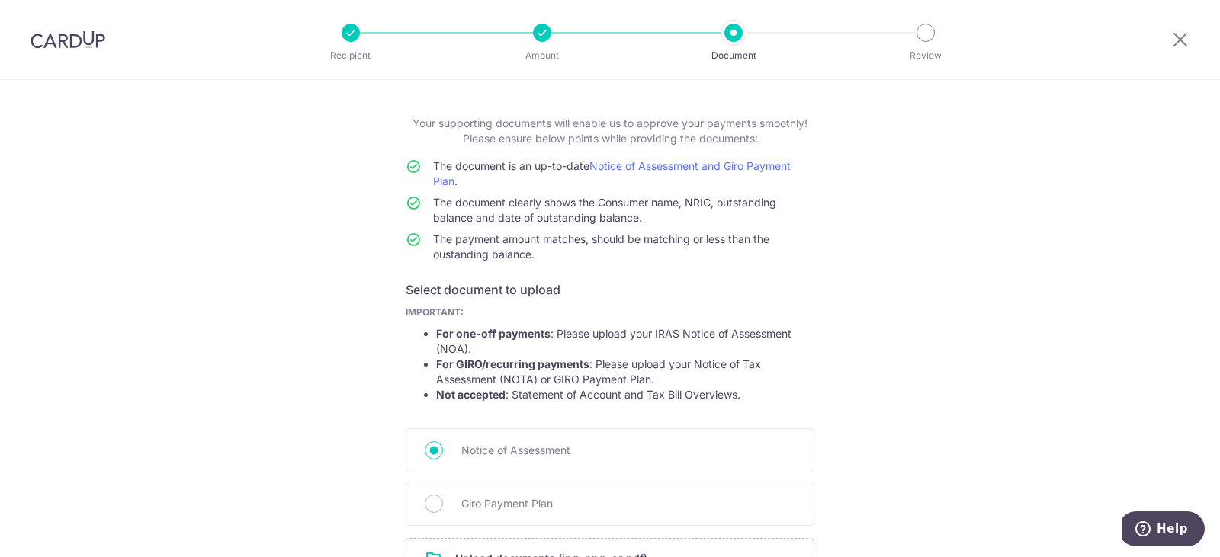
scroll to position [152, 0]
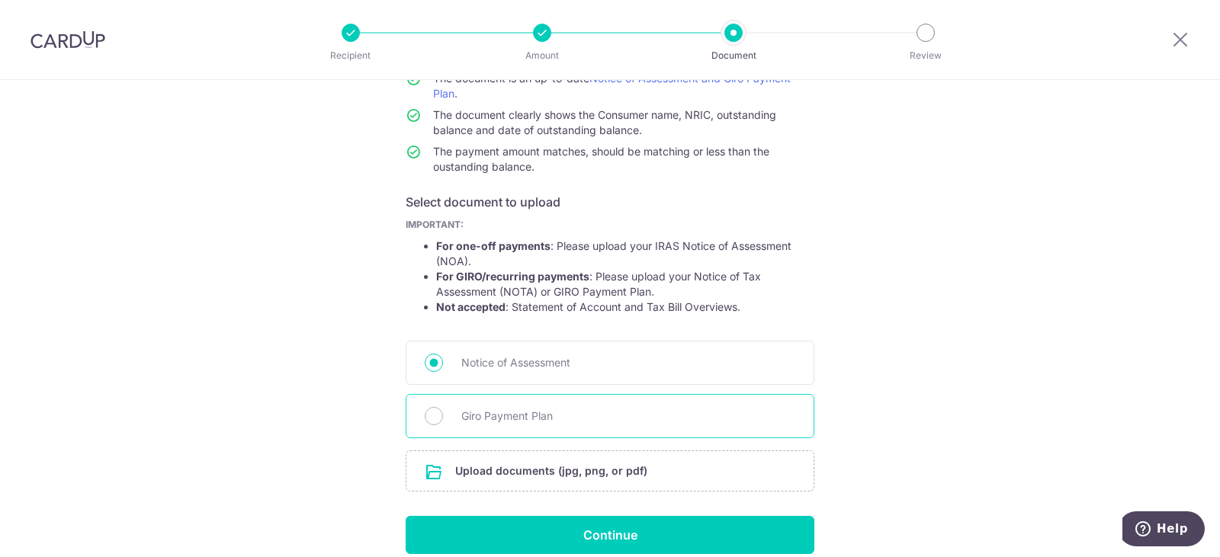
click at [496, 423] on span "Giro Payment Plan" at bounding box center [628, 416] width 334 height 18
click at [443, 423] on input "Giro Payment Plan" at bounding box center [434, 416] width 18 height 18
radio input "true"
click at [630, 467] on input "file" at bounding box center [609, 471] width 407 height 40
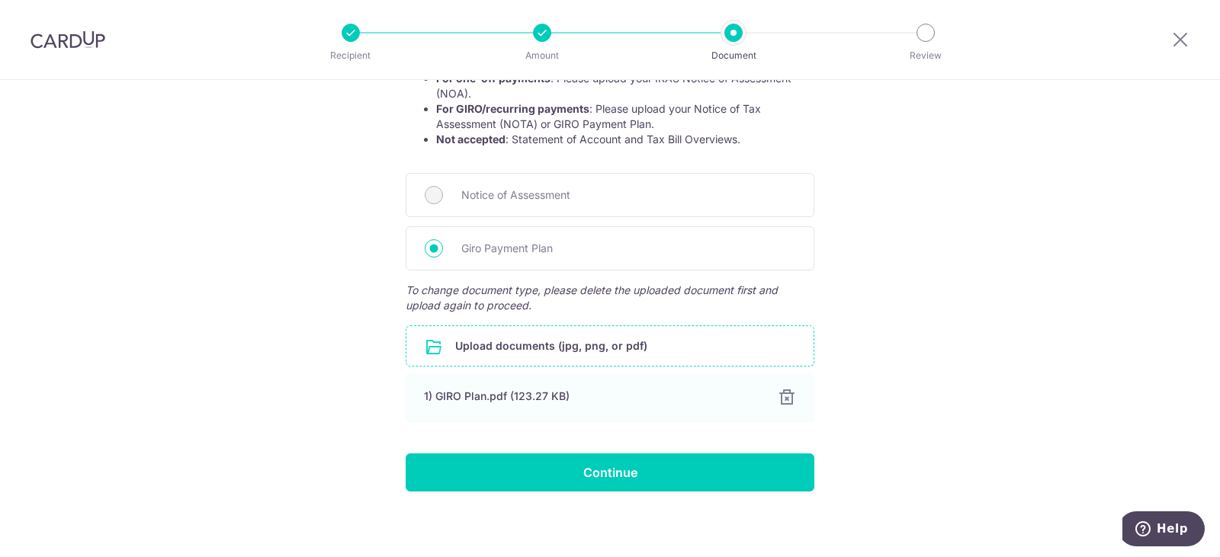
scroll to position [326, 0]
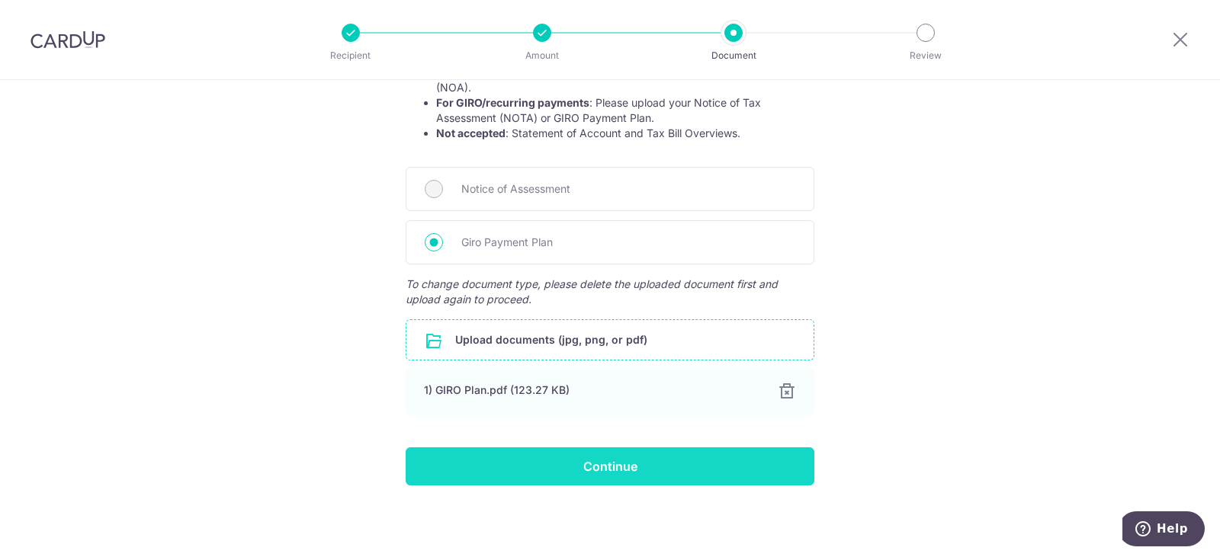
click at [640, 471] on input "Continue" at bounding box center [610, 467] width 409 height 38
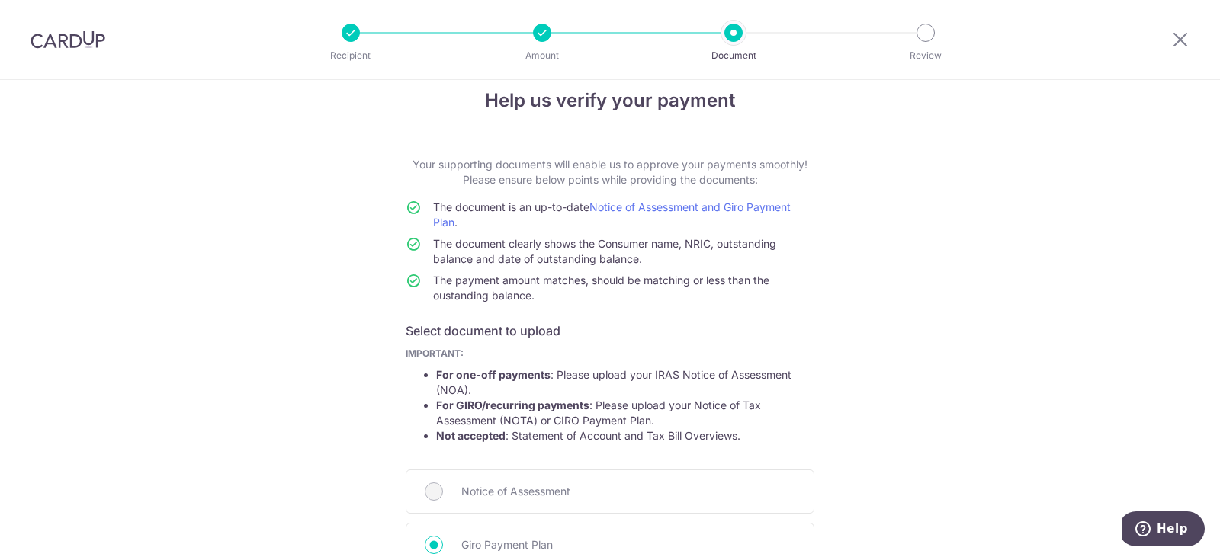
scroll to position [21, 0]
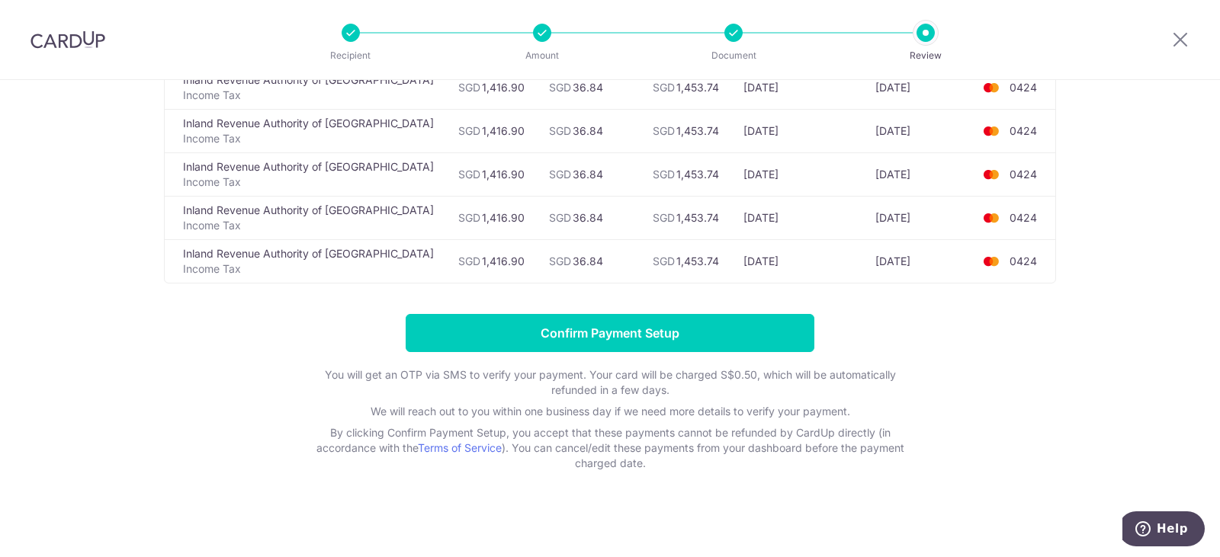
scroll to position [218, 0]
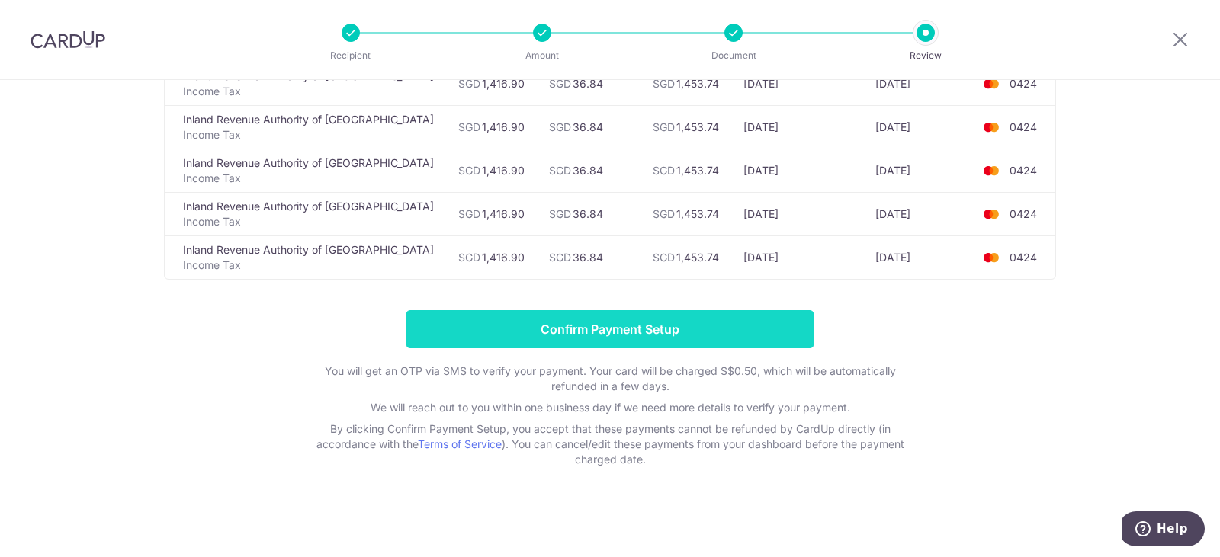
click at [597, 325] on input "Confirm Payment Setup" at bounding box center [610, 329] width 409 height 38
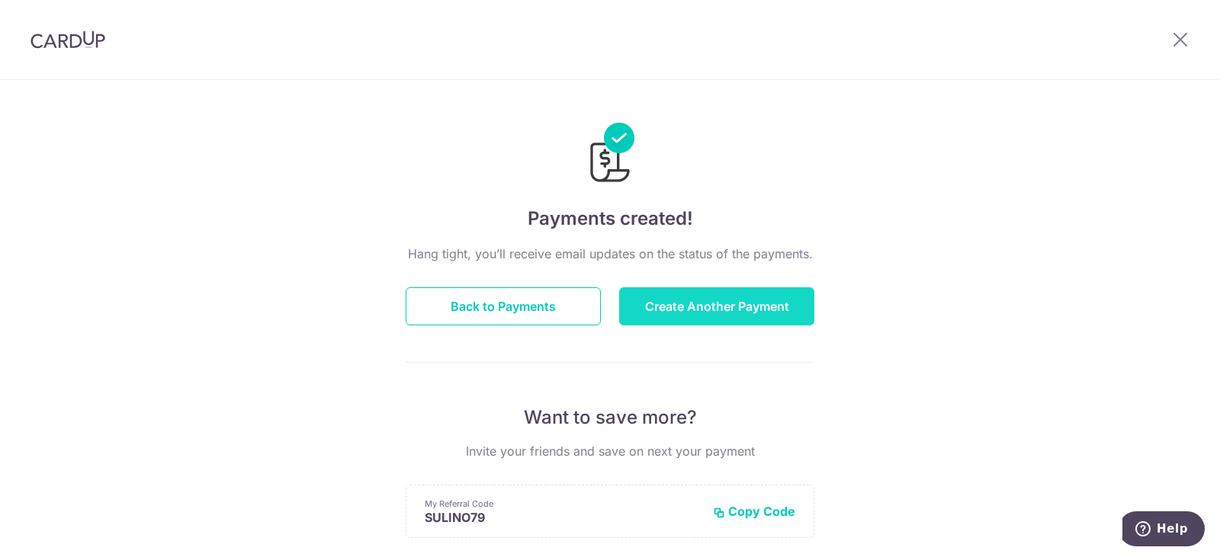
click at [706, 296] on button "Create Another Payment" at bounding box center [716, 306] width 195 height 38
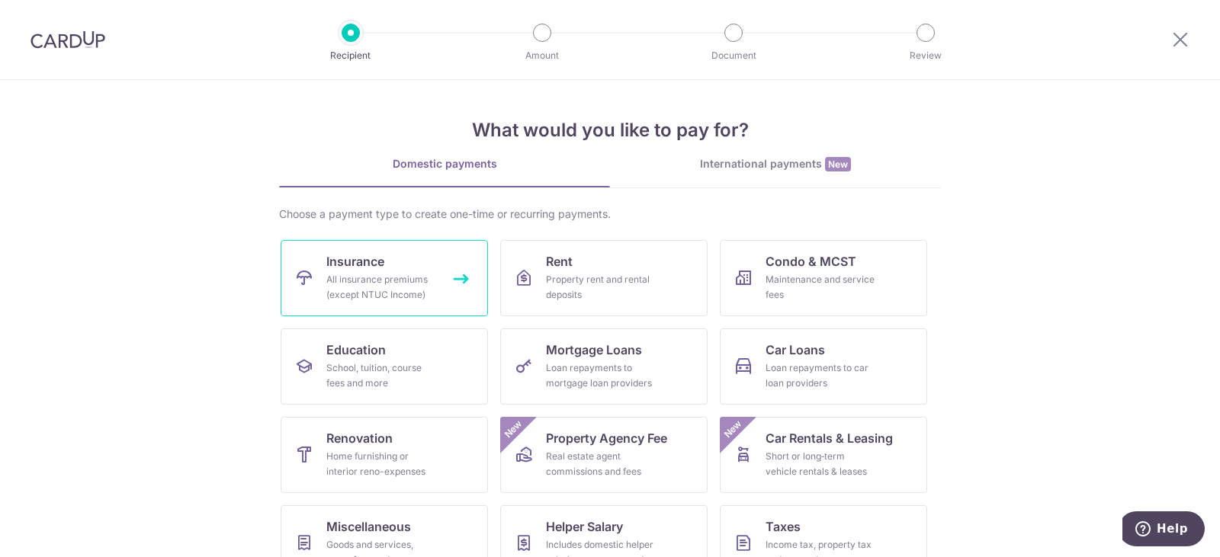
click at [351, 272] on div "All insurance premiums (except NTUC Income)" at bounding box center [381, 287] width 110 height 30
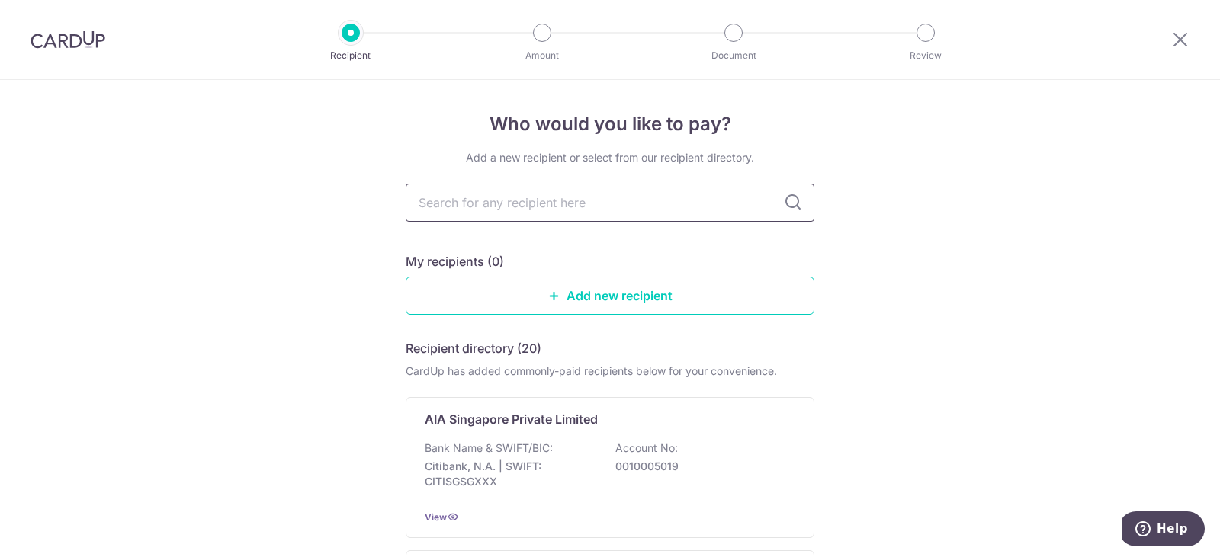
click at [499, 195] on input "text" at bounding box center [610, 203] width 409 height 38
type input "great"
type input "great eastern"
click at [789, 199] on icon at bounding box center [793, 203] width 18 height 18
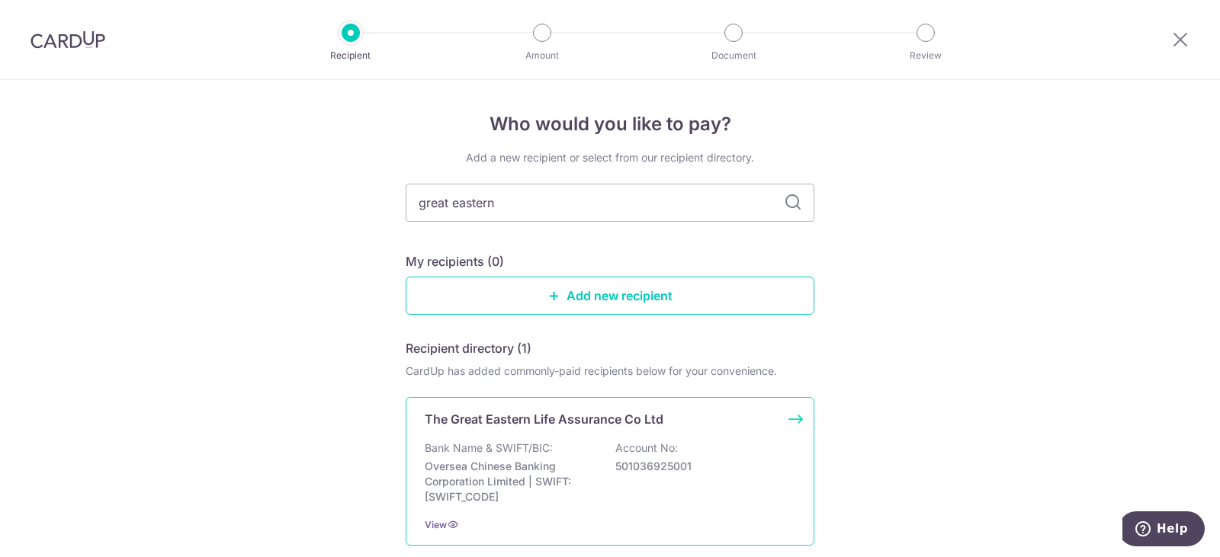
click at [682, 466] on p "501036925001" at bounding box center [700, 466] width 171 height 15
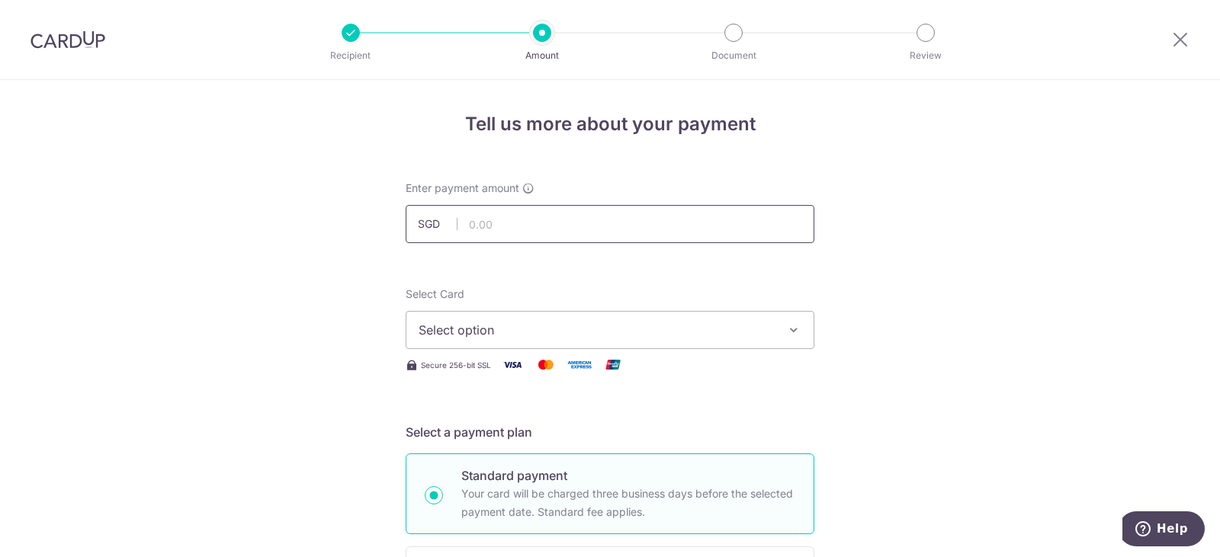
click at [539, 213] on input "text" at bounding box center [610, 224] width 409 height 38
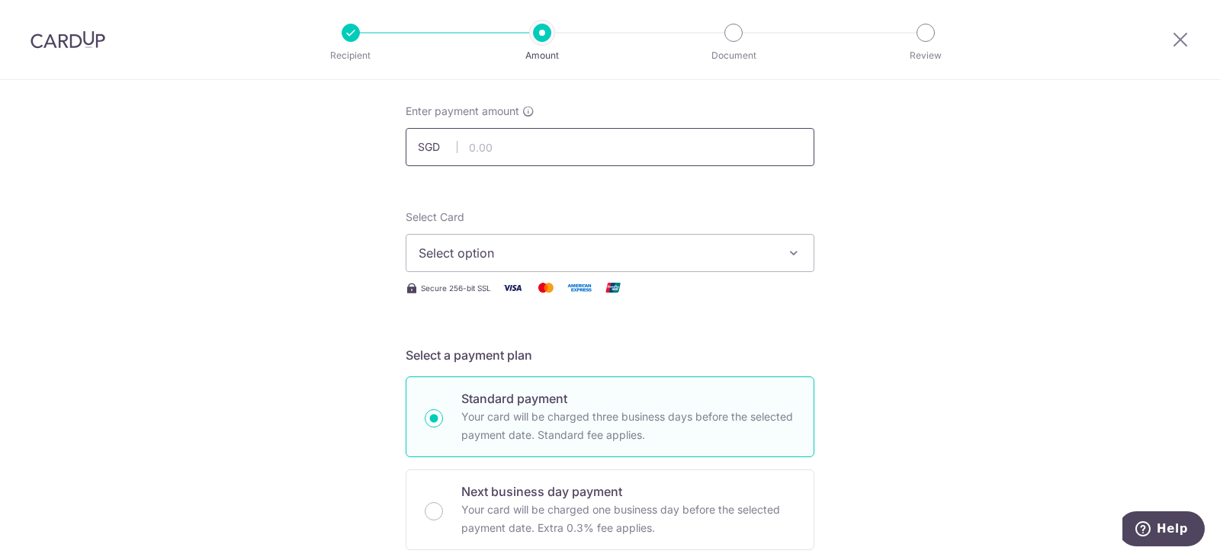
scroll to position [76, 0]
click at [530, 143] on input "text" at bounding box center [610, 148] width 409 height 38
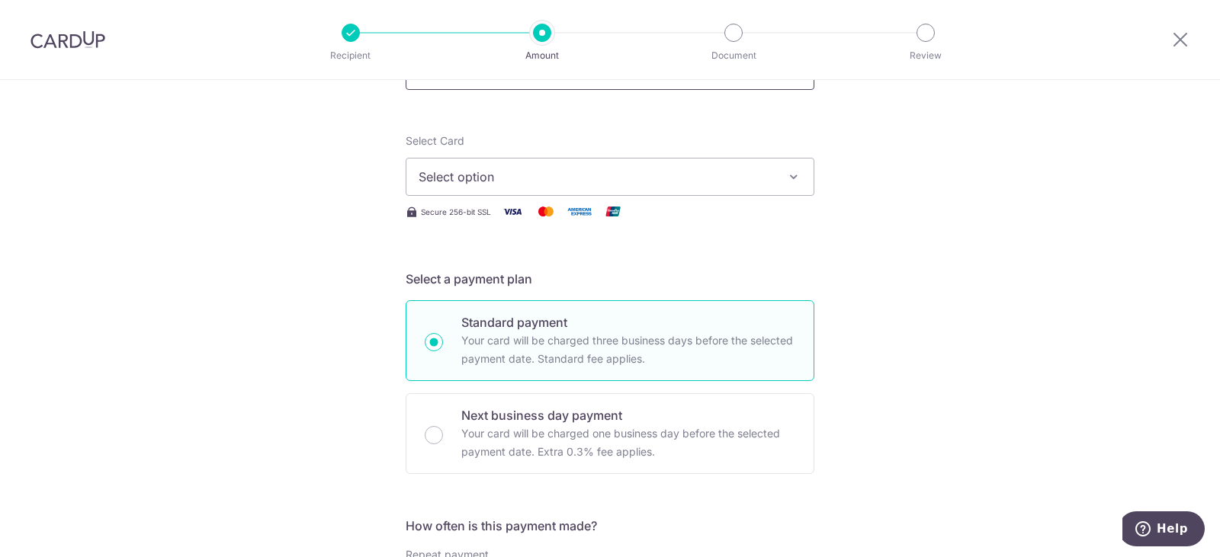
scroll to position [381, 0]
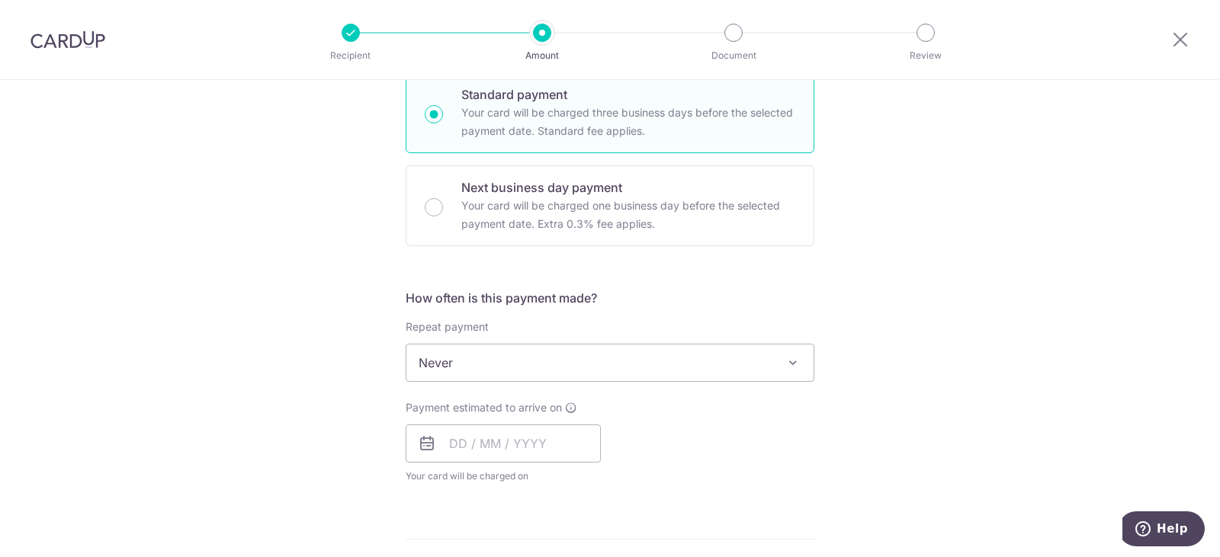
click at [283, 278] on div "Tell us more about your payment Enter payment amount SGD Select Card Select opt…" at bounding box center [610, 388] width 1220 height 1379
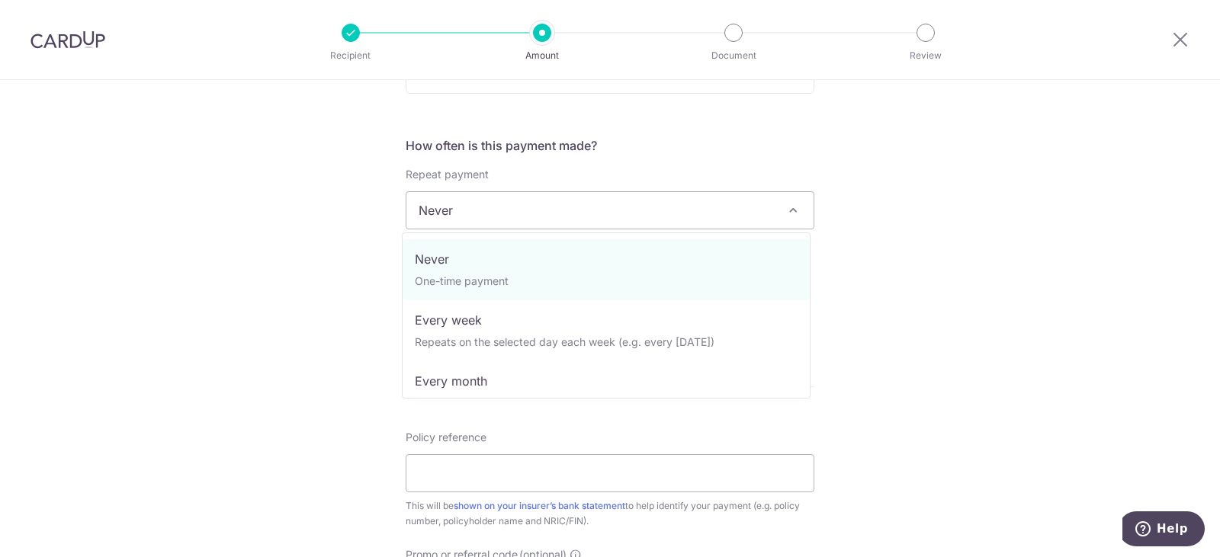
click at [486, 213] on span "Never" at bounding box center [609, 210] width 407 height 37
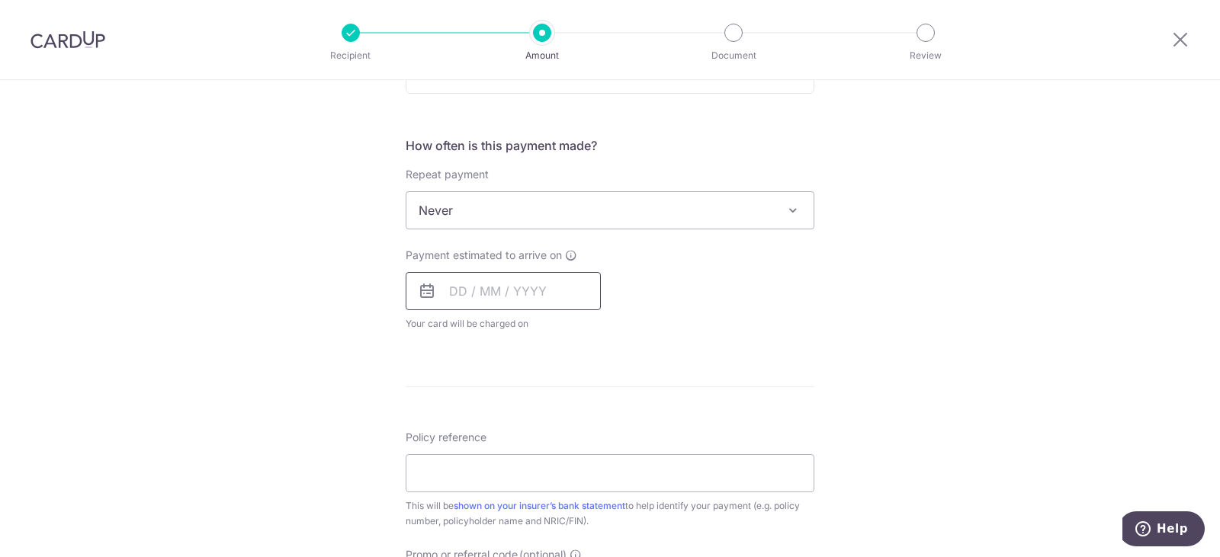
click at [477, 279] on input "text" at bounding box center [503, 291] width 195 height 38
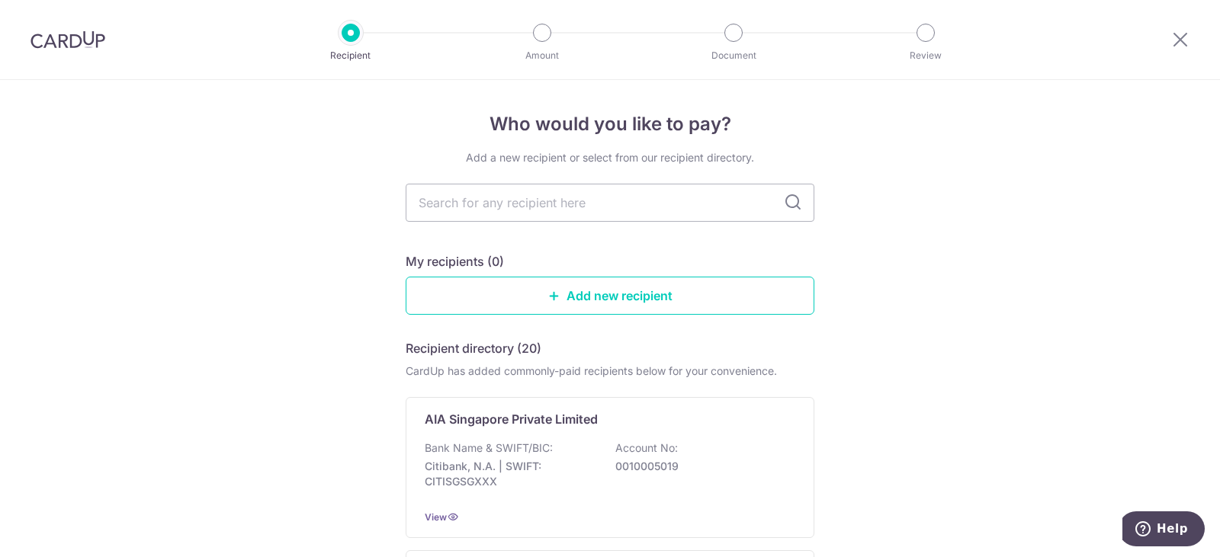
click at [88, 39] on img at bounding box center [67, 39] width 75 height 18
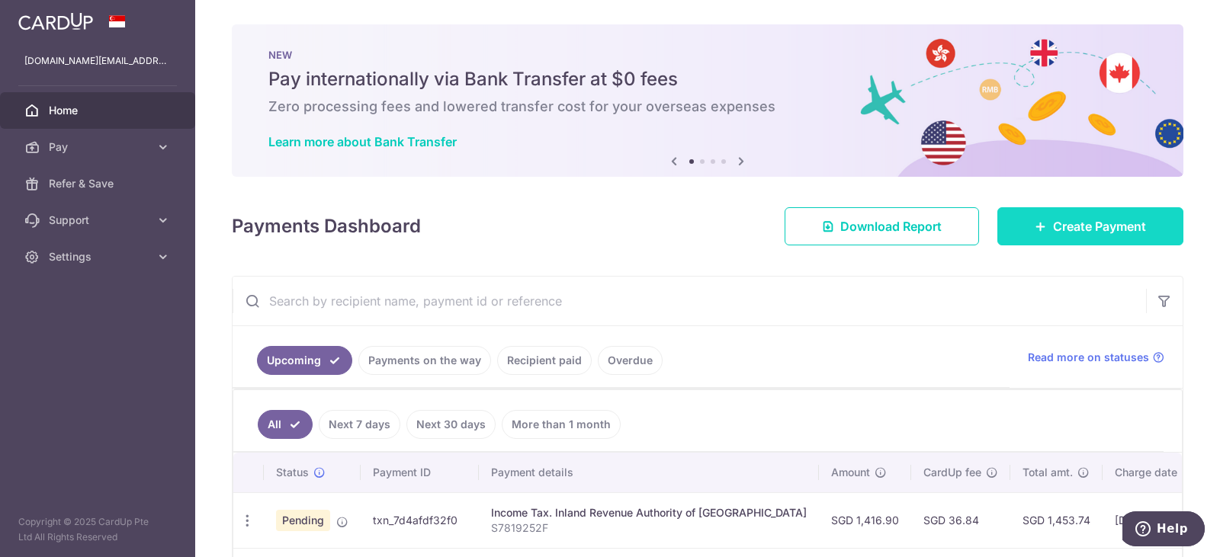
click at [1112, 224] on span "Create Payment" at bounding box center [1099, 226] width 93 height 18
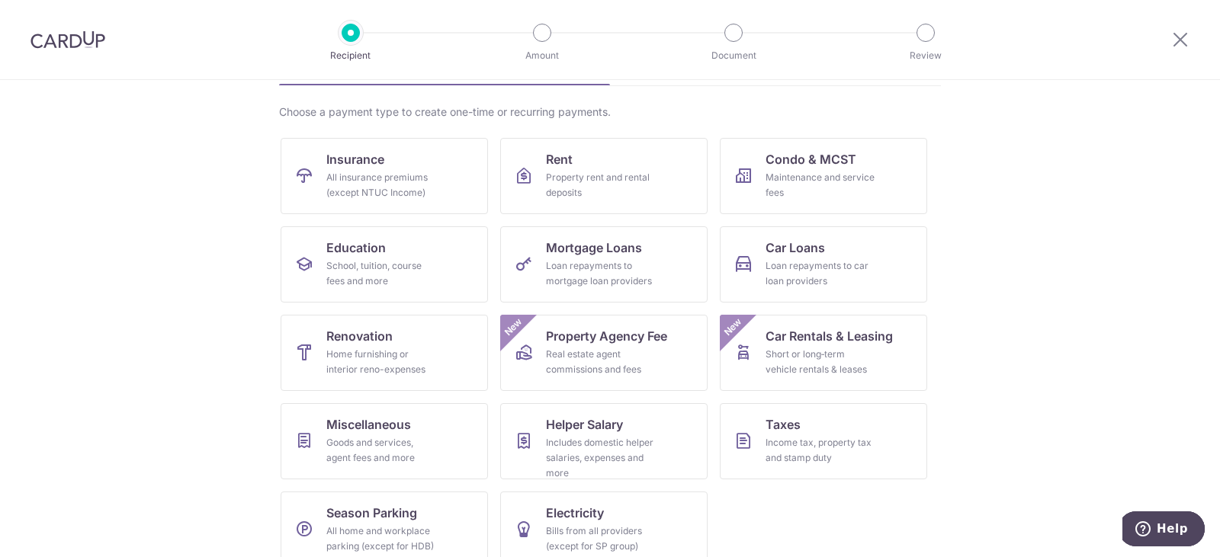
scroll to position [125, 0]
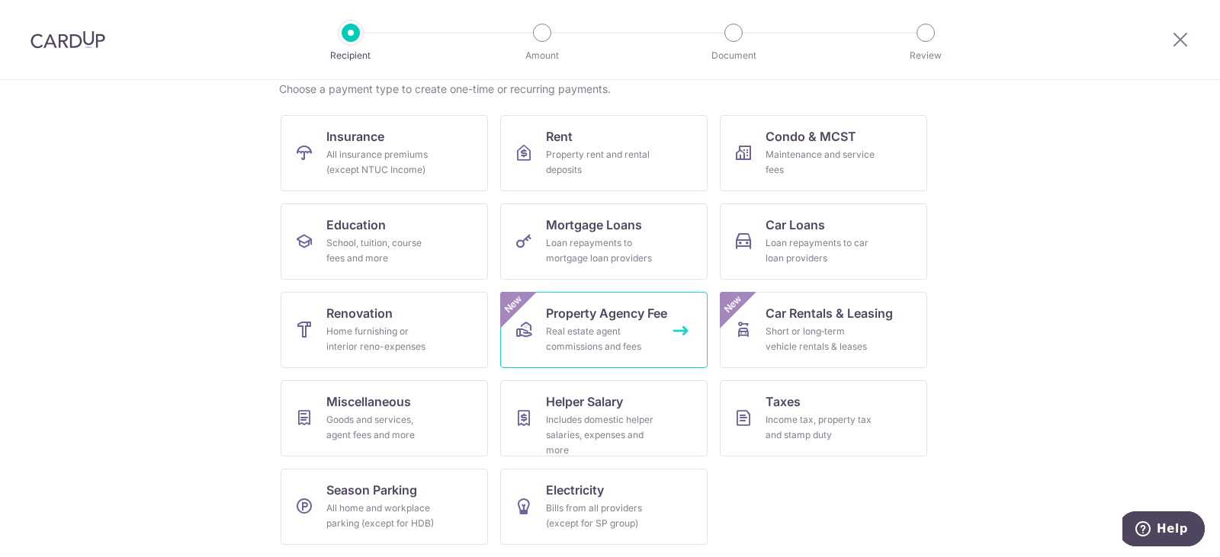
click at [626, 311] on span "Property Agency Fee" at bounding box center [606, 313] width 121 height 18
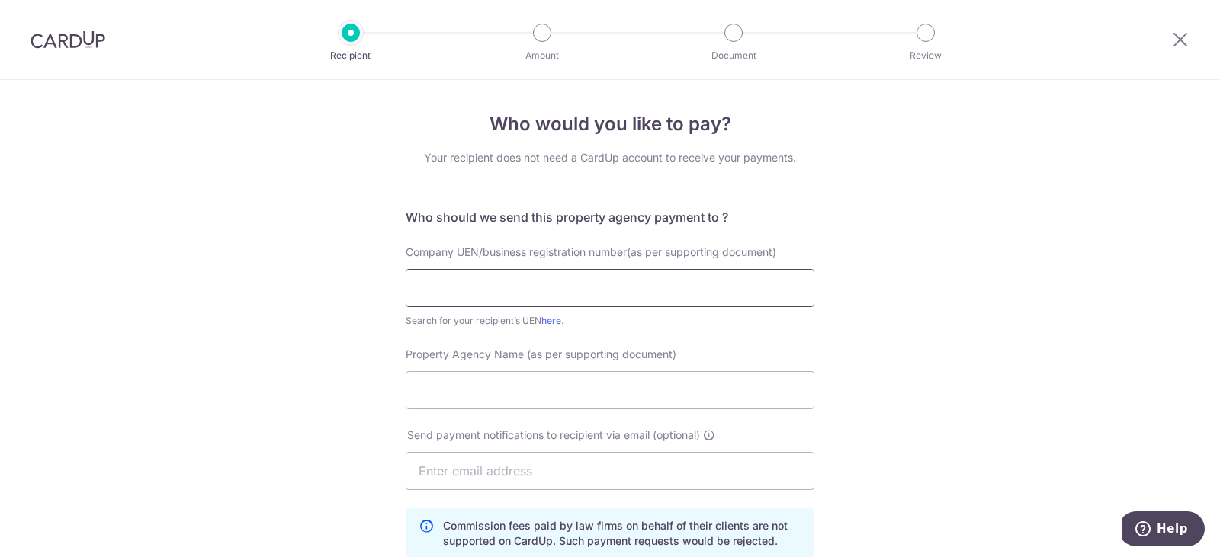
click at [556, 292] on input "text" at bounding box center [610, 288] width 409 height 38
type input "g"
type input "senoko"
click button "Submit Request" at bounding box center [0, 0] width 0 height 0
click at [546, 320] on link "here" at bounding box center [551, 320] width 20 height 11
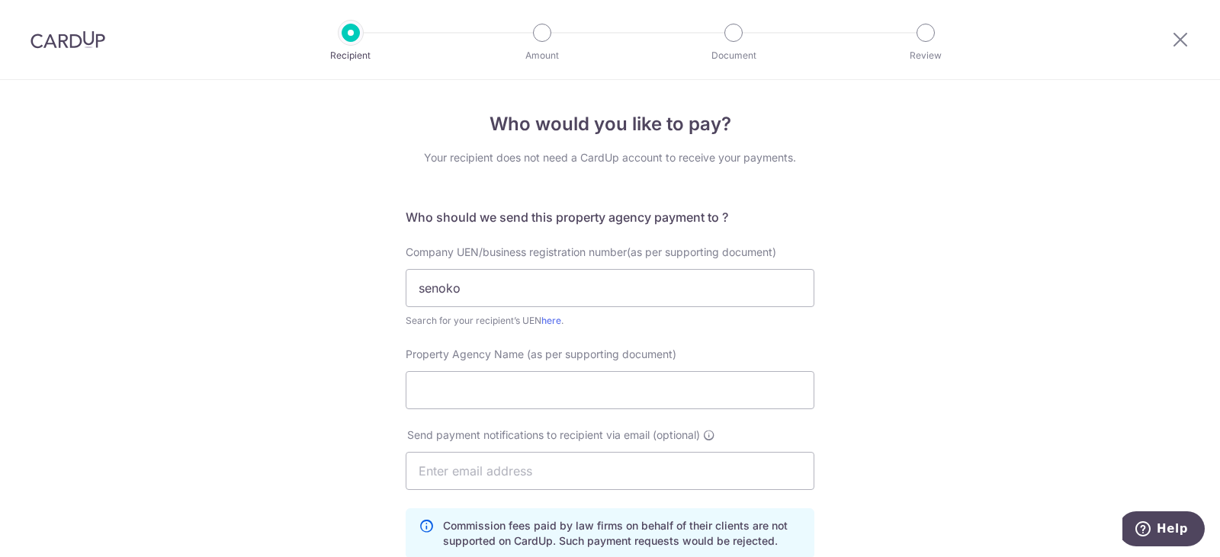
drag, startPoint x: 61, startPoint y: 40, endPoint x: 685, endPoint y: 70, distance: 624.4
click at [61, 40] on img at bounding box center [67, 39] width 75 height 18
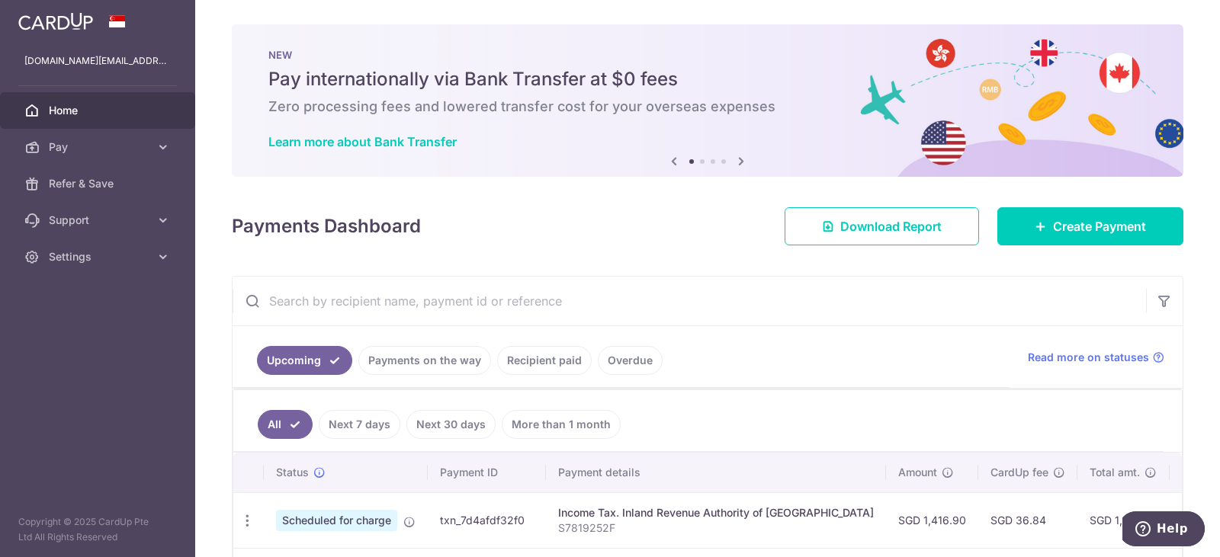
click at [348, 304] on input "text" at bounding box center [689, 301] width 913 height 49
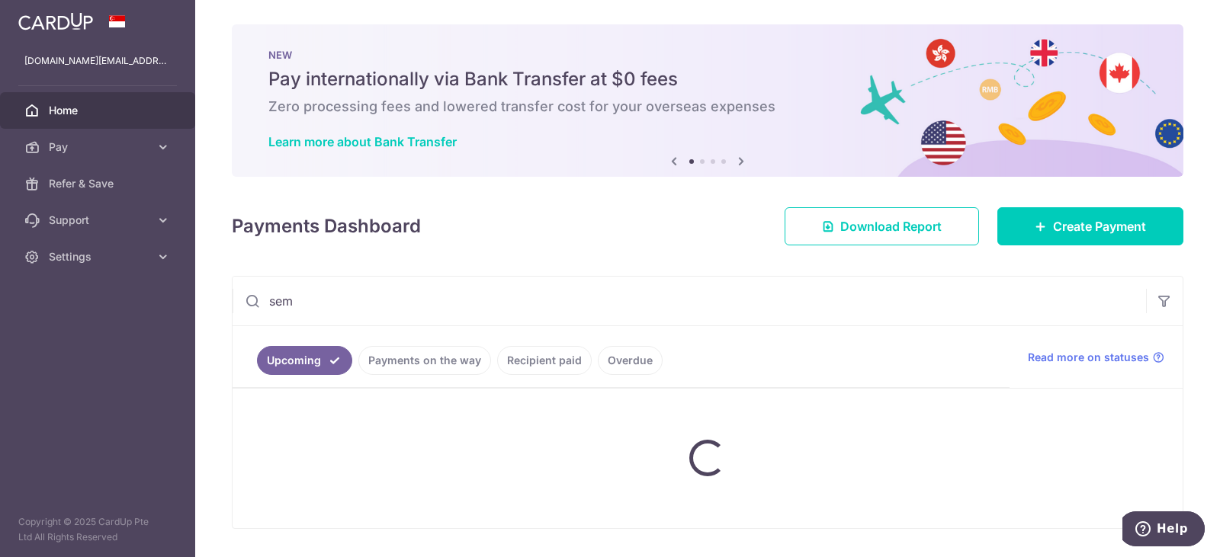
type input "semp"
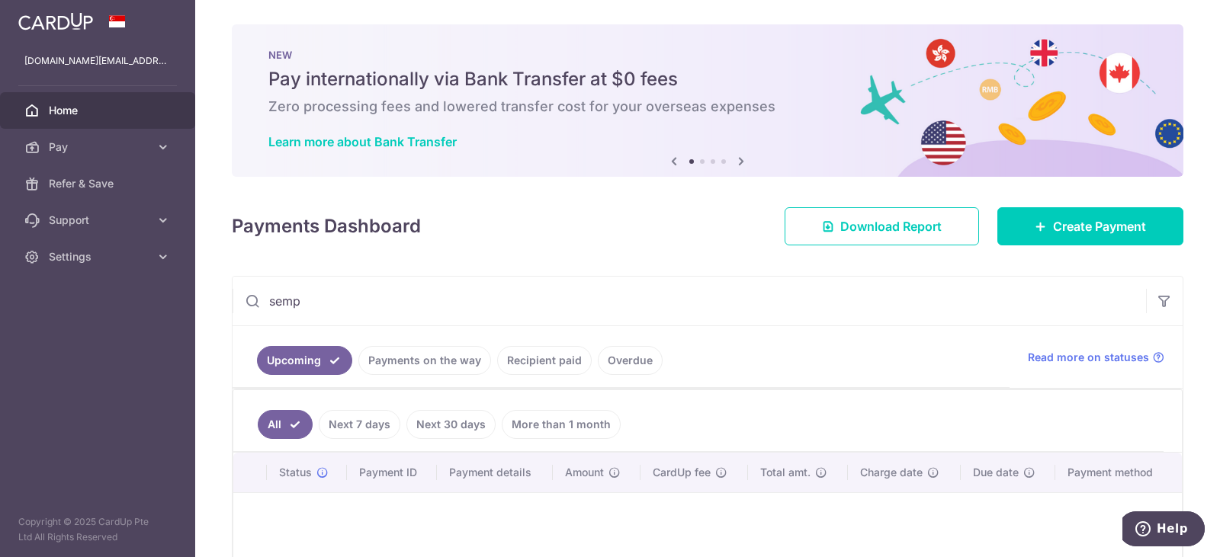
drag, startPoint x: 331, startPoint y: 307, endPoint x: 184, endPoint y: 299, distance: 147.3
click at [181, 301] on main "sulinong.wang@gmail.com Home Pay Payments Recipients Cards Refer & Save Support…" at bounding box center [610, 278] width 1220 height 557
type input "senoko"
click at [1068, 226] on span "Create Payment" at bounding box center [1099, 226] width 93 height 18
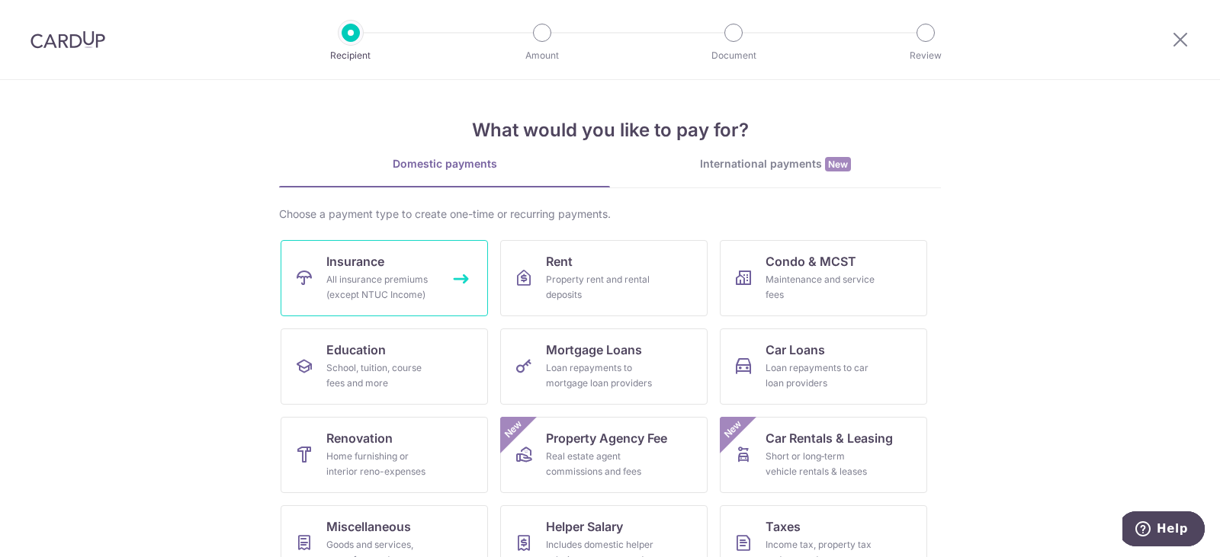
click at [413, 284] on div "All insurance premiums (except NTUC Income)" at bounding box center [381, 287] width 110 height 30
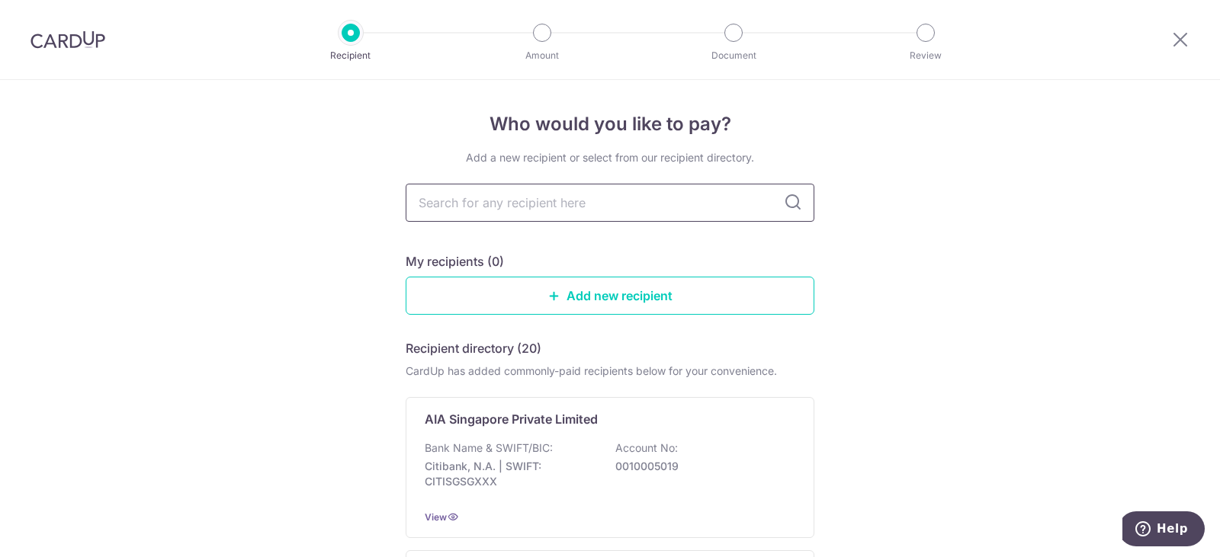
click at [596, 203] on input "text" at bounding box center [610, 203] width 409 height 38
type input "great"
type input "great e"
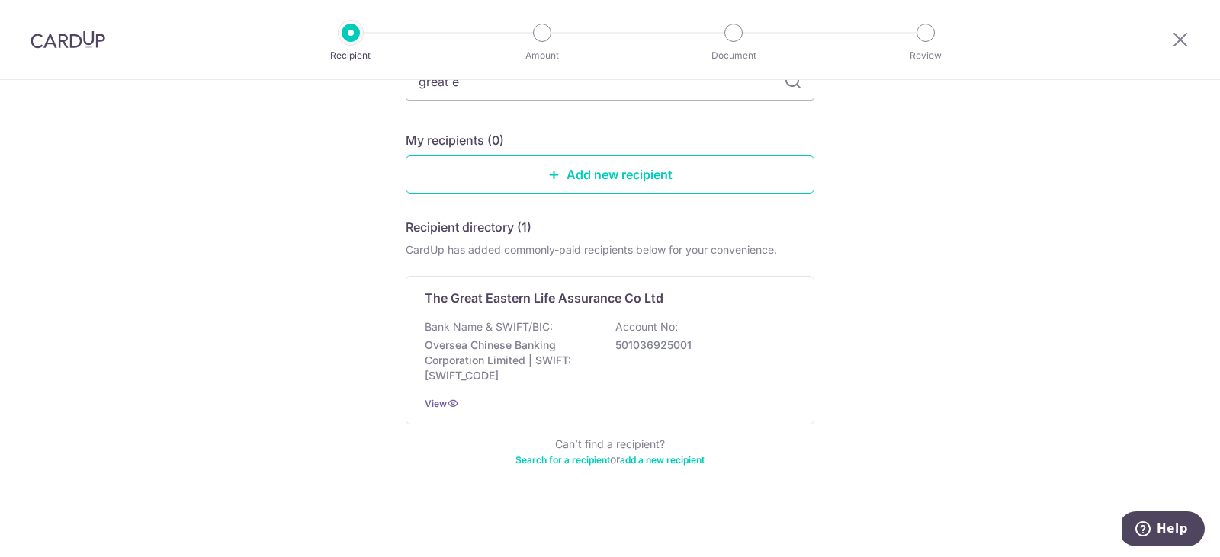
scroll to position [104, 0]
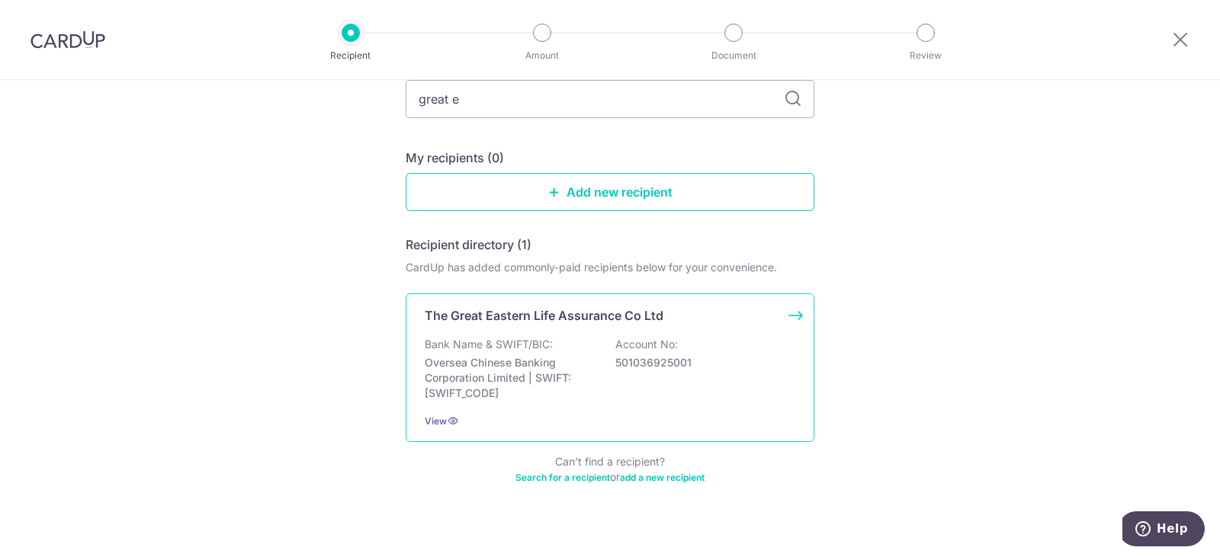
click at [649, 345] on p "Account No:" at bounding box center [646, 344] width 63 height 15
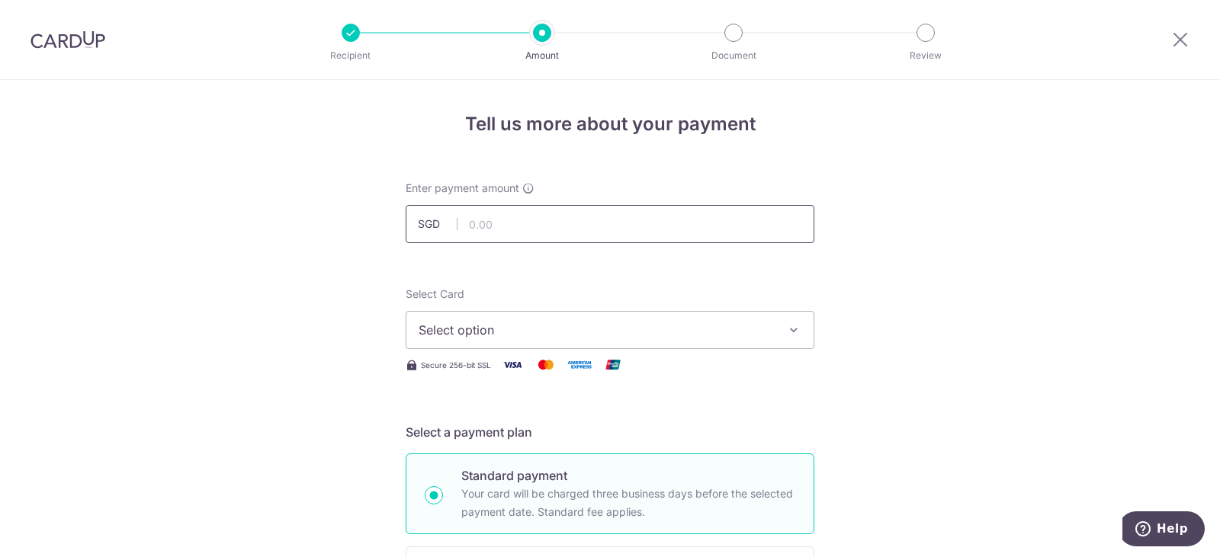
click at [512, 230] on input "text" at bounding box center [610, 224] width 409 height 38
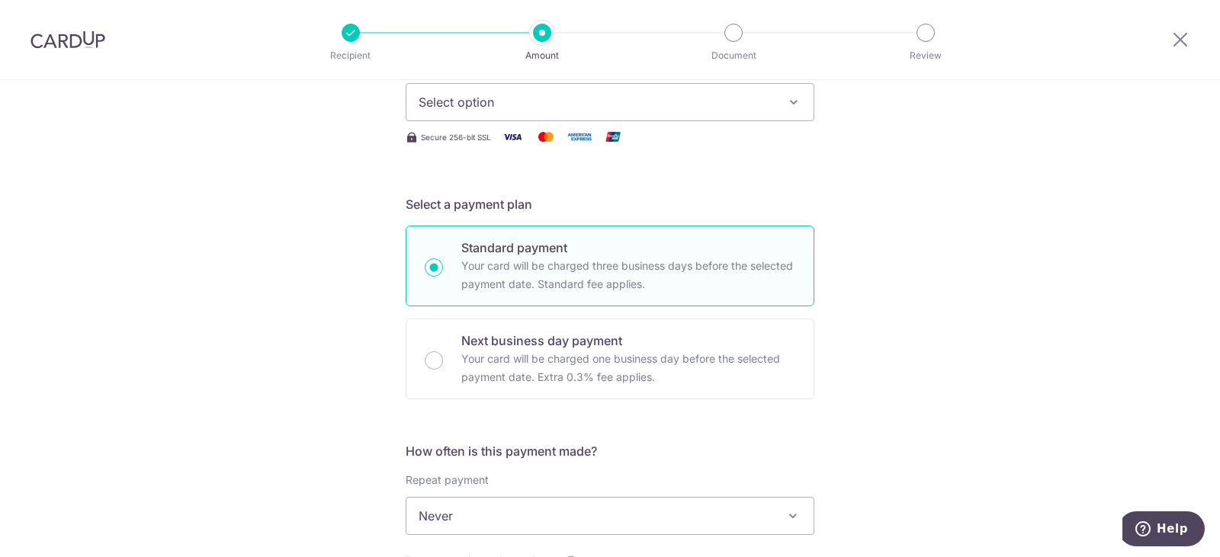
scroll to position [229, 0]
click at [194, 360] on div "Tell us more about your payment Enter payment amount SGD Select Card Select opt…" at bounding box center [610, 540] width 1220 height 1379
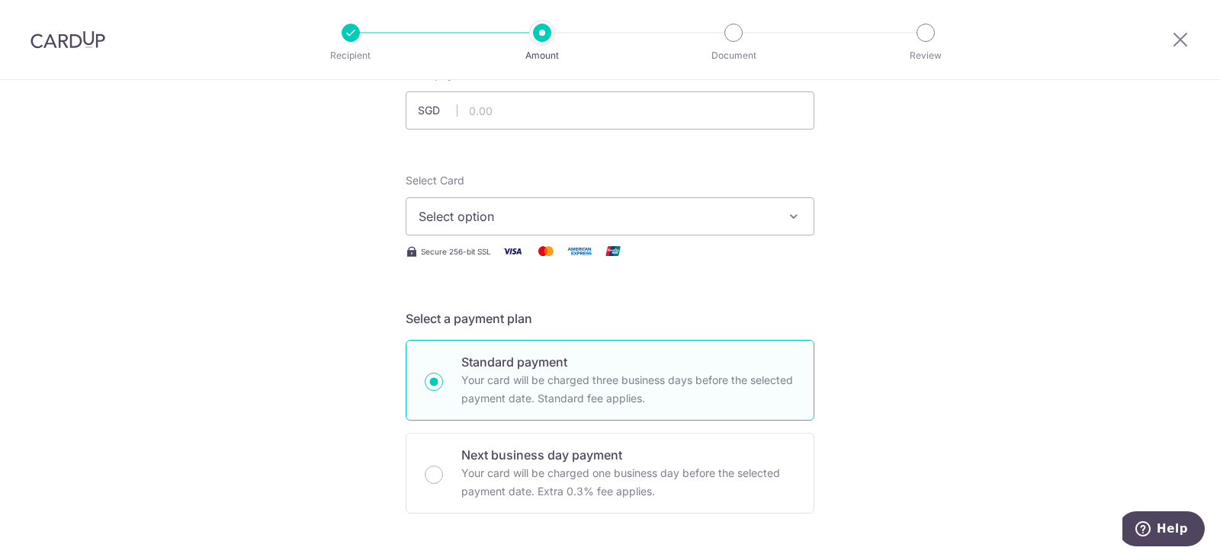
scroll to position [0, 0]
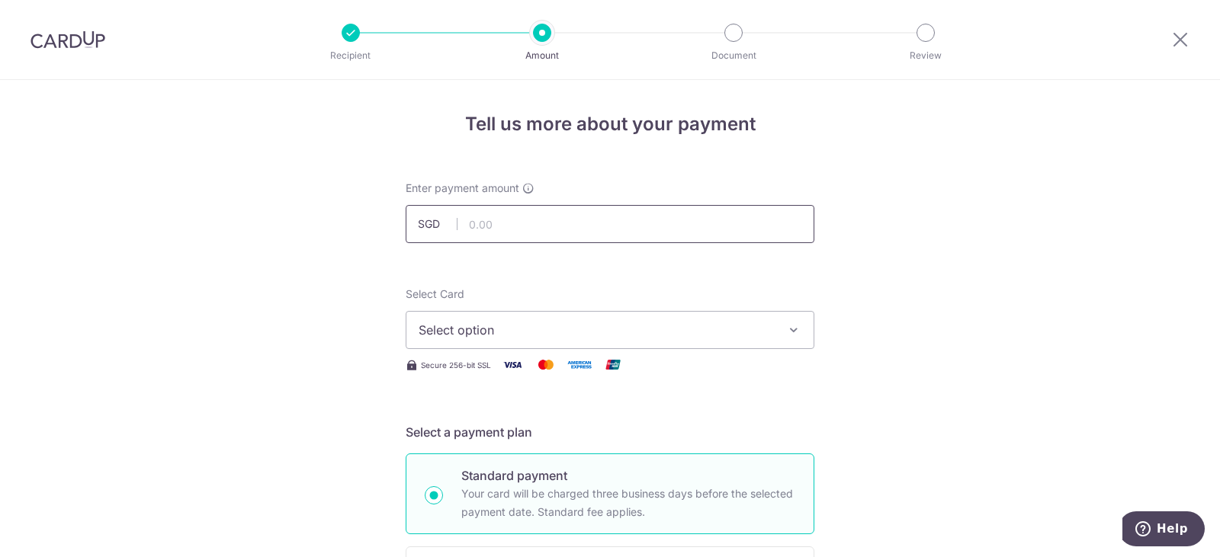
drag, startPoint x: 475, startPoint y: 212, endPoint x: 488, endPoint y: 223, distance: 17.3
click at [479, 217] on input "text" at bounding box center [610, 224] width 409 height 38
type input "27.95"
click at [475, 317] on button "Select option" at bounding box center [610, 330] width 409 height 38
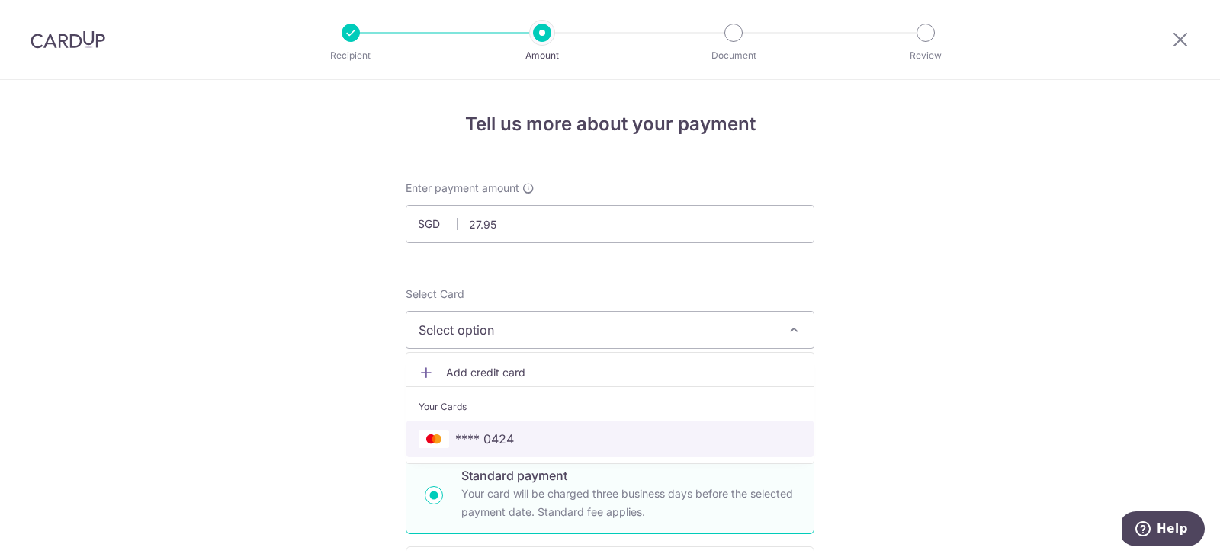
click at [477, 438] on span "**** 0424" at bounding box center [484, 439] width 59 height 18
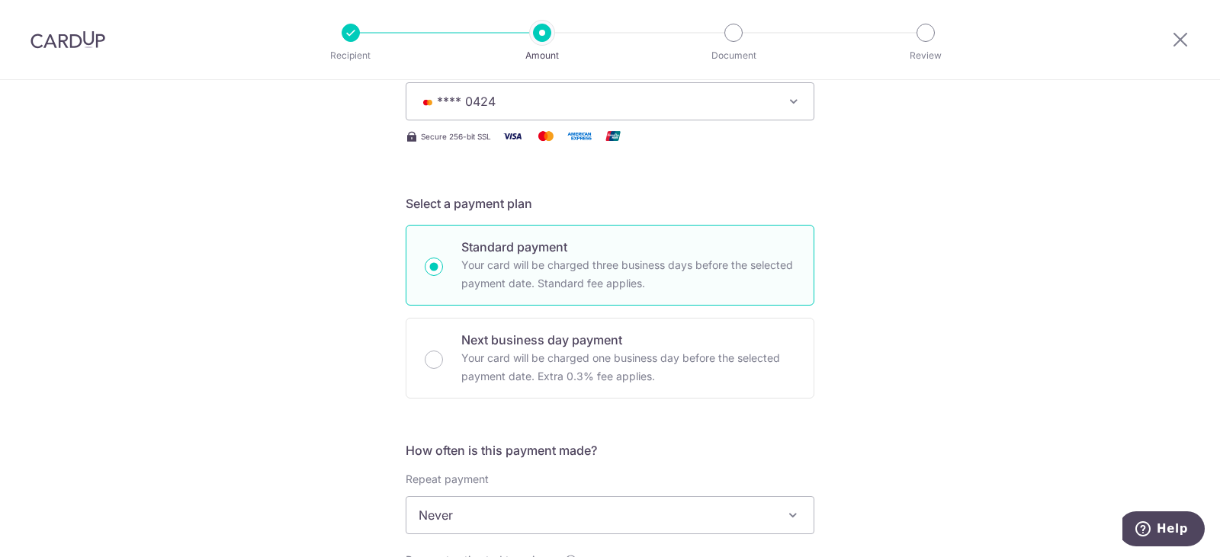
scroll to position [457, 0]
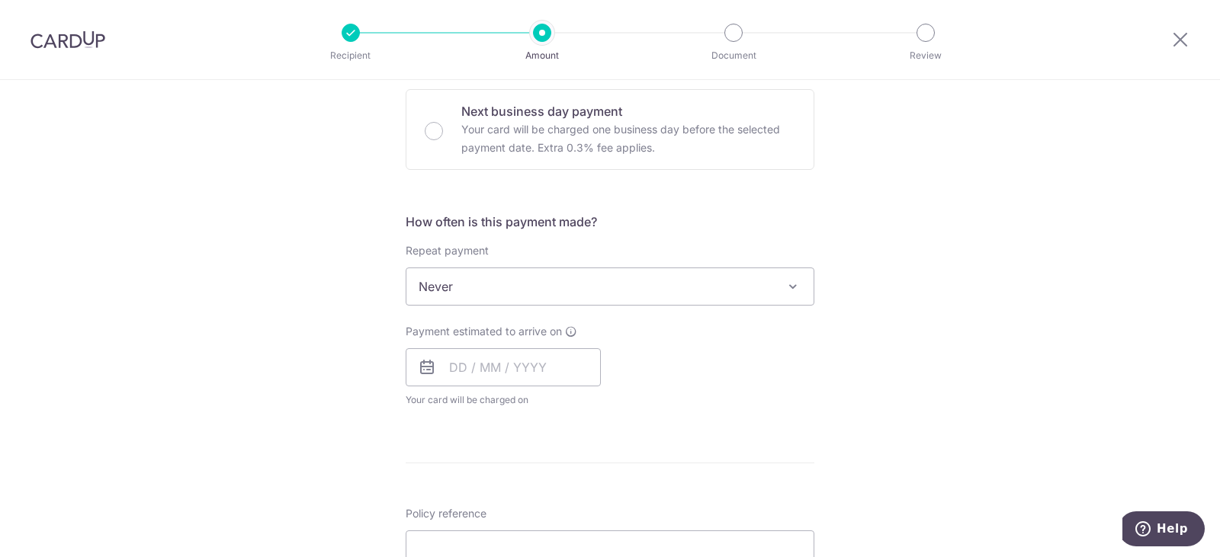
click at [471, 284] on span "Never" at bounding box center [609, 286] width 407 height 37
click at [471, 287] on span "Never" at bounding box center [609, 286] width 407 height 37
click at [456, 364] on input "text" at bounding box center [503, 367] width 195 height 38
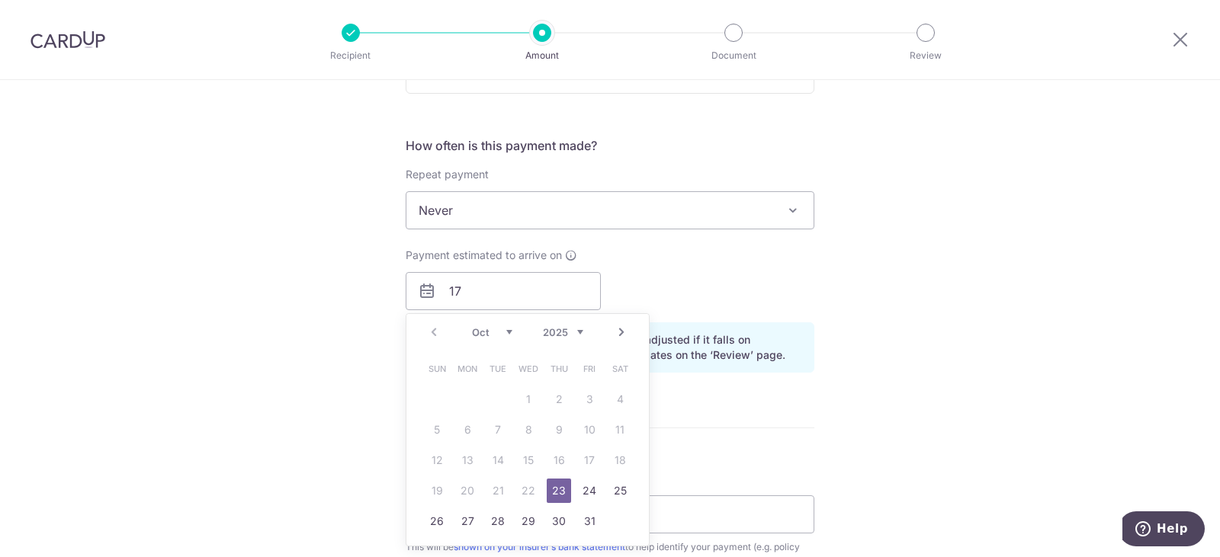
click at [801, 373] on div "How often is this payment made? Repeat payment Never Every week Every month Eve…" at bounding box center [610, 260] width 409 height 249
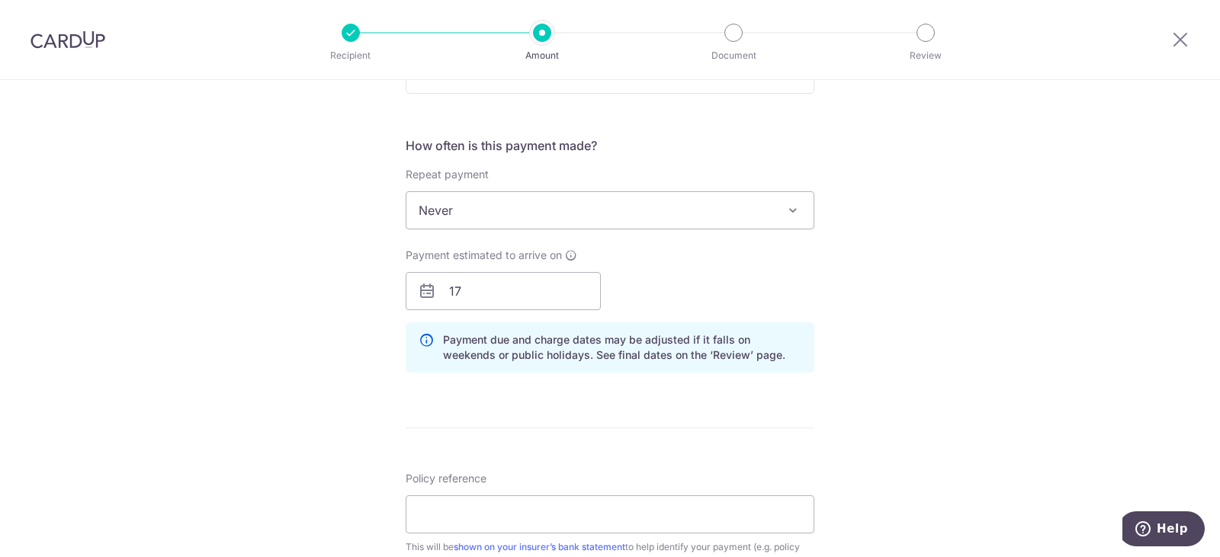
scroll to position [610, 0]
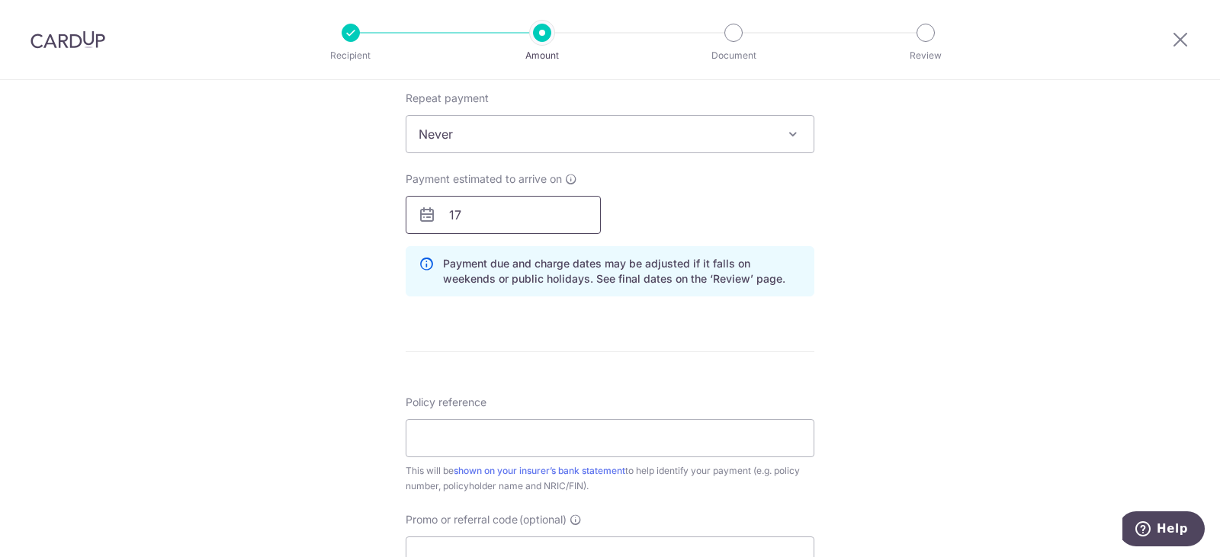
click at [541, 211] on input "17" at bounding box center [503, 215] width 195 height 38
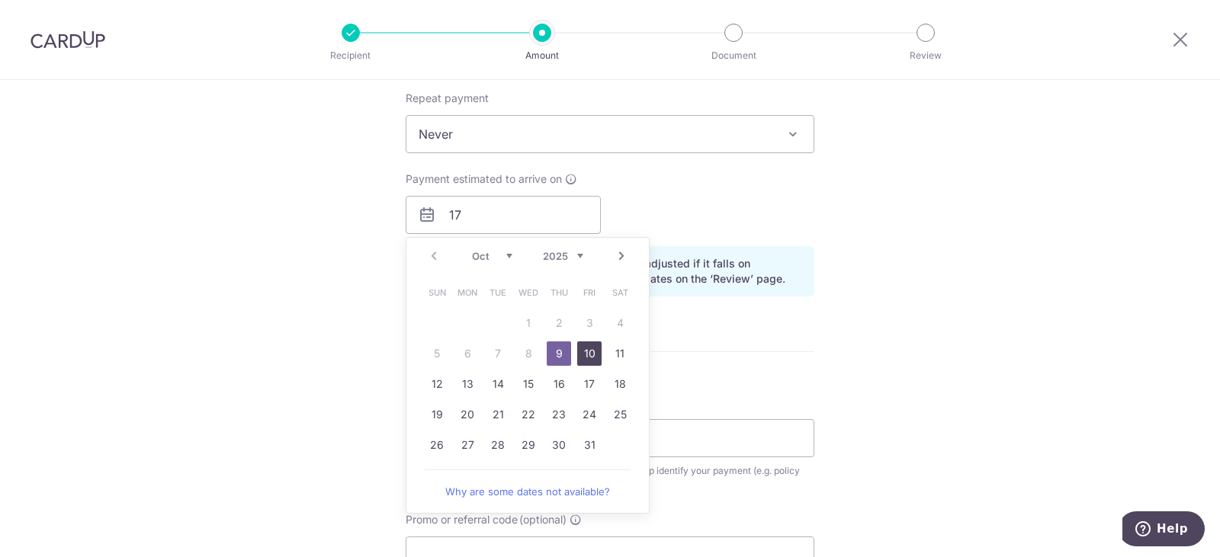
click at [578, 356] on link "10" at bounding box center [589, 354] width 24 height 24
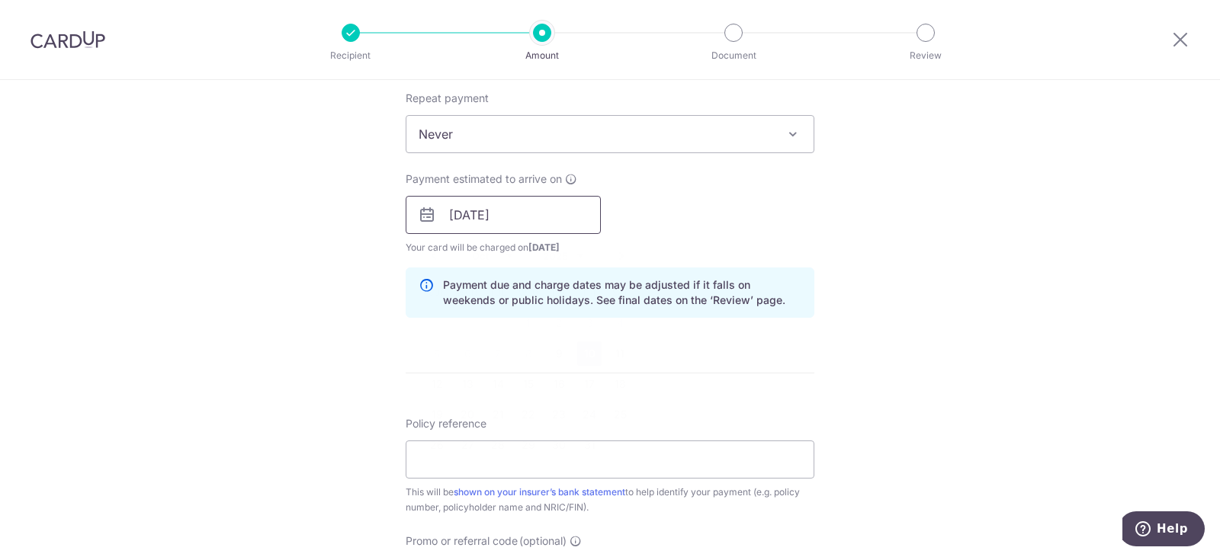
click at [497, 213] on input "10/10/2025" at bounding box center [503, 215] width 195 height 38
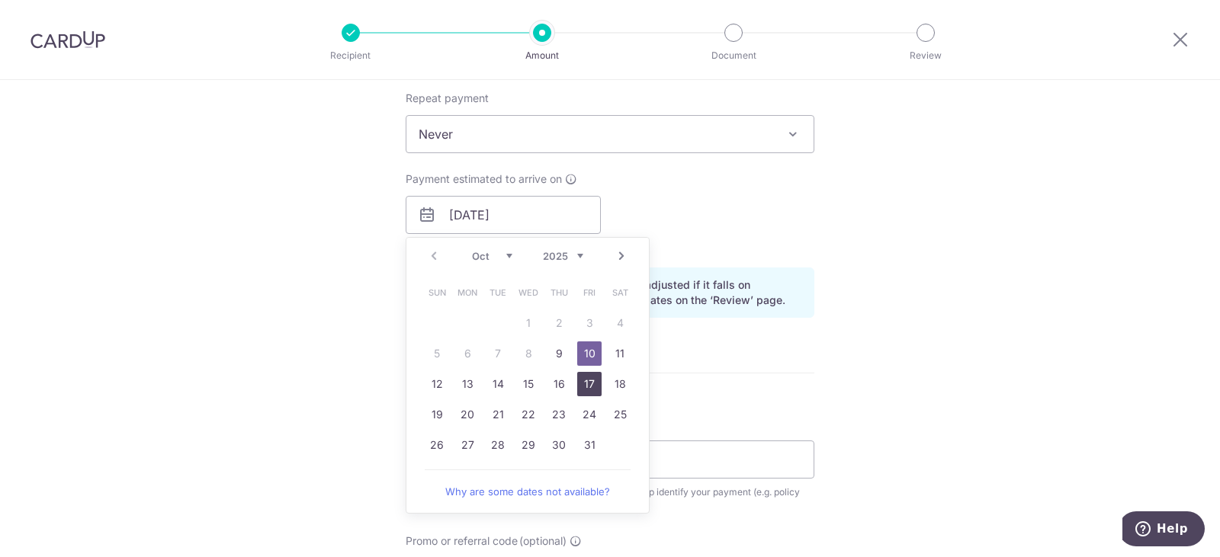
click at [583, 387] on link "17" at bounding box center [589, 384] width 24 height 24
type input "17/10/2025"
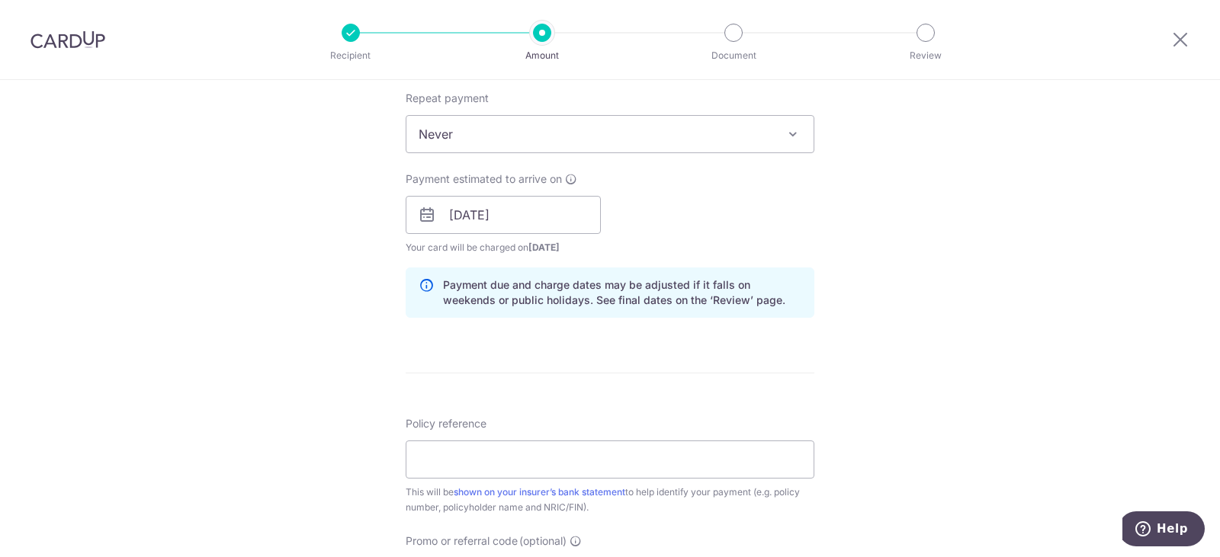
click at [913, 294] on div "Tell us more about your payment Enter payment amount SGD 27.95 27.95 Select Car…" at bounding box center [610, 222] width 1220 height 1504
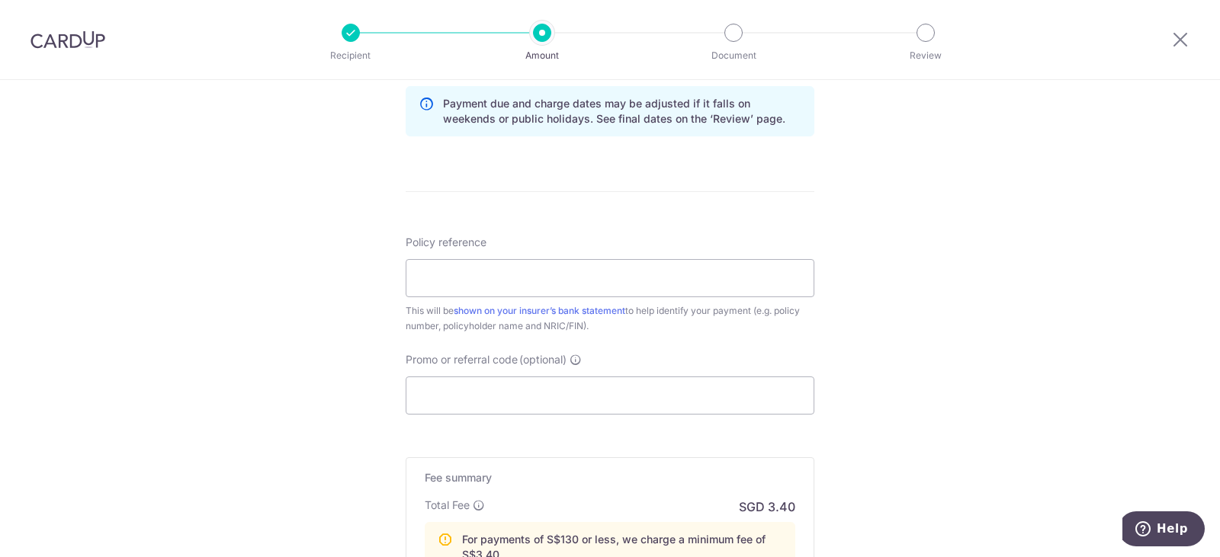
scroll to position [839, 0]
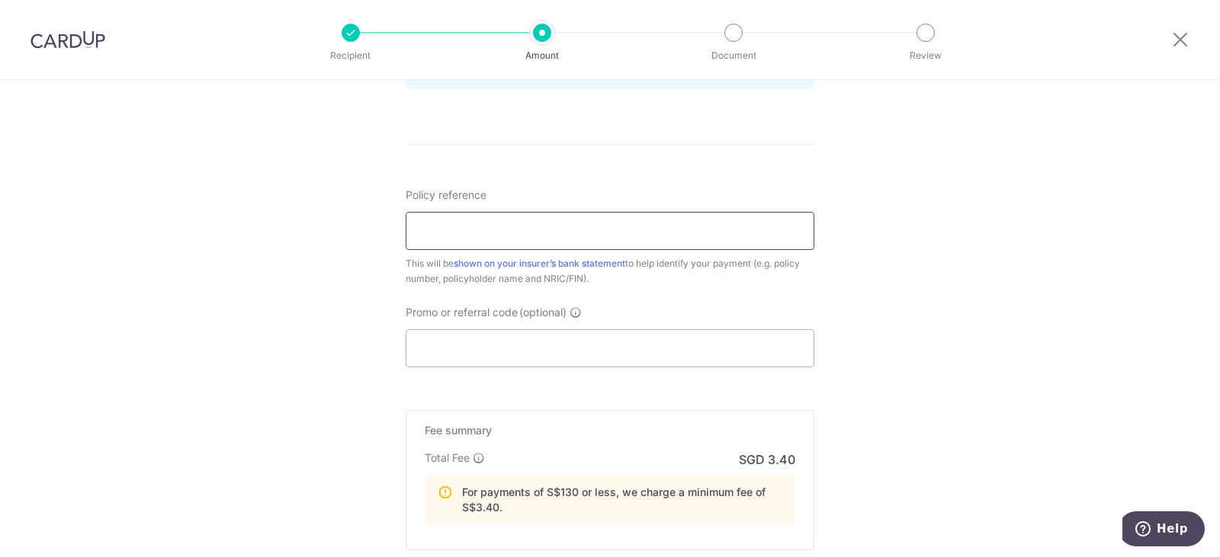
click at [517, 219] on input "Policy reference" at bounding box center [610, 231] width 409 height 38
type input "0200622551"
click at [545, 335] on input "Promo or referral code (optional)" at bounding box center [610, 348] width 409 height 38
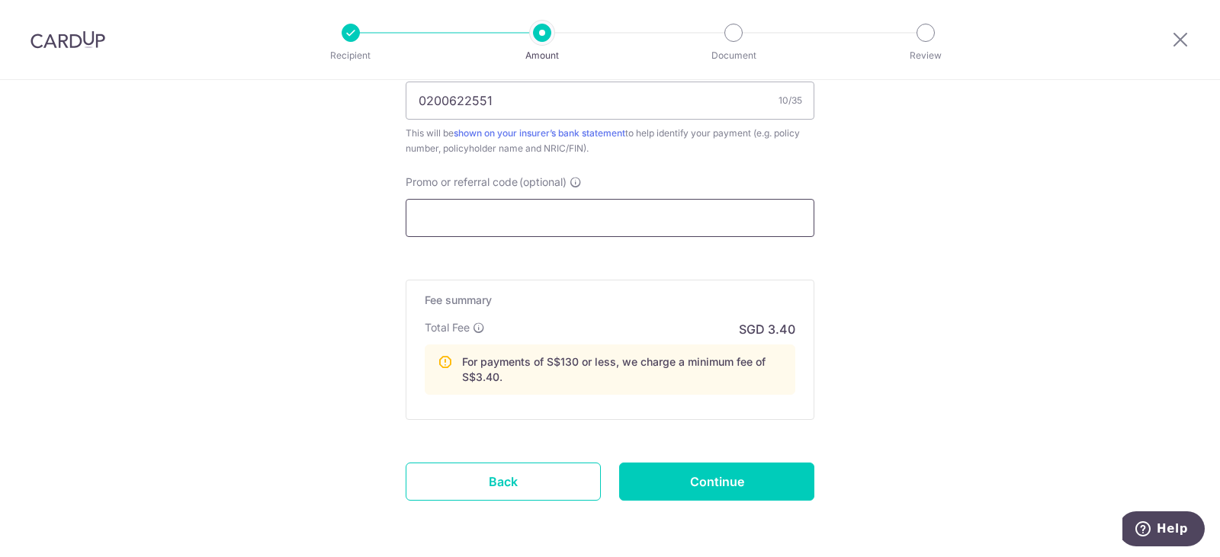
scroll to position [991, 0]
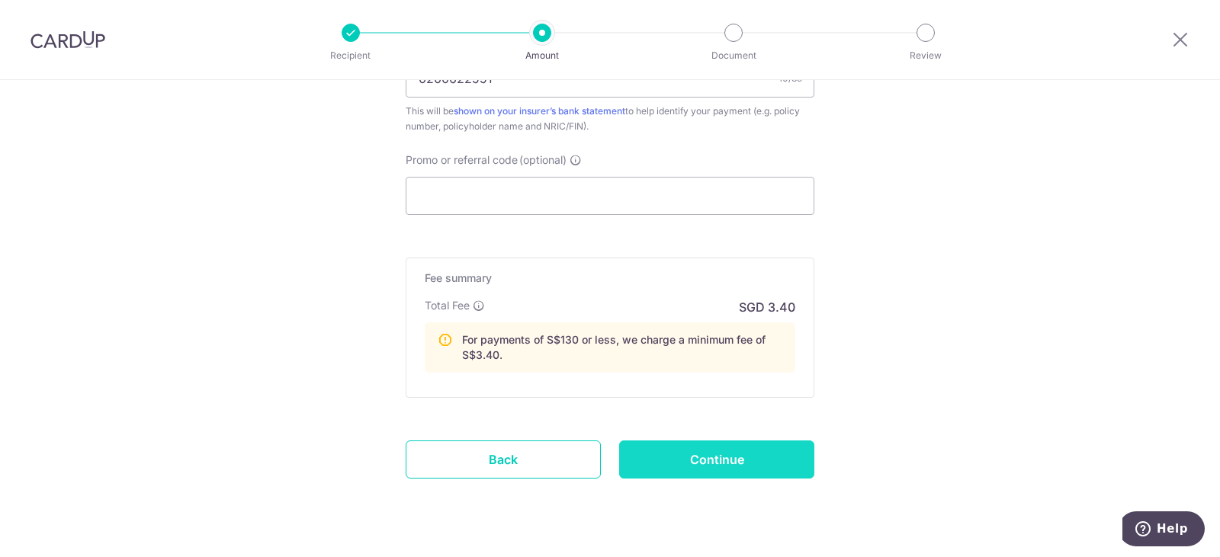
click at [736, 460] on input "Continue" at bounding box center [716, 460] width 195 height 38
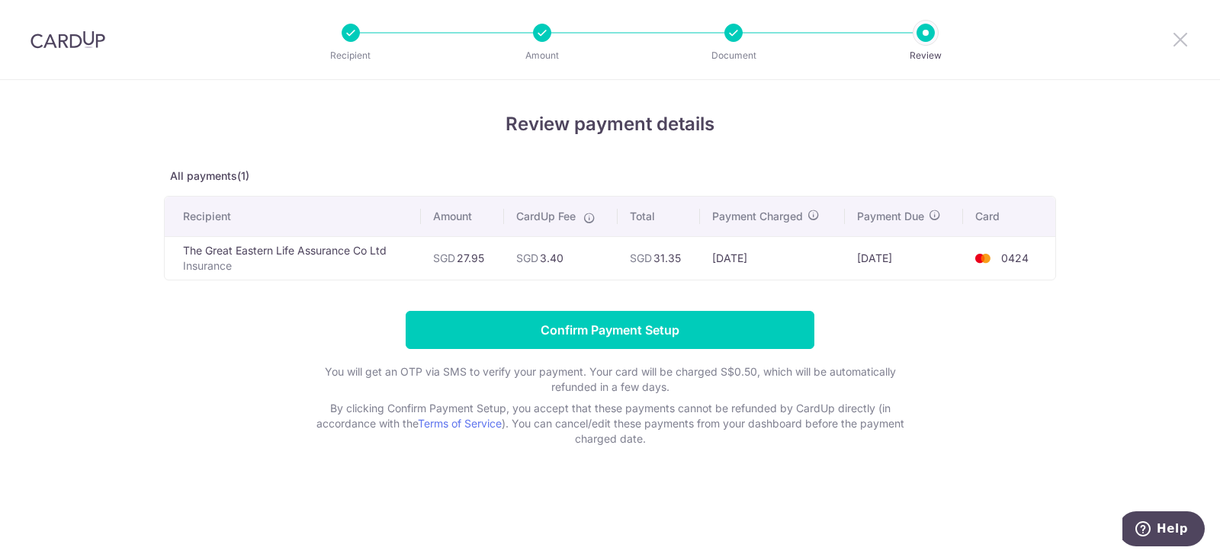
drag, startPoint x: 1176, startPoint y: 38, endPoint x: 677, endPoint y: 72, distance: 499.8
click at [1176, 38] on icon at bounding box center [1180, 39] width 18 height 19
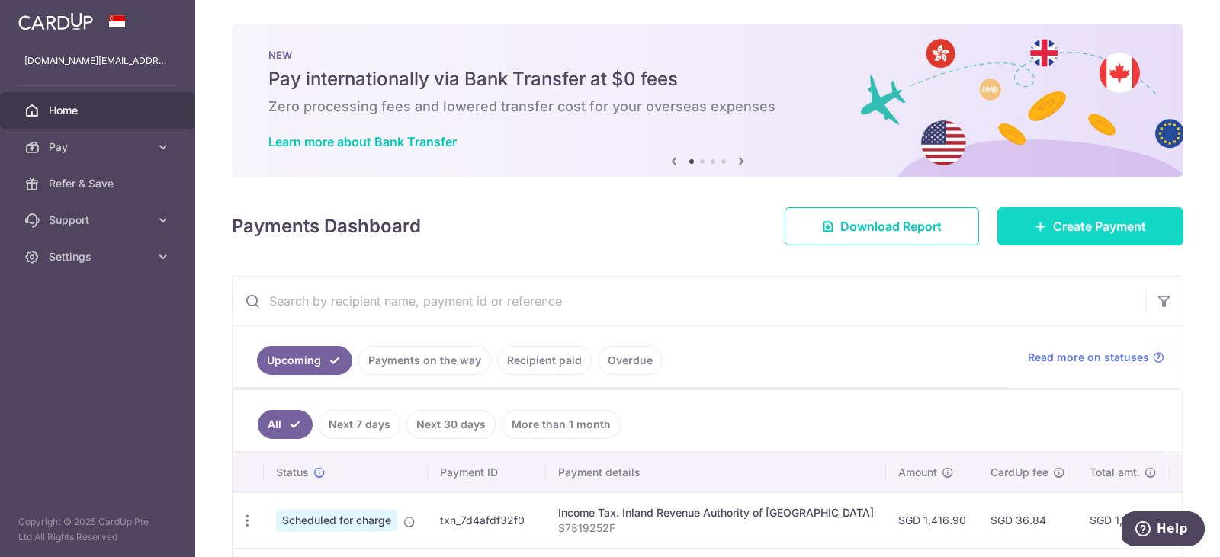
click at [1054, 220] on span "Create Payment" at bounding box center [1099, 226] width 93 height 18
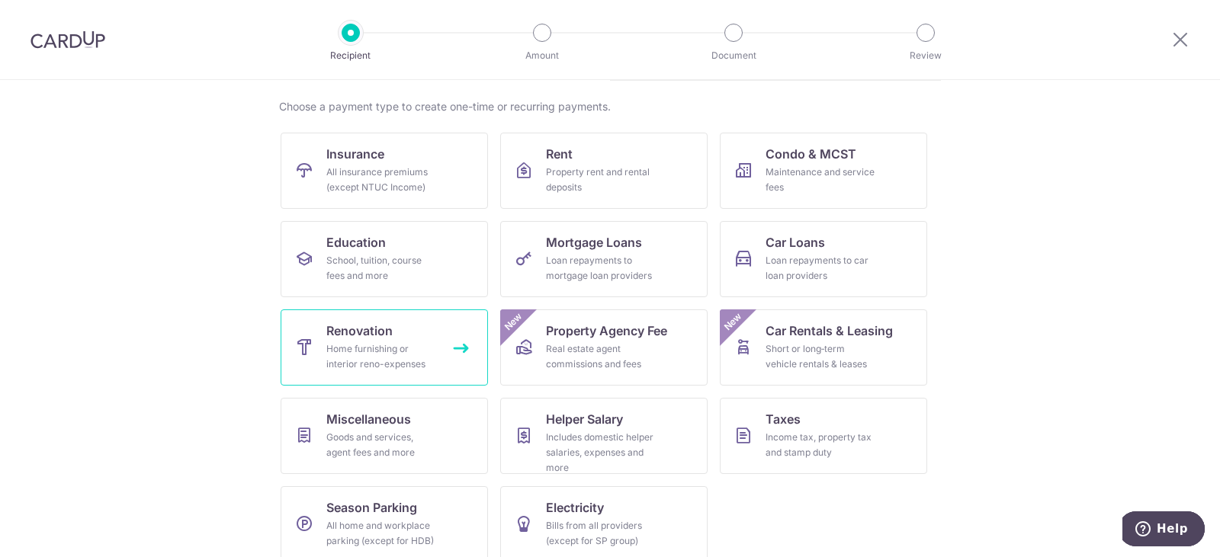
scroll to position [125, 0]
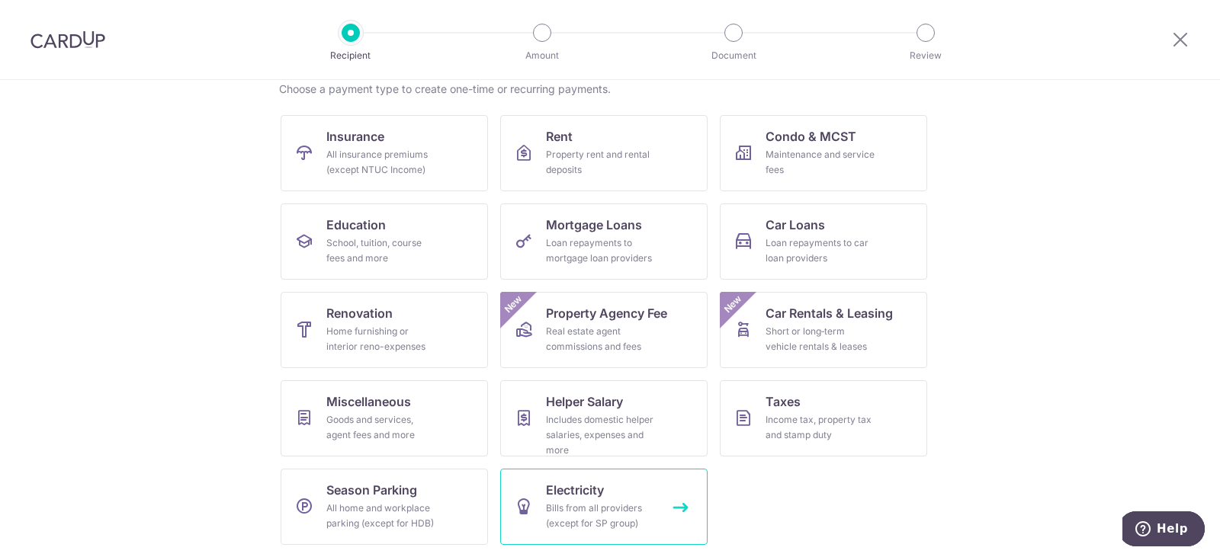
click at [663, 497] on link "Electricity Bills from all providers (except for SP group)" at bounding box center [603, 507] width 207 height 76
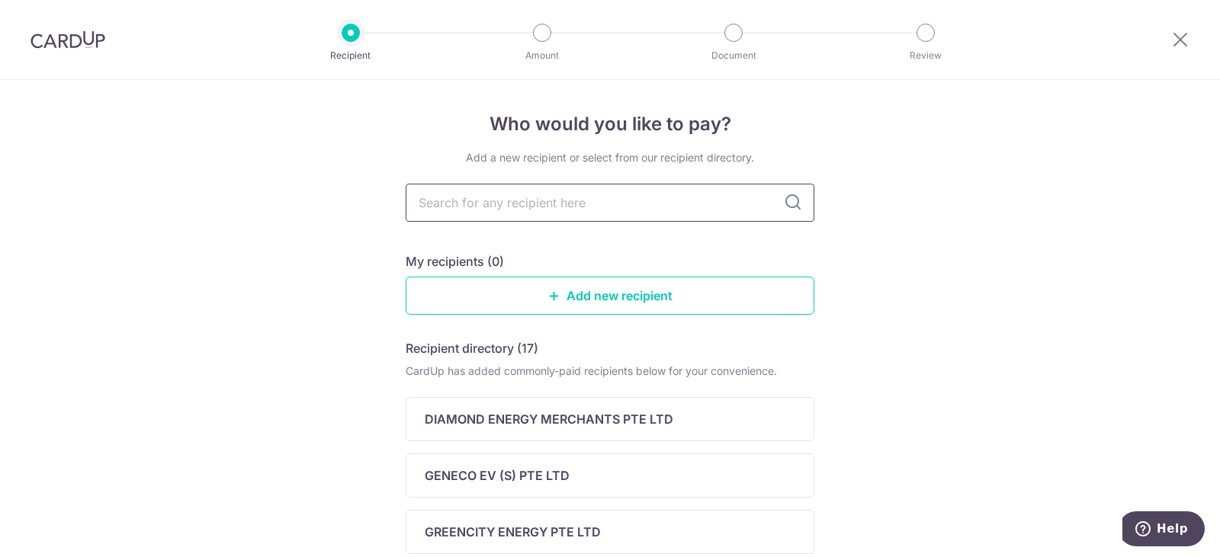
click at [560, 203] on input "text" at bounding box center [610, 203] width 409 height 38
type input "seno"
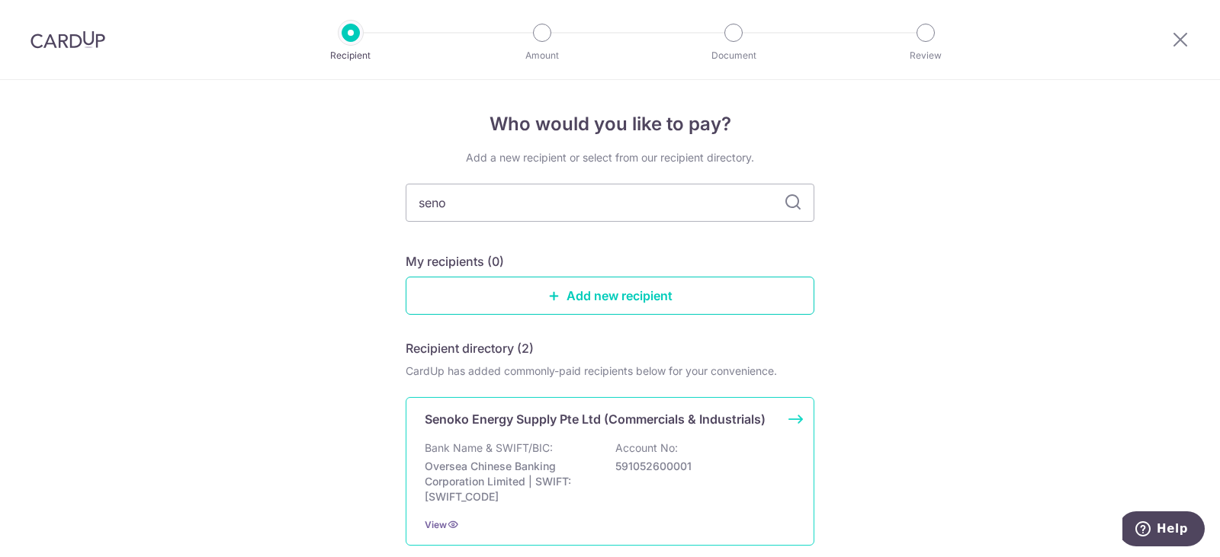
click at [762, 438] on div "Senoko Energy Supply Pte Ltd (Commercials & Industrials) Bank Name & SWIFT/BIC:…" at bounding box center [610, 471] width 409 height 149
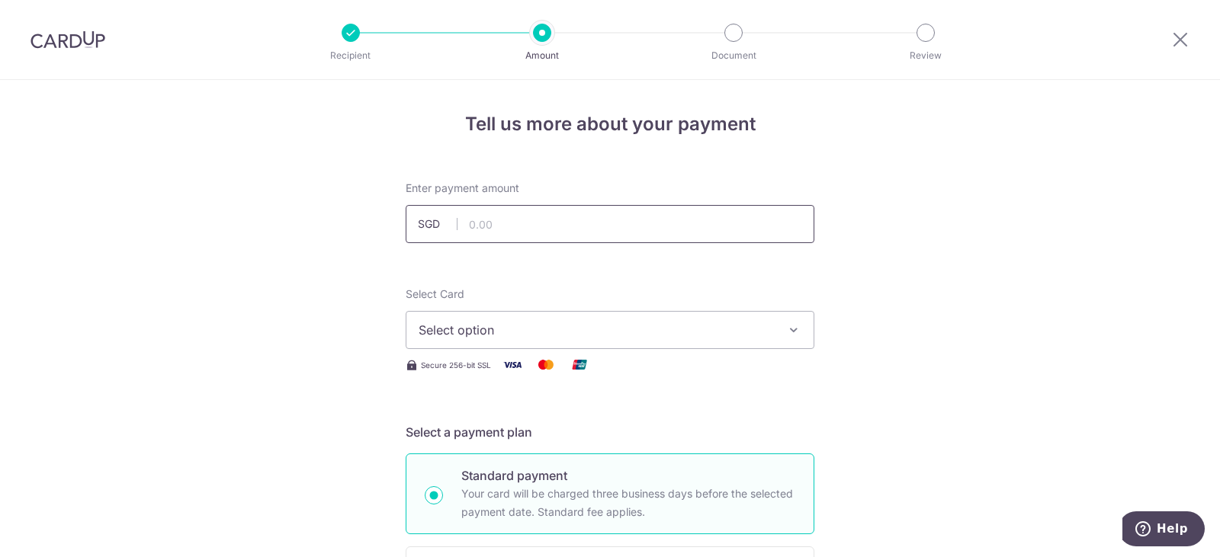
click at [573, 224] on input "text" at bounding box center [610, 224] width 409 height 38
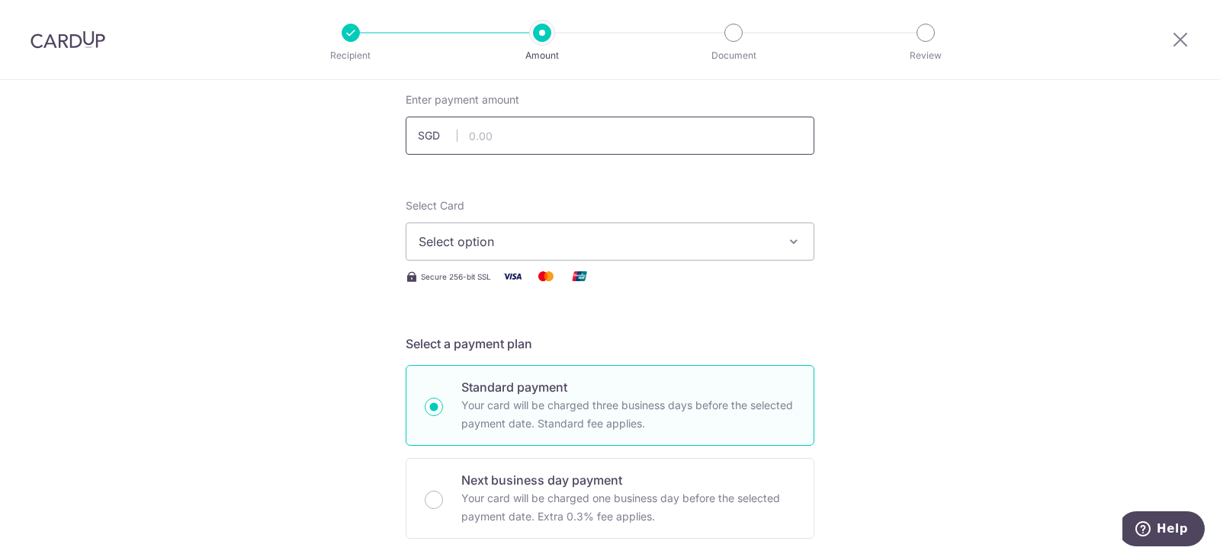
scroll to position [305, 0]
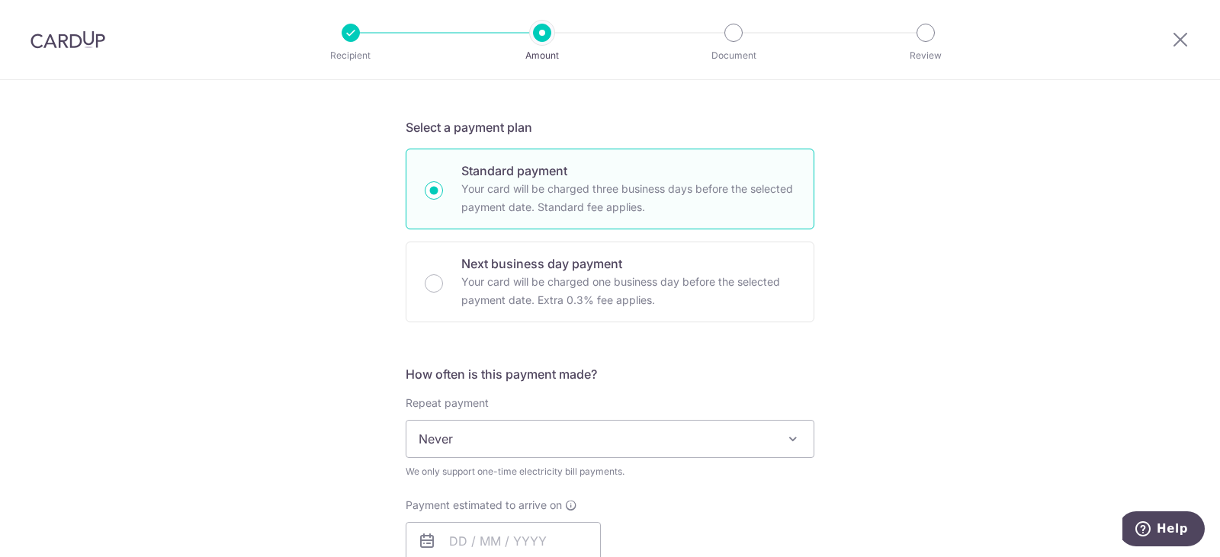
click at [958, 319] on div "Tell us more about your payment Enter payment amount SGD Select Card Select opt…" at bounding box center [610, 475] width 1220 height 1401
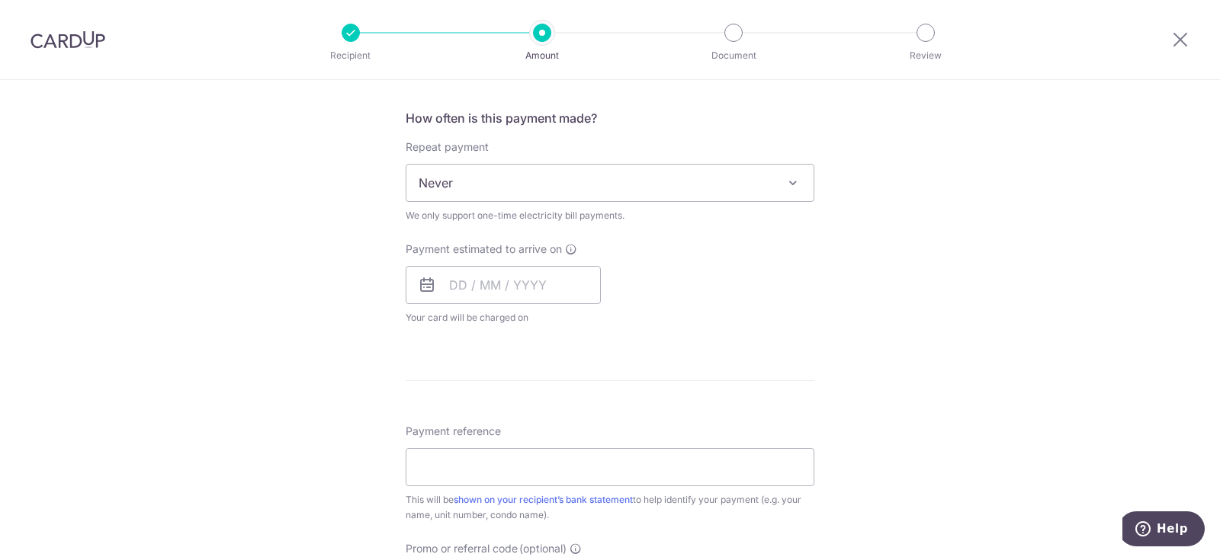
scroll to position [534, 0]
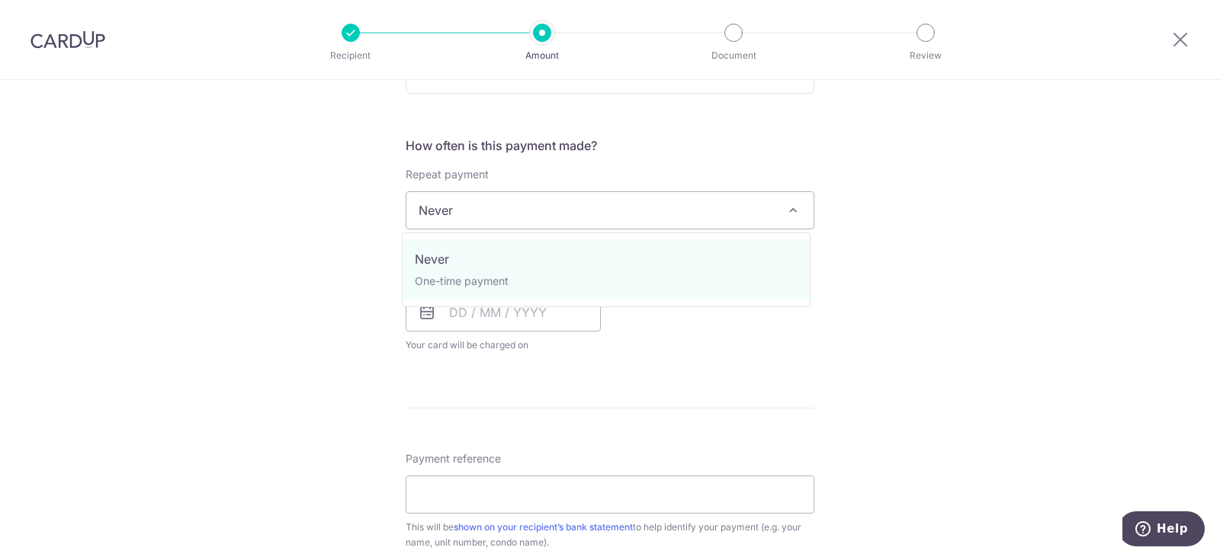
click at [590, 210] on span "Never" at bounding box center [609, 210] width 407 height 37
click at [586, 217] on span "Never" at bounding box center [609, 210] width 407 height 37
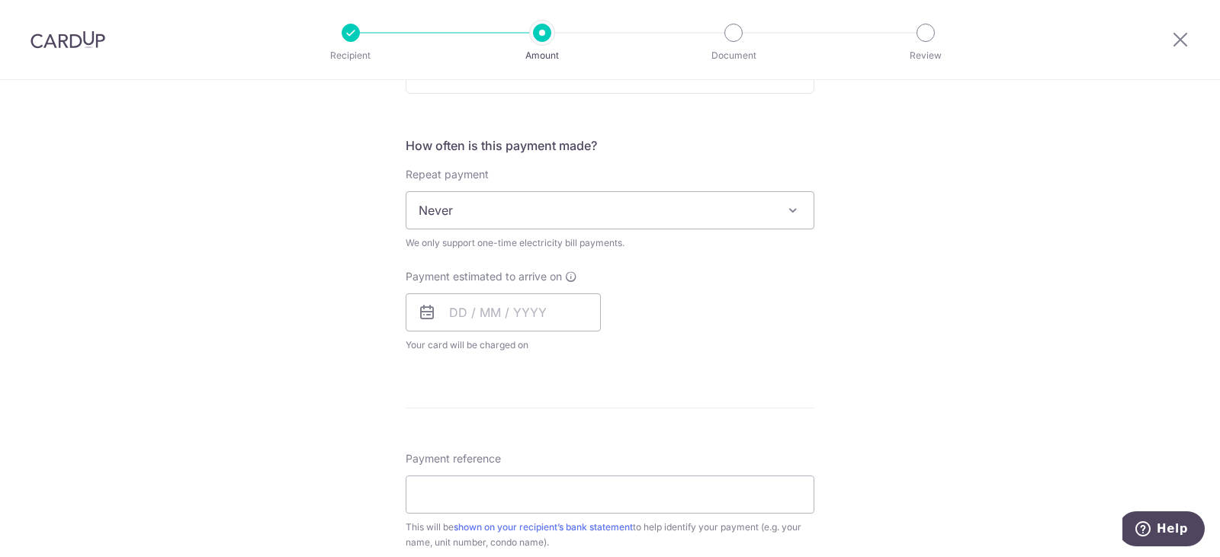
click at [156, 294] on div "Tell us more about your payment Enter payment amount SGD Select Card Select opt…" at bounding box center [610, 246] width 1220 height 1401
click at [89, 41] on img at bounding box center [67, 39] width 75 height 18
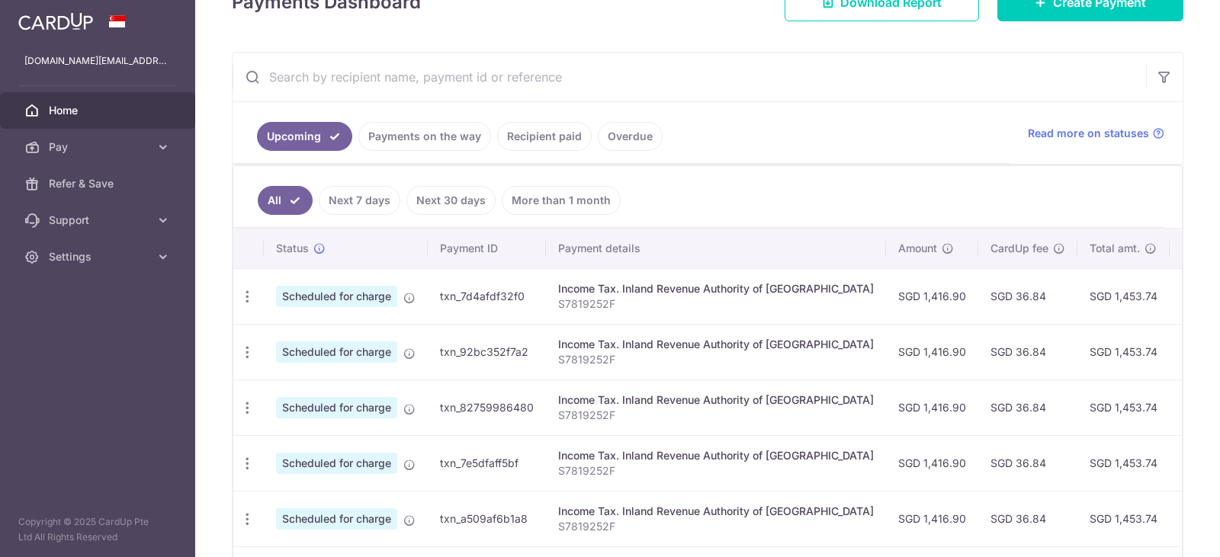
scroll to position [199, 0]
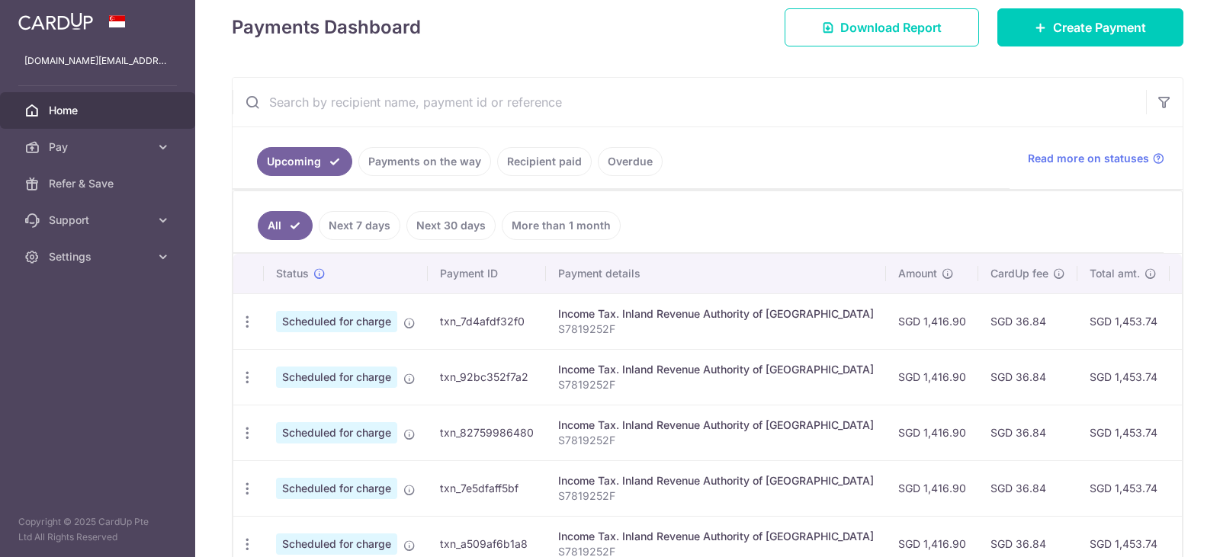
click at [73, 107] on span "Home" at bounding box center [99, 110] width 101 height 15
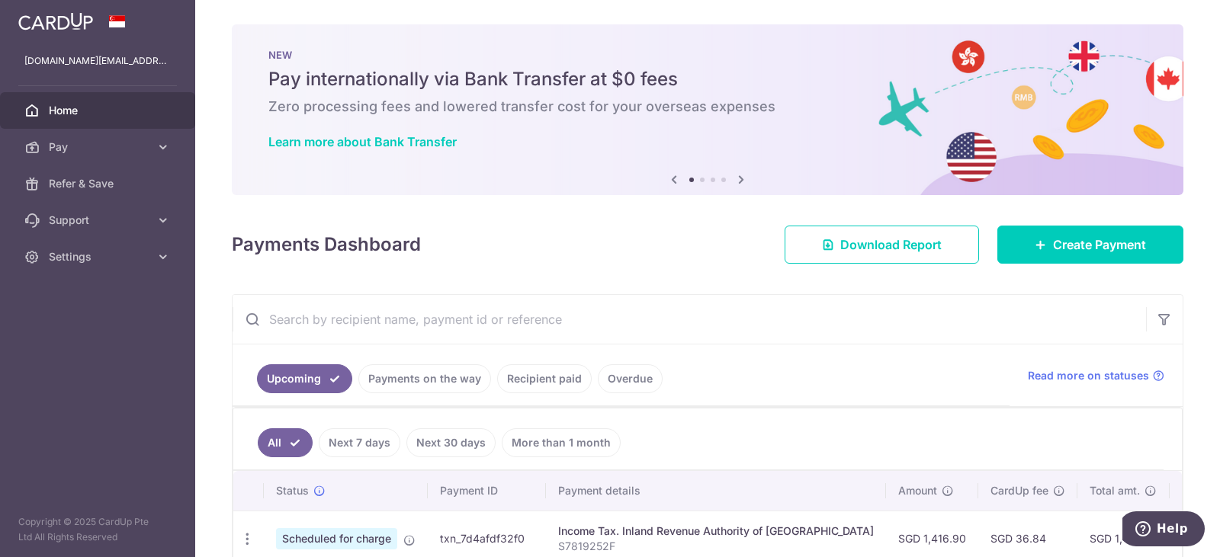
click at [740, 179] on icon at bounding box center [741, 179] width 18 height 19
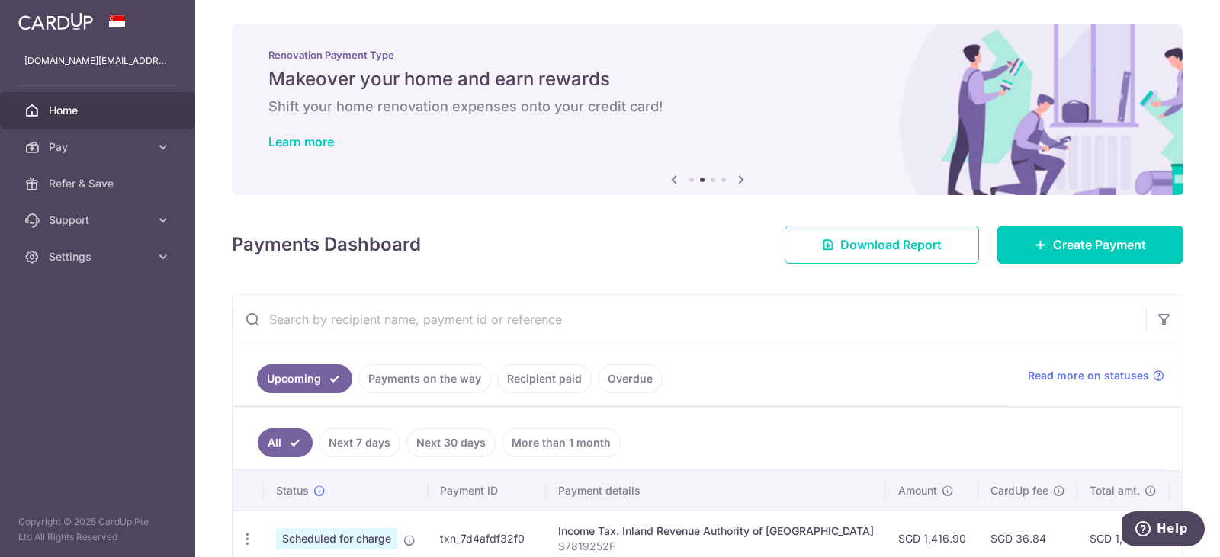
click at [740, 179] on icon at bounding box center [741, 179] width 18 height 19
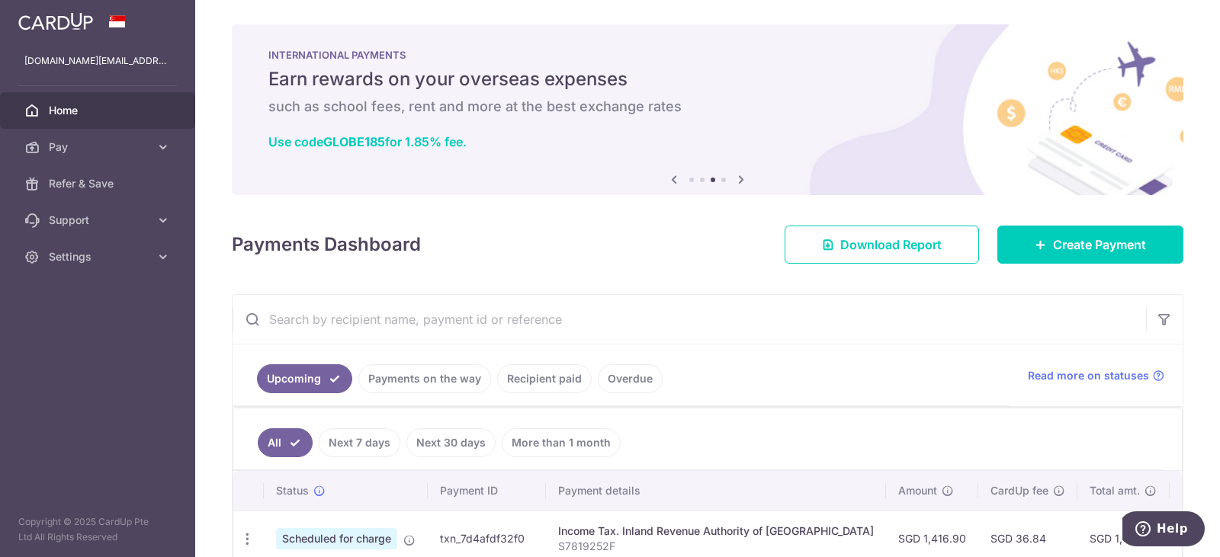
click at [740, 179] on icon at bounding box center [741, 179] width 18 height 19
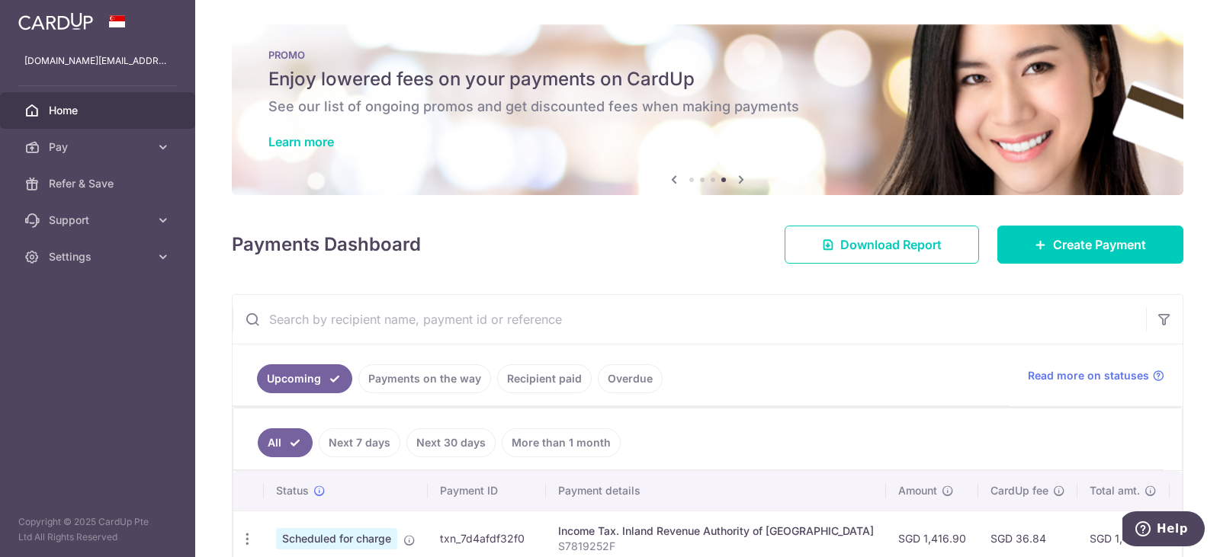
click at [669, 180] on icon at bounding box center [674, 179] width 18 height 19
